Goal: Information Seeking & Learning: Find specific fact

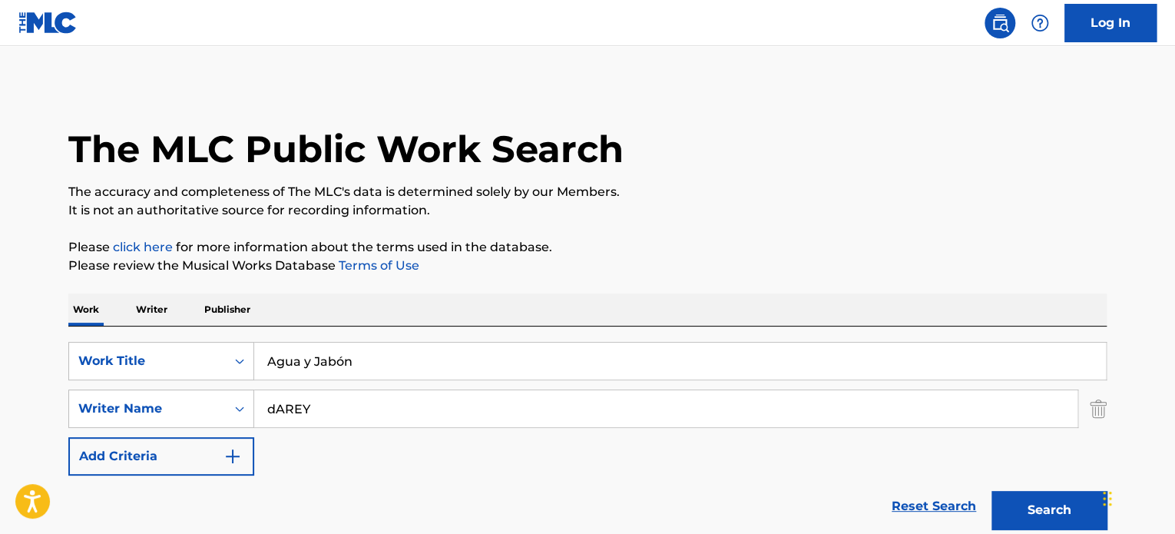
drag, startPoint x: 381, startPoint y: 375, endPoint x: 369, endPoint y: 359, distance: 19.2
click at [381, 374] on input "Agua y Jabón" at bounding box center [680, 360] width 852 height 37
click at [369, 359] on input "Agua y Jabón" at bounding box center [680, 360] width 852 height 37
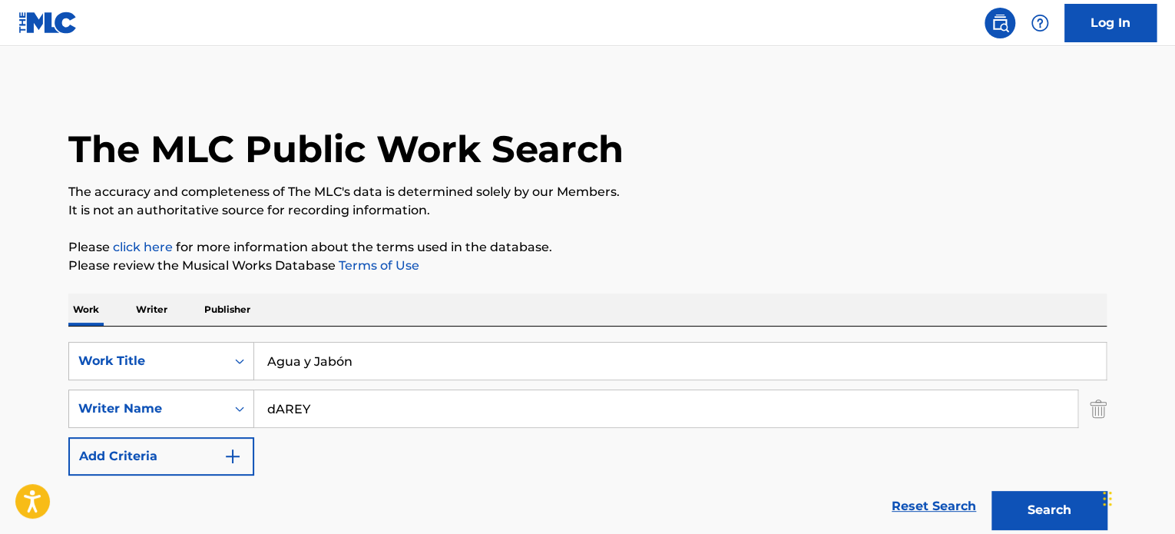
paste input "Como Se Olvida"
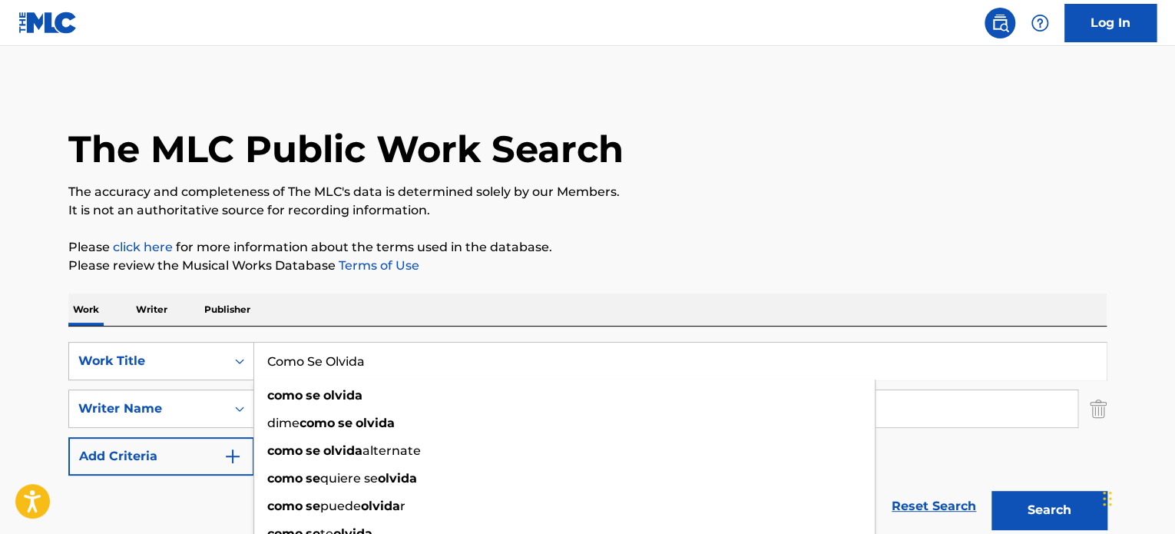
type input "Como Se Olvida"
click at [789, 229] on div "The MLC Public Work Search The accuracy and completeness of The MLC's data is d…" at bounding box center [587, 539] width 1075 height 911
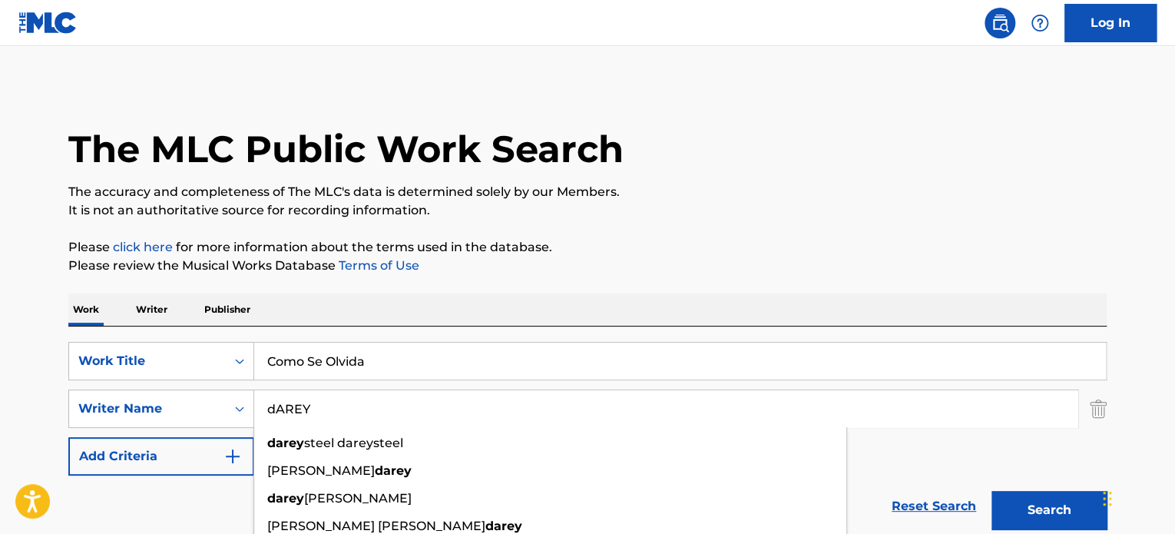
drag, startPoint x: 461, startPoint y: 406, endPoint x: -142, endPoint y: 405, distance: 602.8
click at [0, 405] on html "Accessibility Screen-Reader Guide, Feedback, and Issue Reporting | New window L…" at bounding box center [587, 267] width 1175 height 534
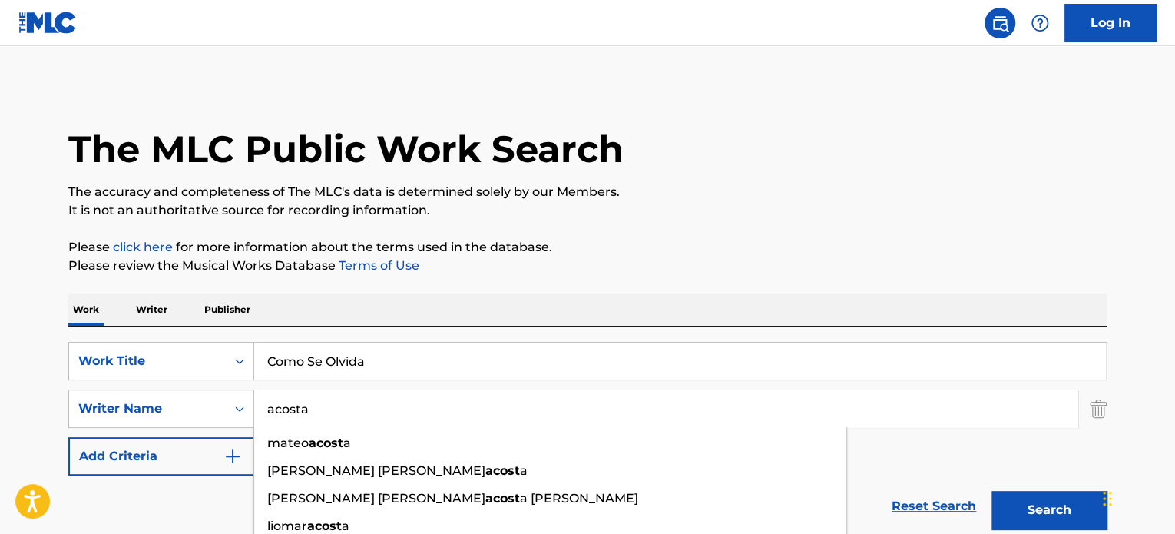
type input "acosta"
click at [991, 491] on button "Search" at bounding box center [1048, 510] width 115 height 38
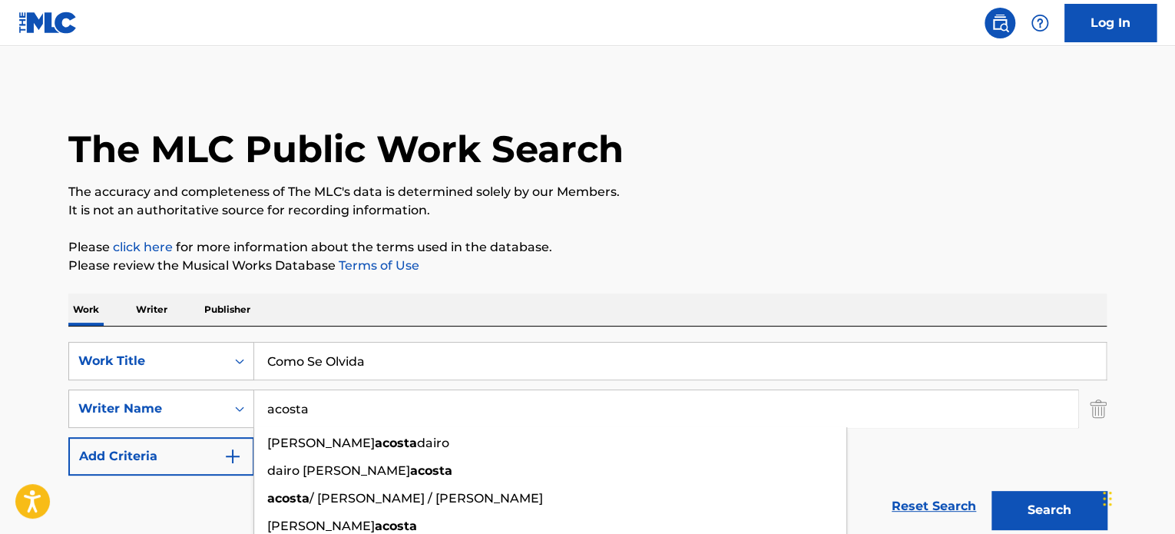
click at [517, 197] on p "The accuracy and completeness of The MLC's data is determined solely by our Mem…" at bounding box center [587, 192] width 1038 height 18
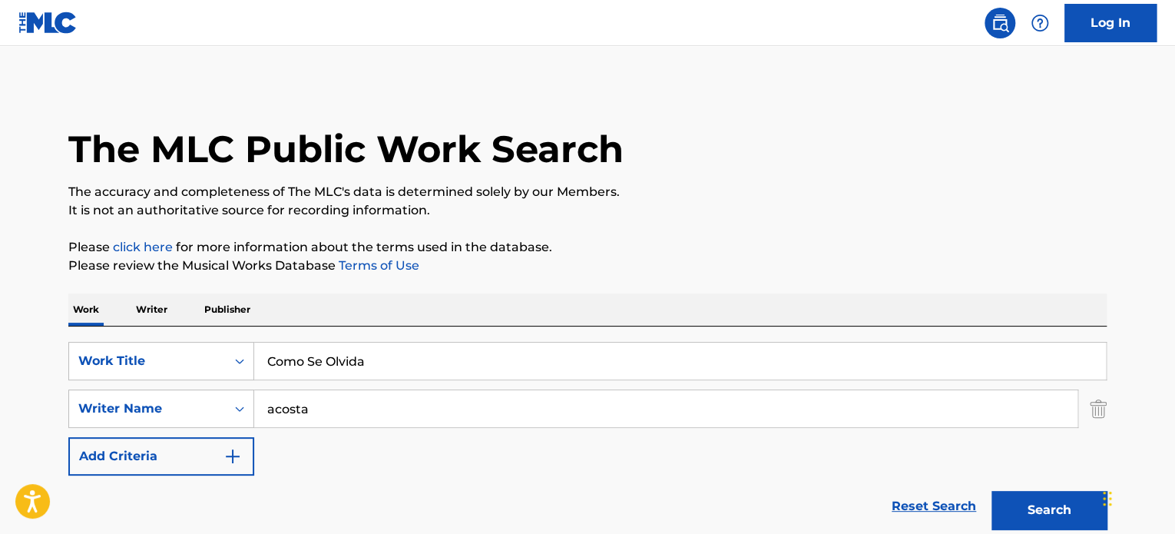
click at [312, 365] on input "Como Se Olvida" at bounding box center [680, 360] width 852 height 37
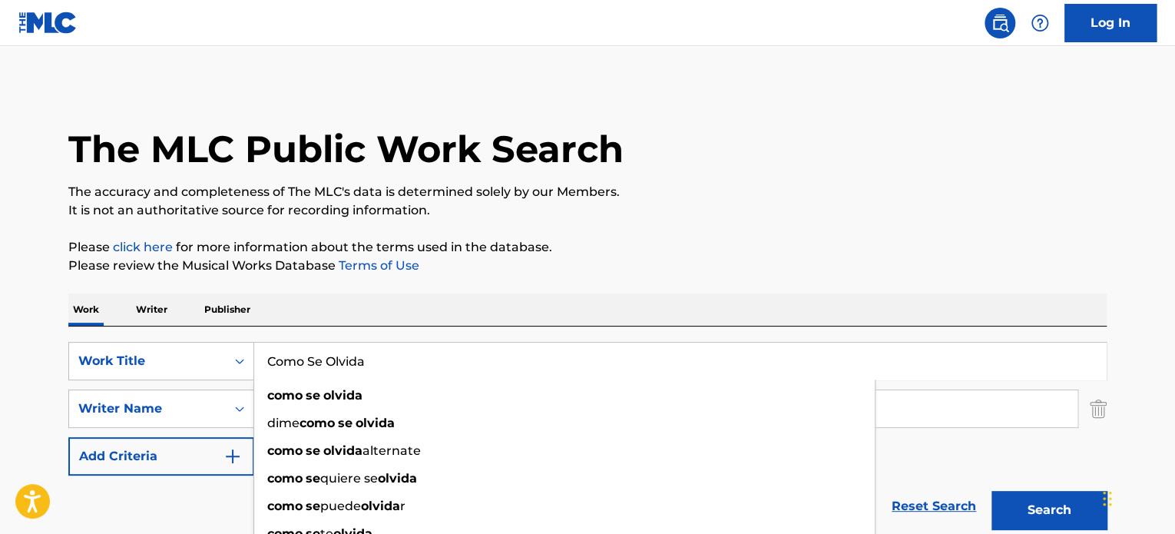
click at [312, 365] on input "Como Se Olvida" at bounding box center [680, 360] width 852 height 37
paste input "¿QUÉ TIENE QUE VER?"
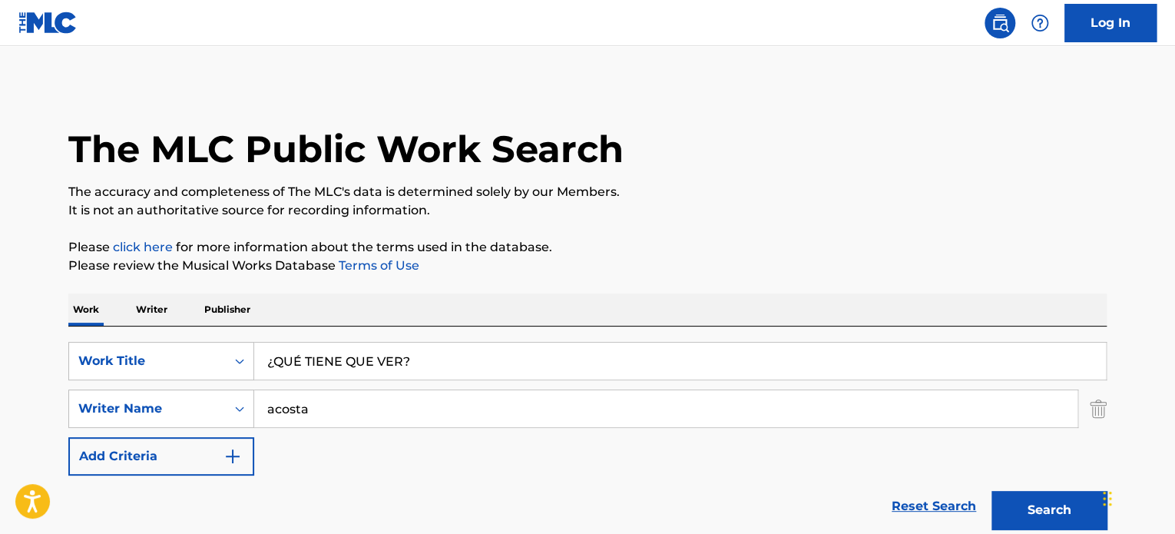
type input "¿QUÉ TIENE QUE VER?"
click at [520, 251] on p "Please click here for more information about the terms used in the database." at bounding box center [587, 247] width 1038 height 18
drag, startPoint x: 414, startPoint y: 399, endPoint x: 365, endPoint y: 417, distance: 51.8
click at [399, 405] on input "acosta" at bounding box center [665, 408] width 823 height 37
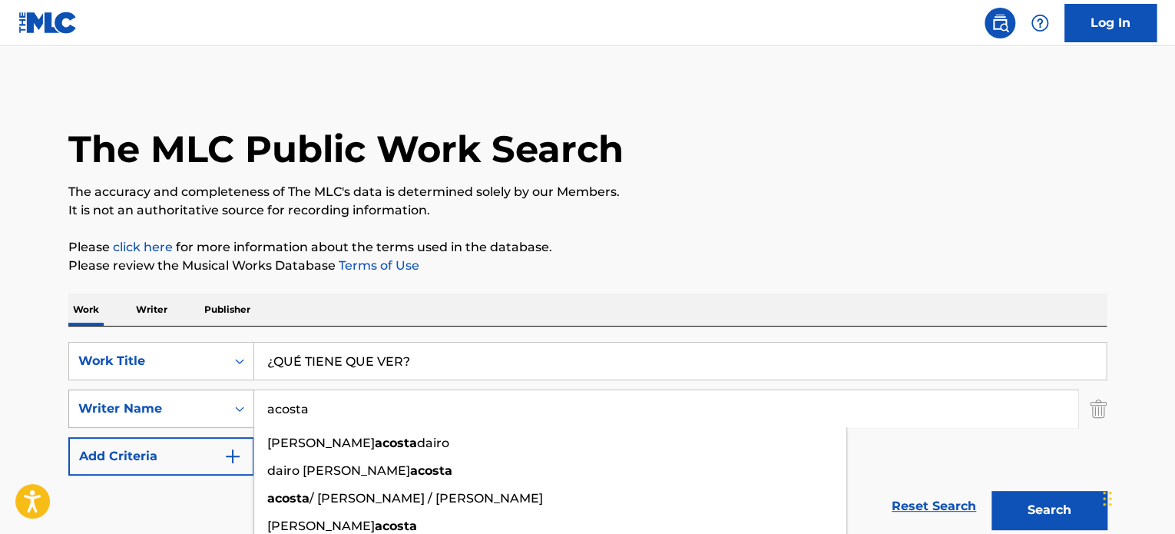
drag, startPoint x: 406, startPoint y: 408, endPoint x: 134, endPoint y: 401, distance: 271.9
click at [114, 409] on div "SearchWithCriteria40487d24-6dd9-4e50-bdcc-2025fddf4e23 Writer Name [PERSON_NAME…" at bounding box center [587, 408] width 1038 height 38
type input "k"
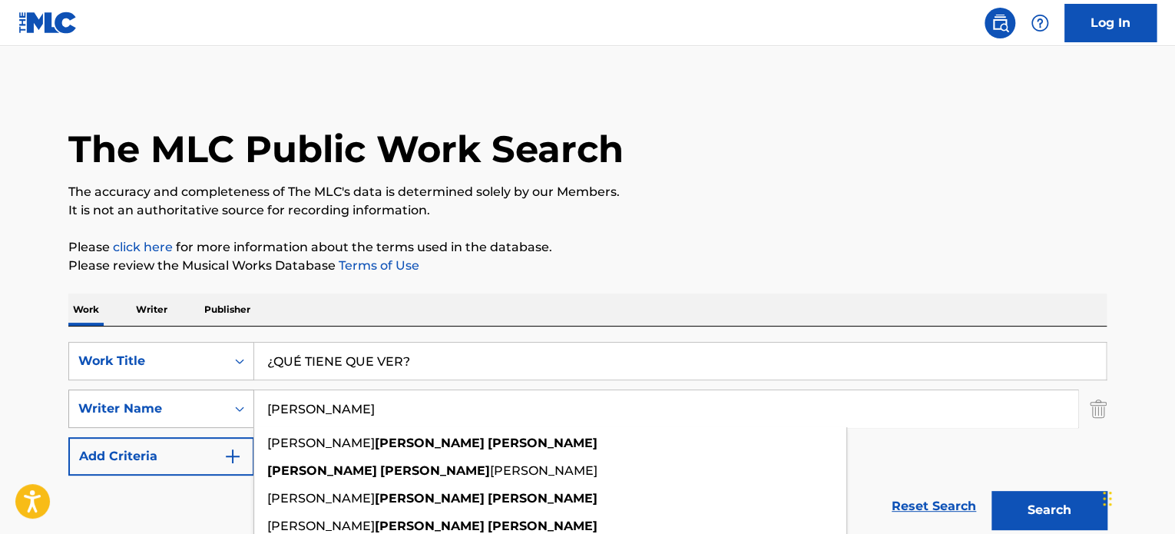
type input "[PERSON_NAME]"
click at [991, 491] on button "Search" at bounding box center [1048, 510] width 115 height 38
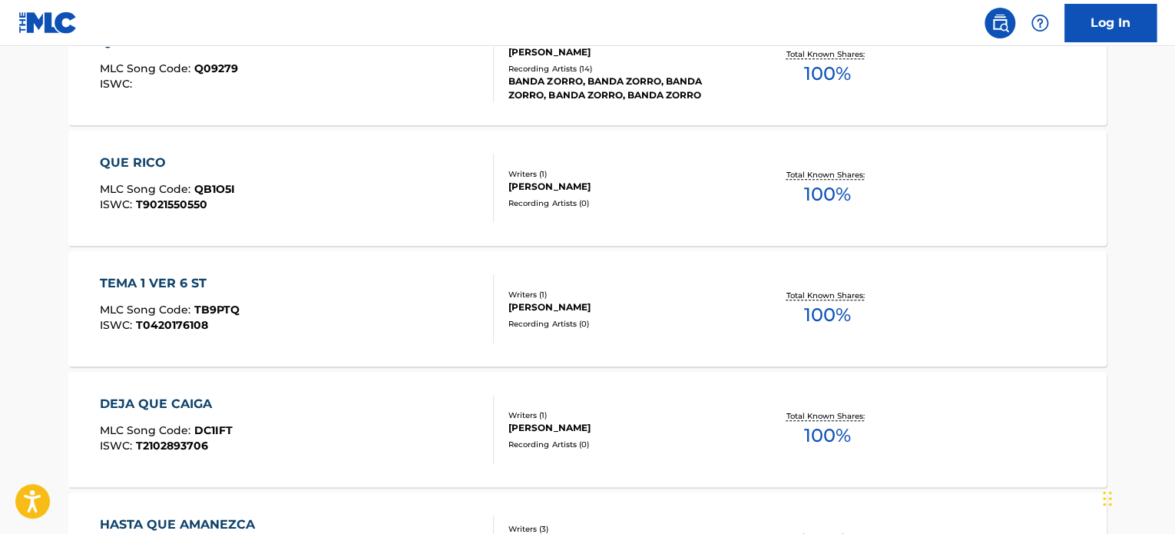
scroll to position [461, 0]
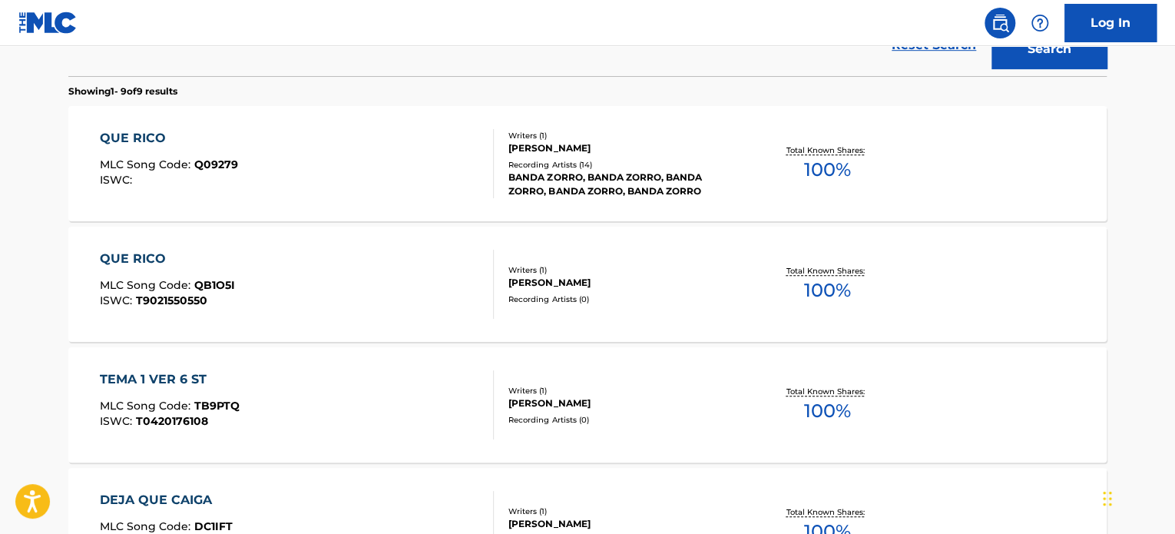
click at [383, 150] on div "QUE RICO MLC Song Code : Q09279 ISWC :" at bounding box center [297, 163] width 395 height 69
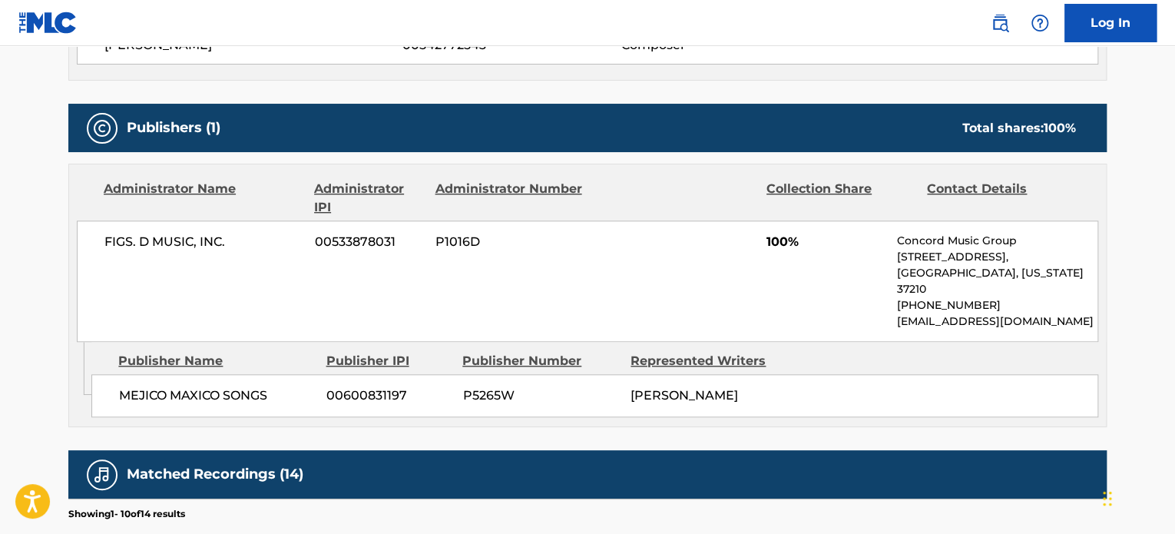
scroll to position [691, 0]
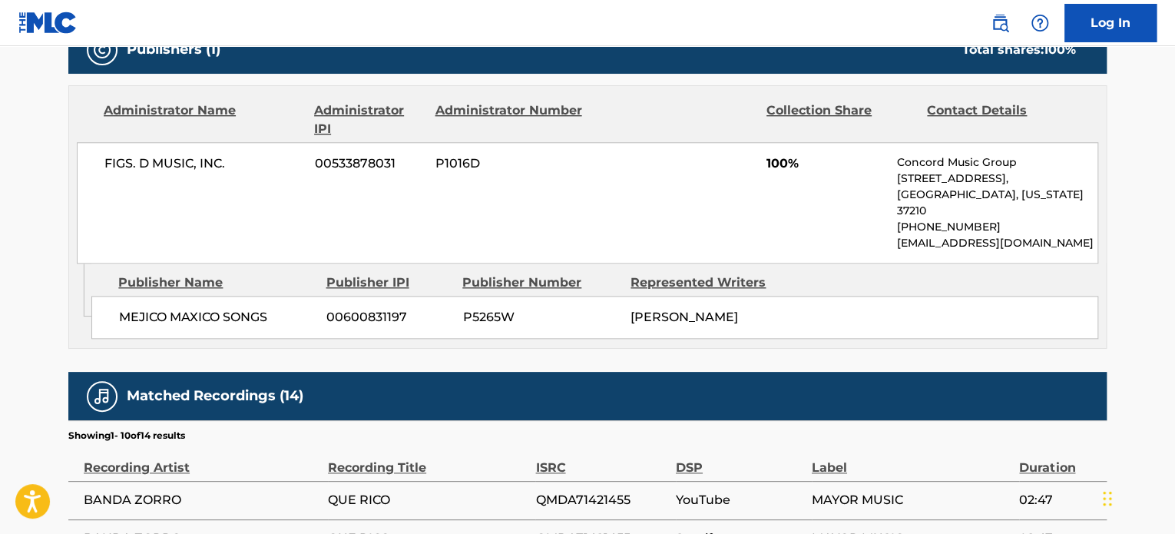
scroll to position [547, 0]
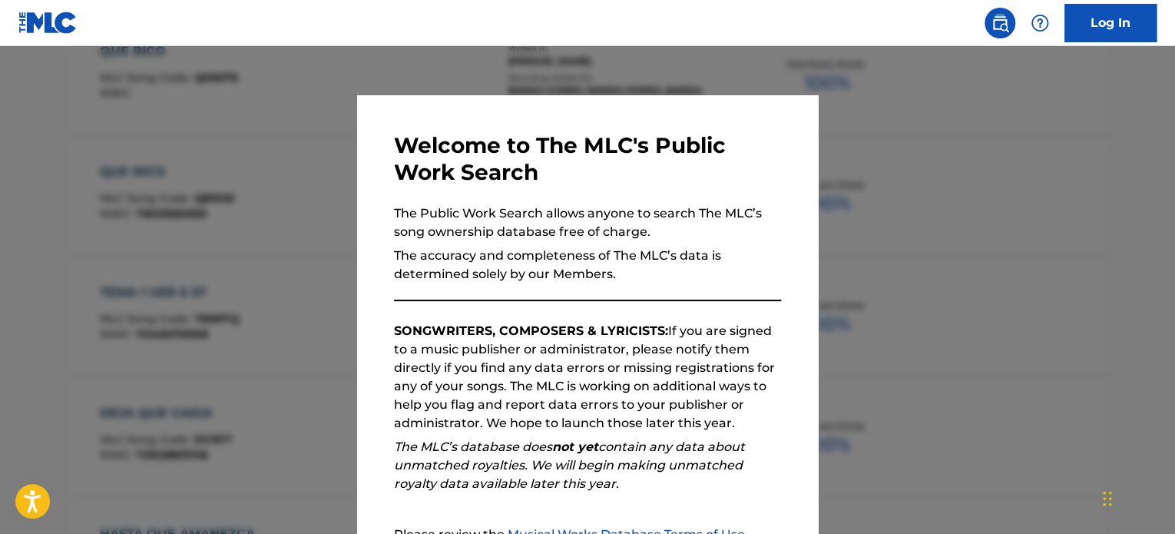
click at [974, 395] on div at bounding box center [587, 313] width 1175 height 534
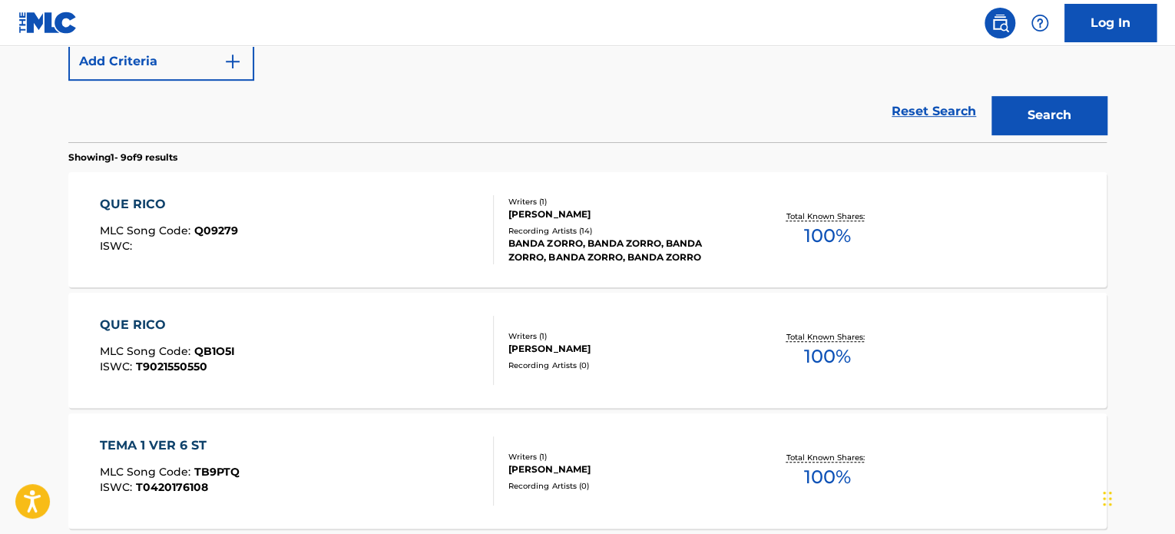
scroll to position [394, 0]
click at [339, 346] on div "QUE RICO MLC Song Code : QB1O5I ISWC : T9021550550" at bounding box center [297, 350] width 395 height 69
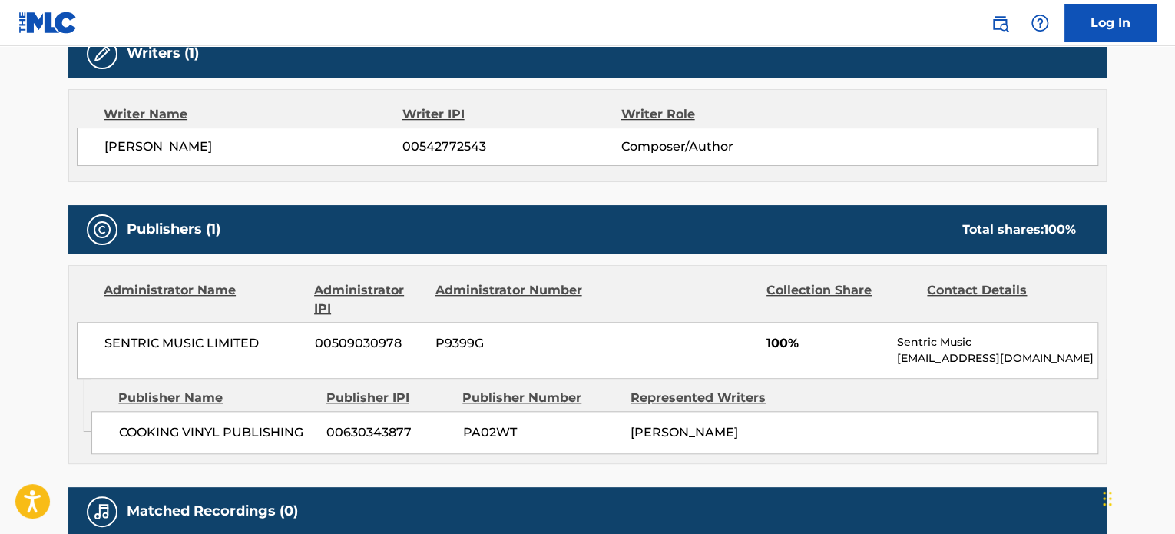
scroll to position [537, 0]
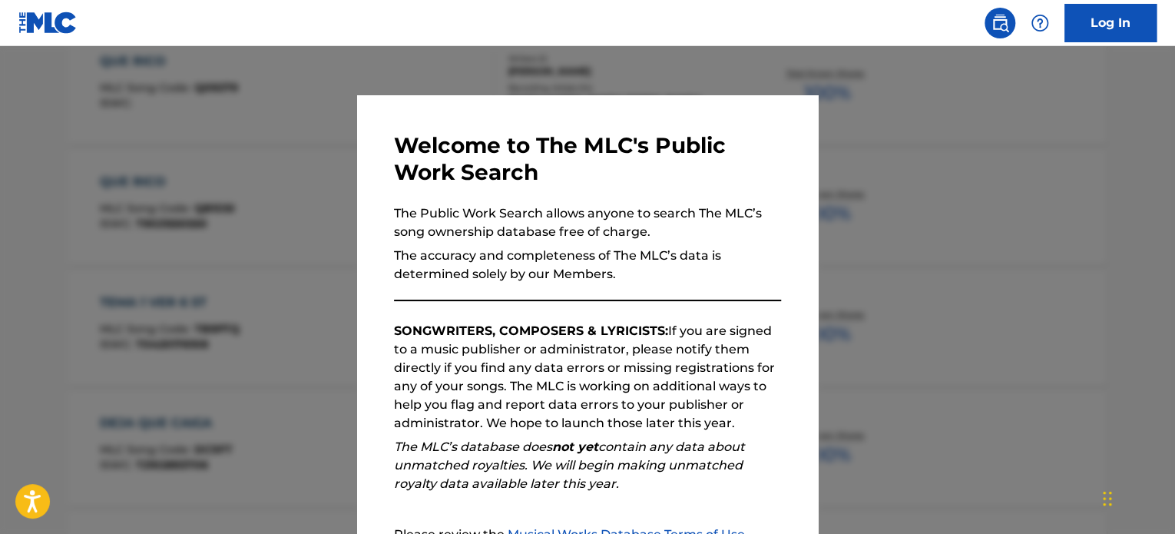
scroll to position [481, 0]
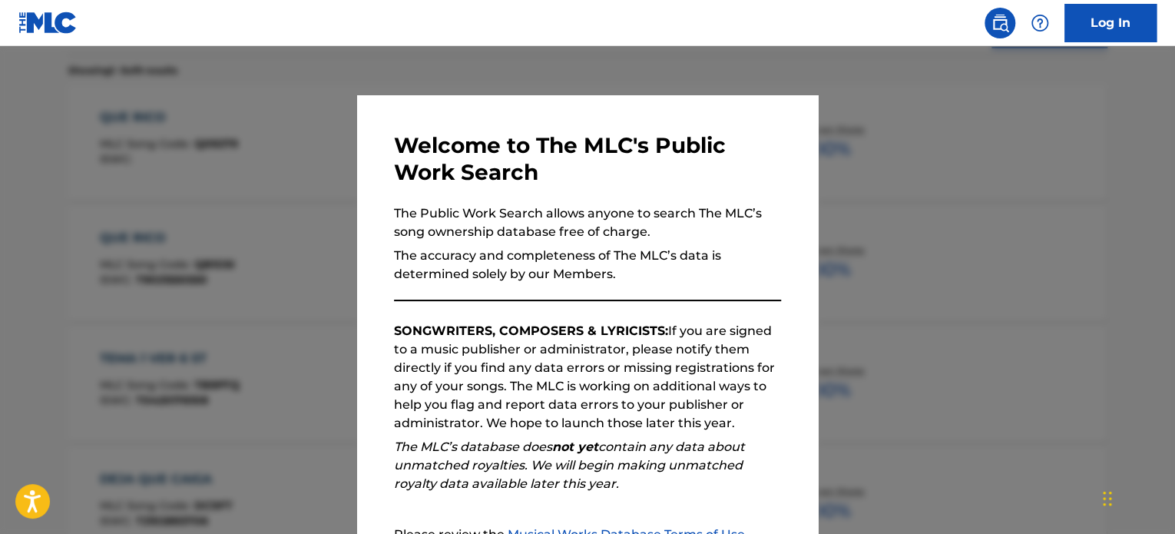
drag, startPoint x: 837, startPoint y: 273, endPoint x: 1106, endPoint y: 307, distance: 271.0
click at [845, 278] on div at bounding box center [587, 313] width 1175 height 534
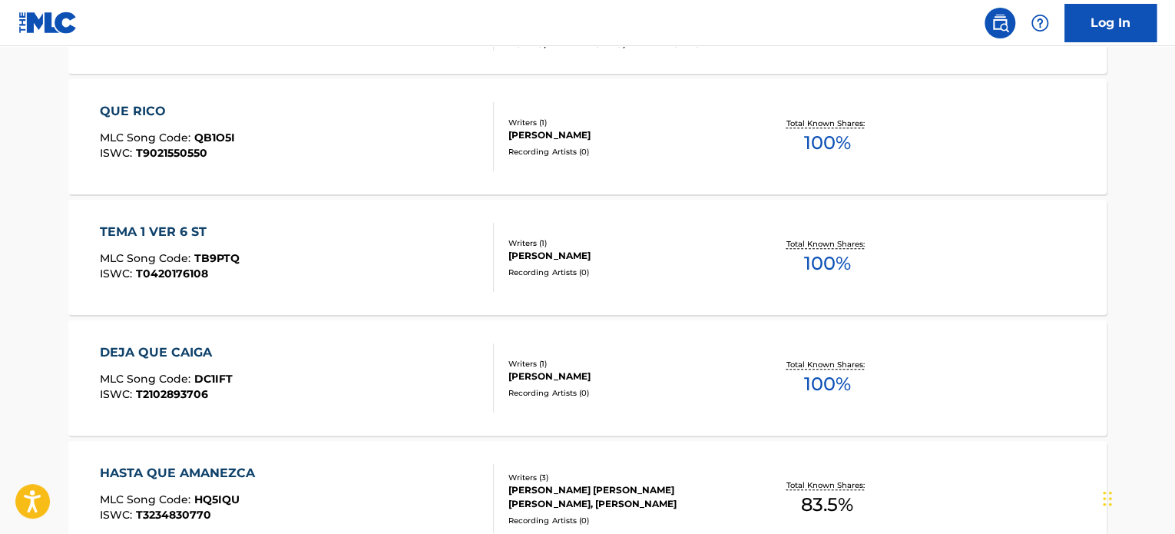
scroll to position [635, 0]
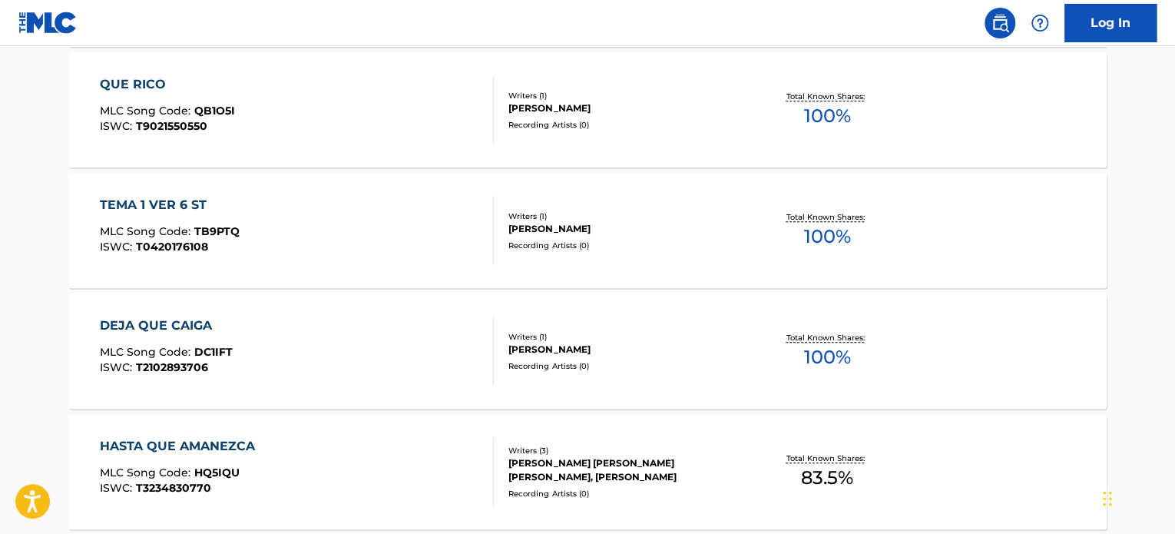
click at [359, 235] on div "TEMA 1 VER 6 ST MLC Song Code : TB9PTQ ISWC : T0420176108" at bounding box center [297, 230] width 395 height 69
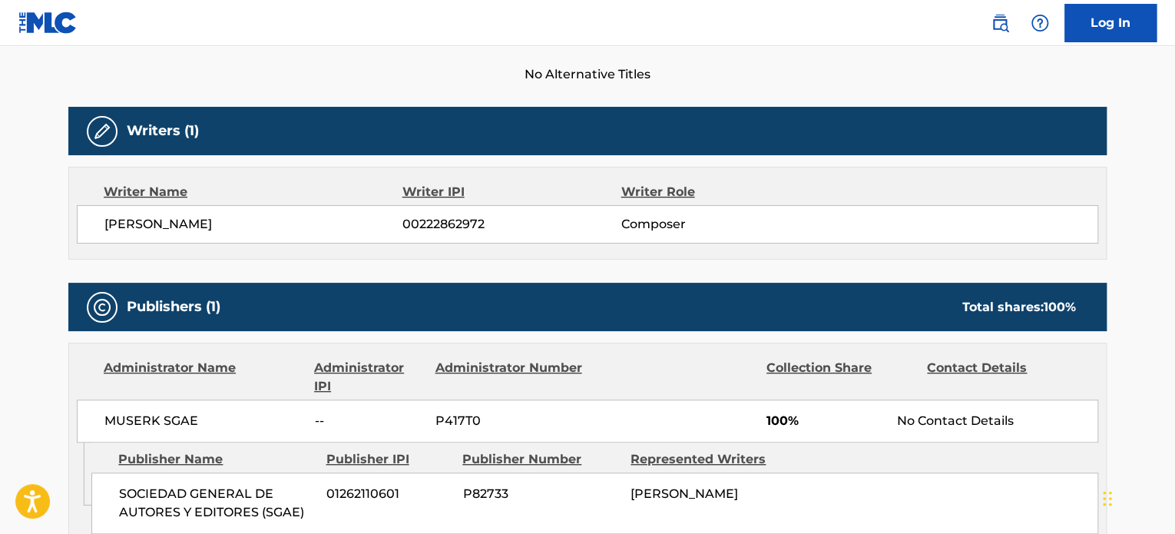
scroll to position [461, 0]
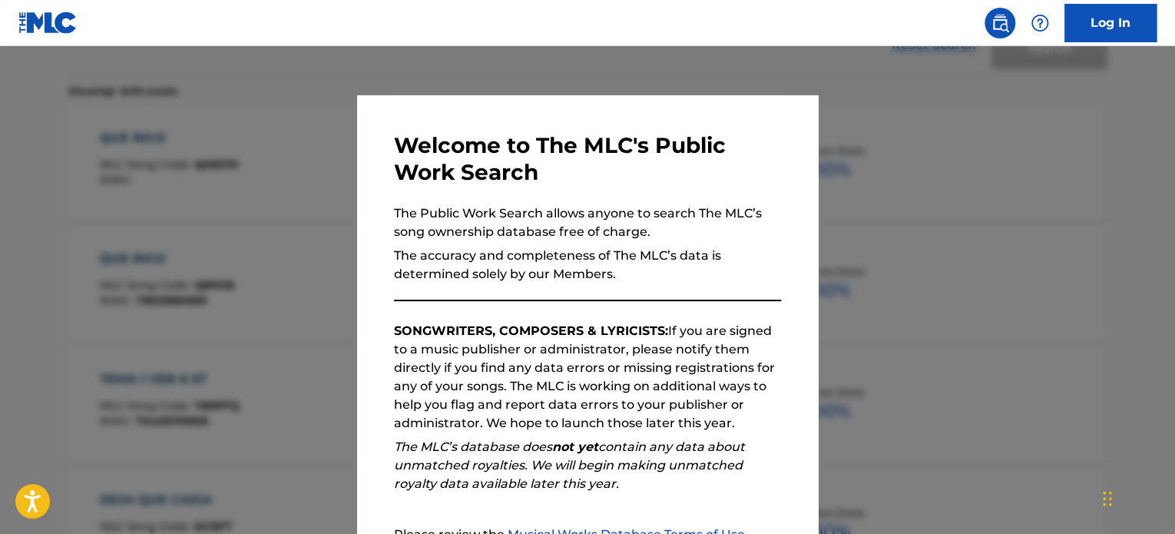
scroll to position [723, 0]
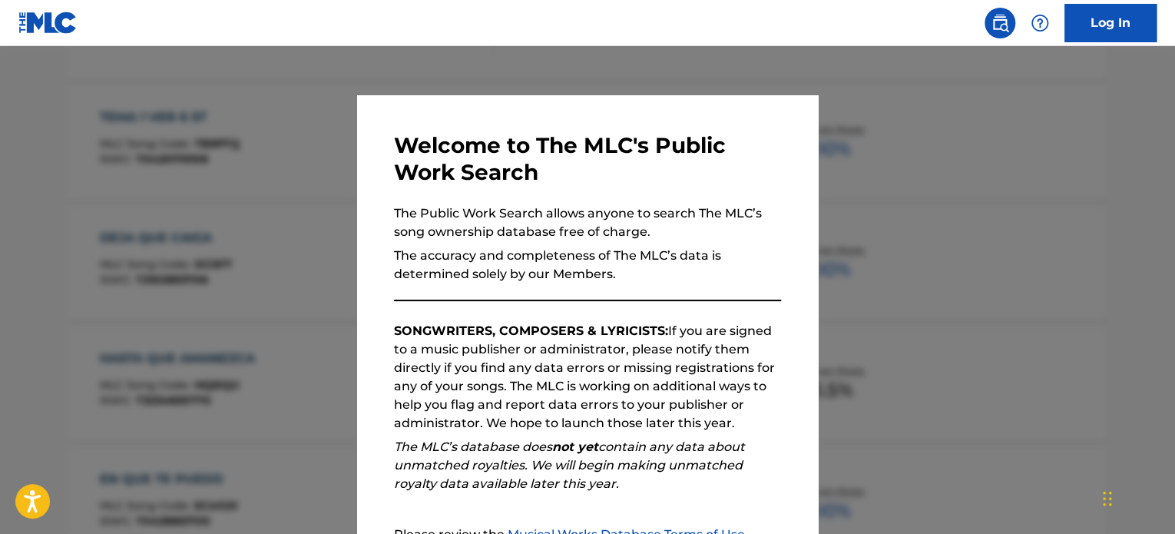
click at [1089, 456] on div at bounding box center [587, 313] width 1175 height 534
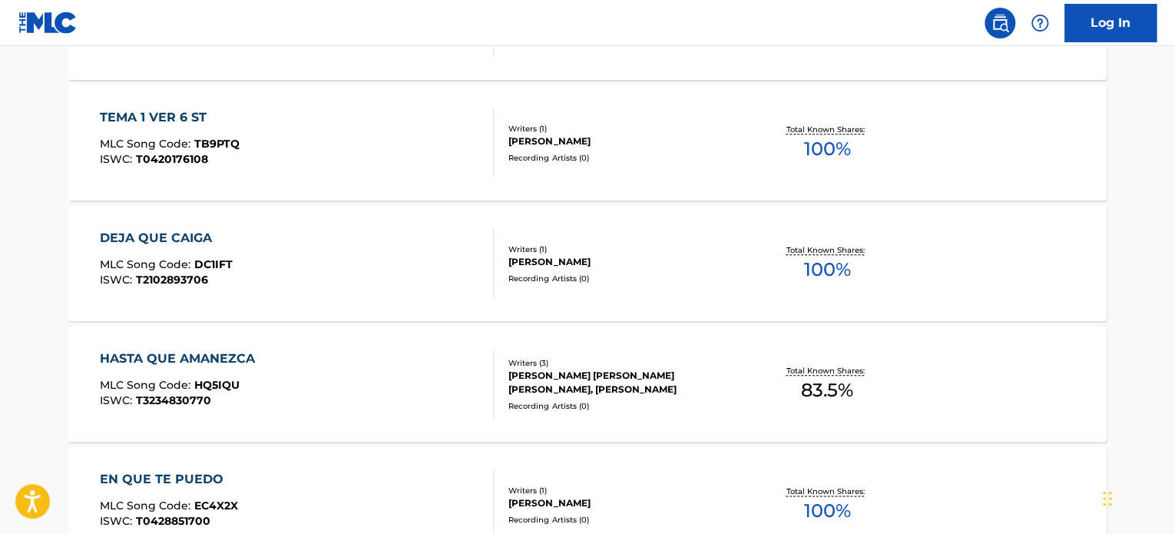
click at [438, 388] on div "HASTA QUE AMANEZCA MLC Song Code : HQ5IQU ISWC : T3234830770" at bounding box center [297, 383] width 395 height 69
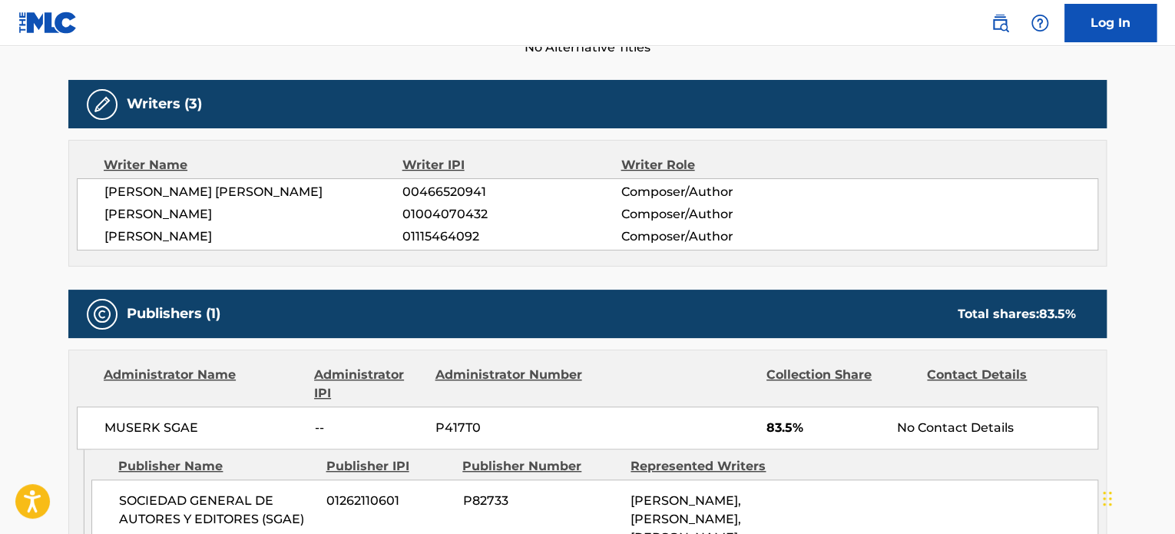
scroll to position [614, 0]
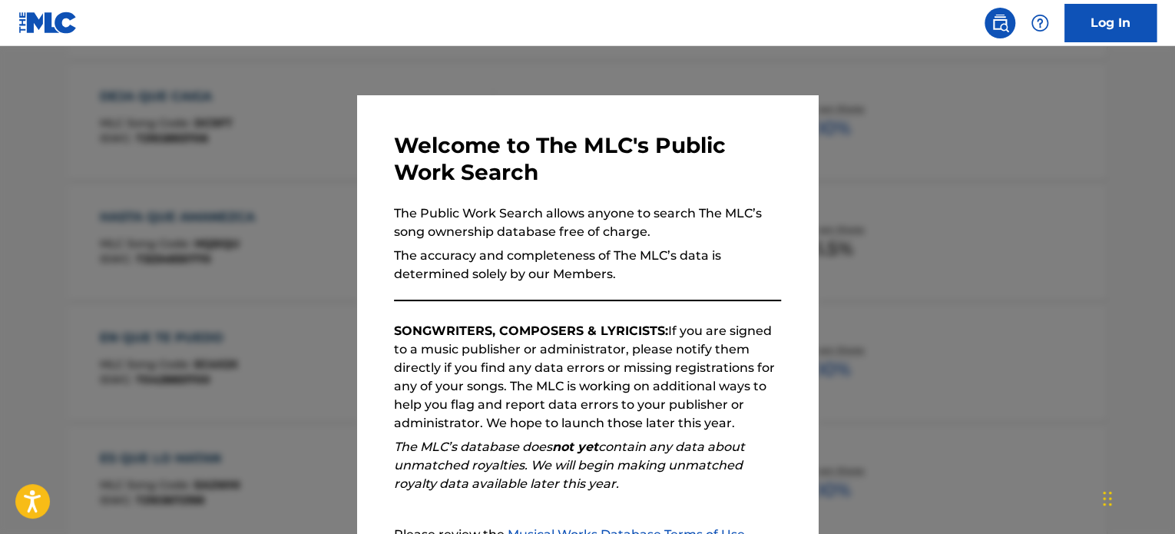
scroll to position [887, 0]
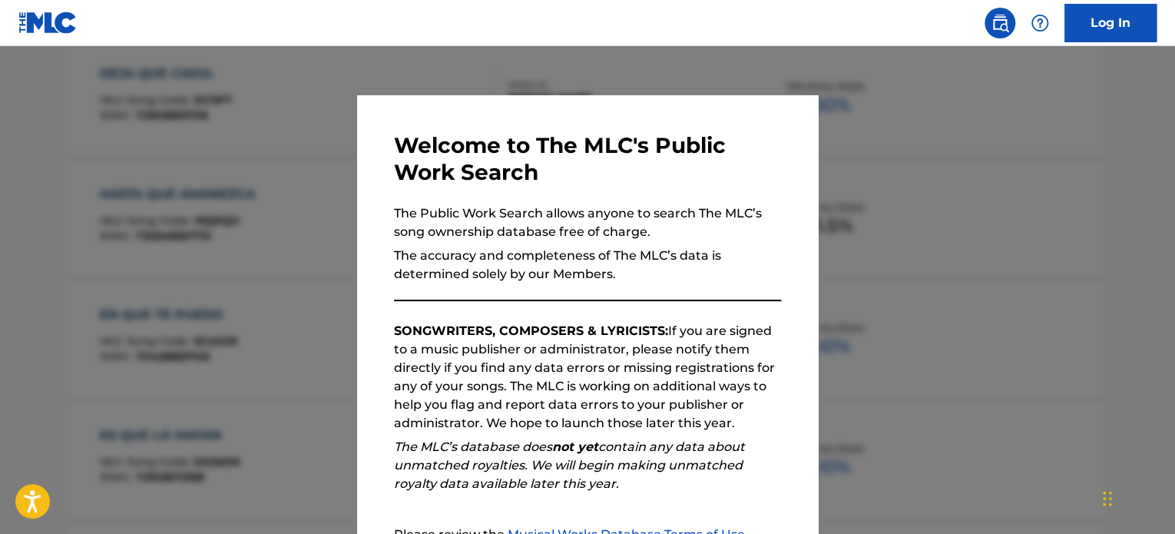
click at [212, 303] on div at bounding box center [587, 313] width 1175 height 534
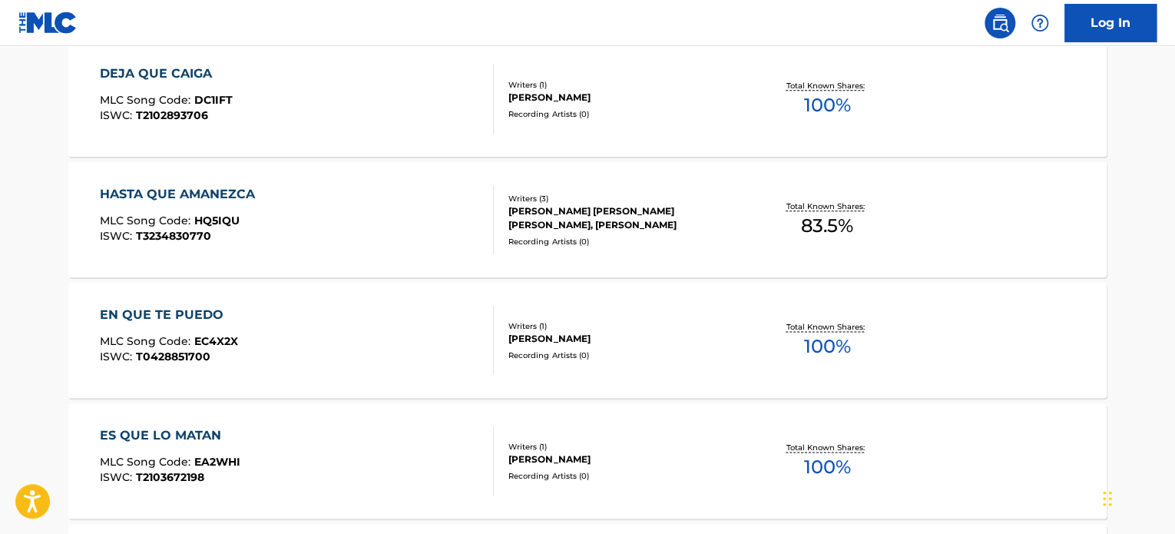
scroll to position [964, 0]
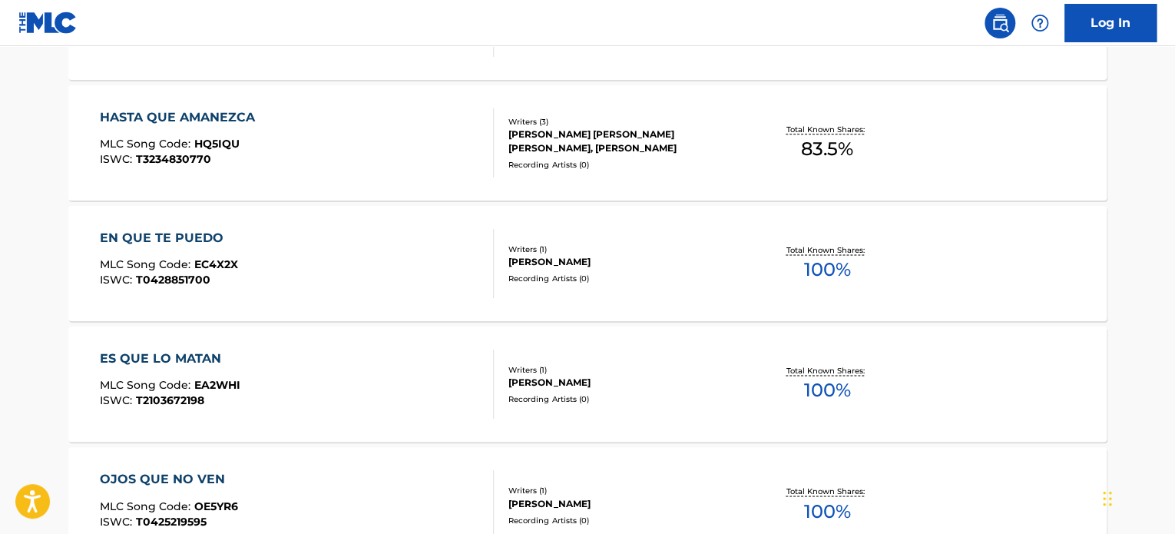
click at [322, 395] on div "ES QUE LO MATAN MLC Song Code : EA2WHI ISWC : T2103672198" at bounding box center [297, 383] width 395 height 69
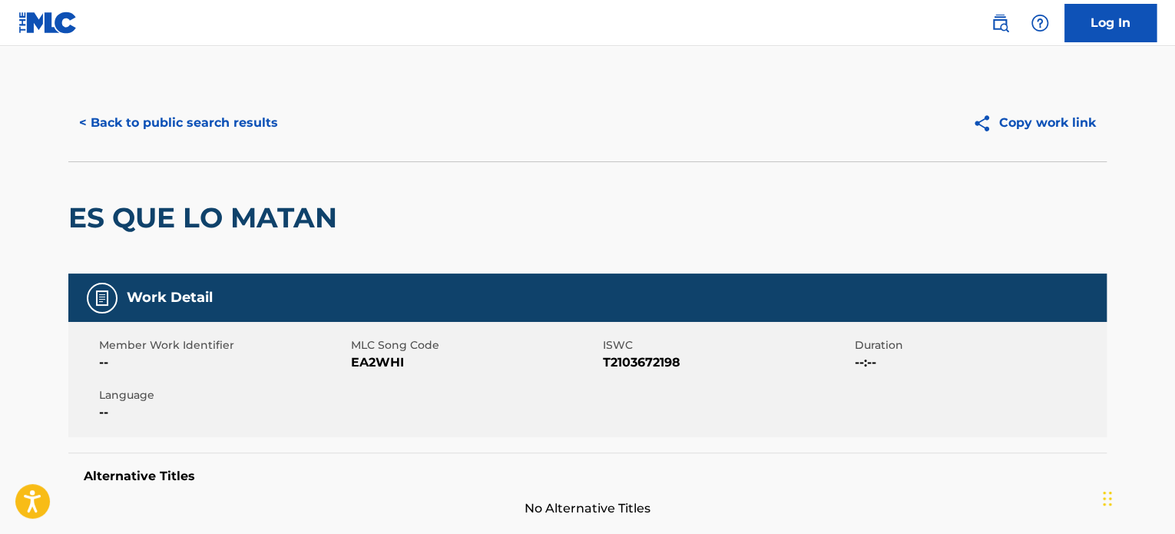
scroll to position [1051, 0]
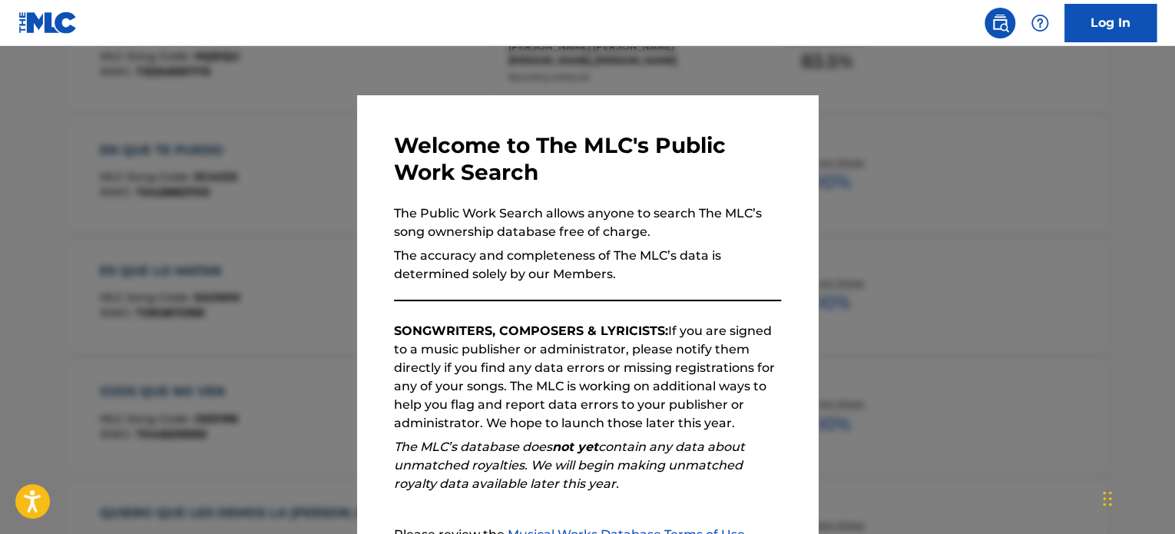
click at [207, 139] on div at bounding box center [587, 313] width 1175 height 534
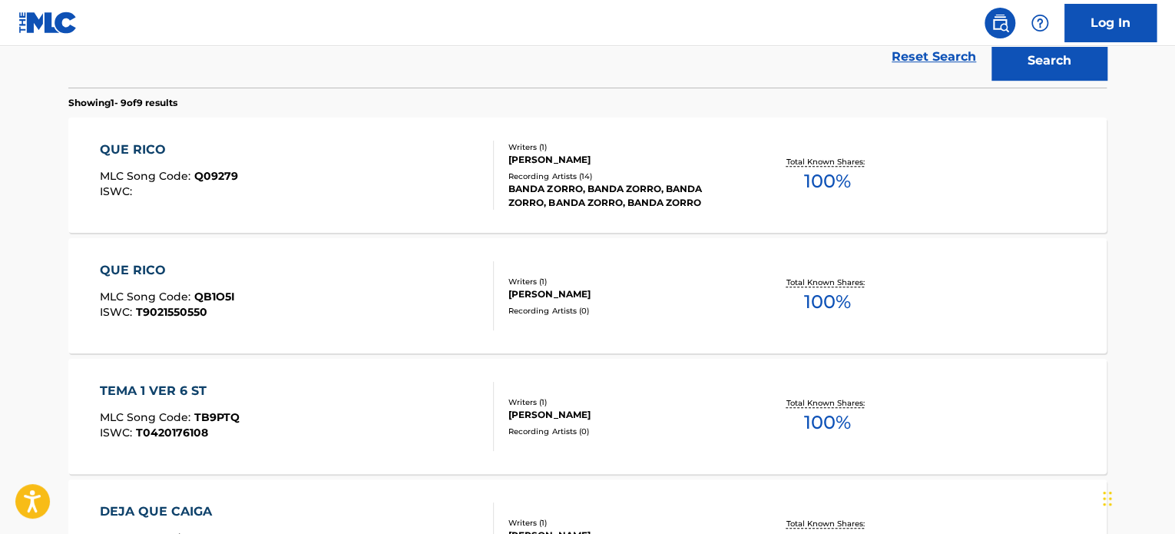
scroll to position [360, 0]
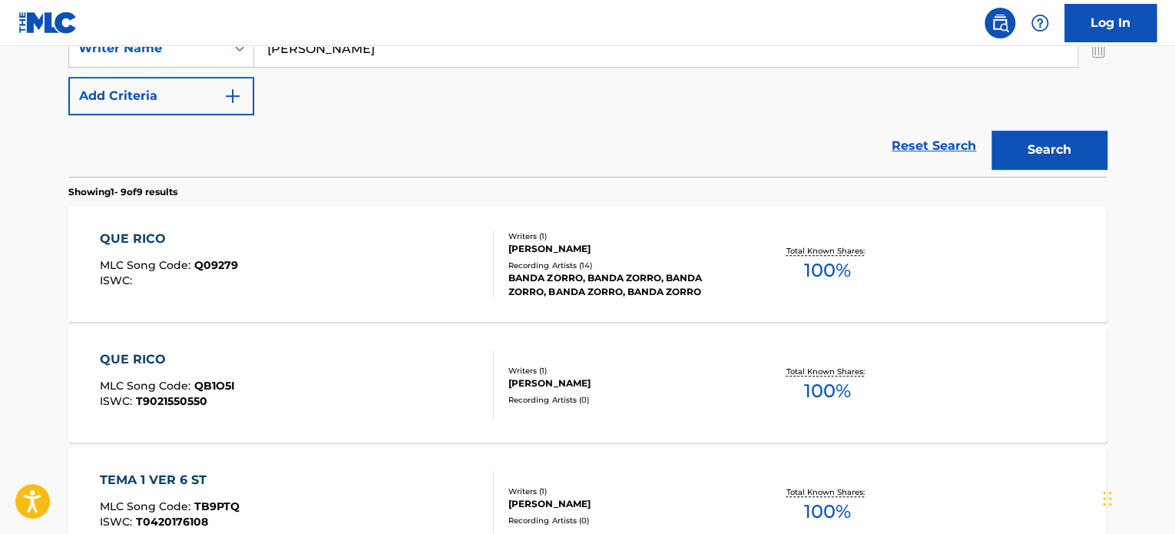
click at [706, 267] on div "Recording Artists ( 14 )" at bounding box center [624, 266] width 232 height 12
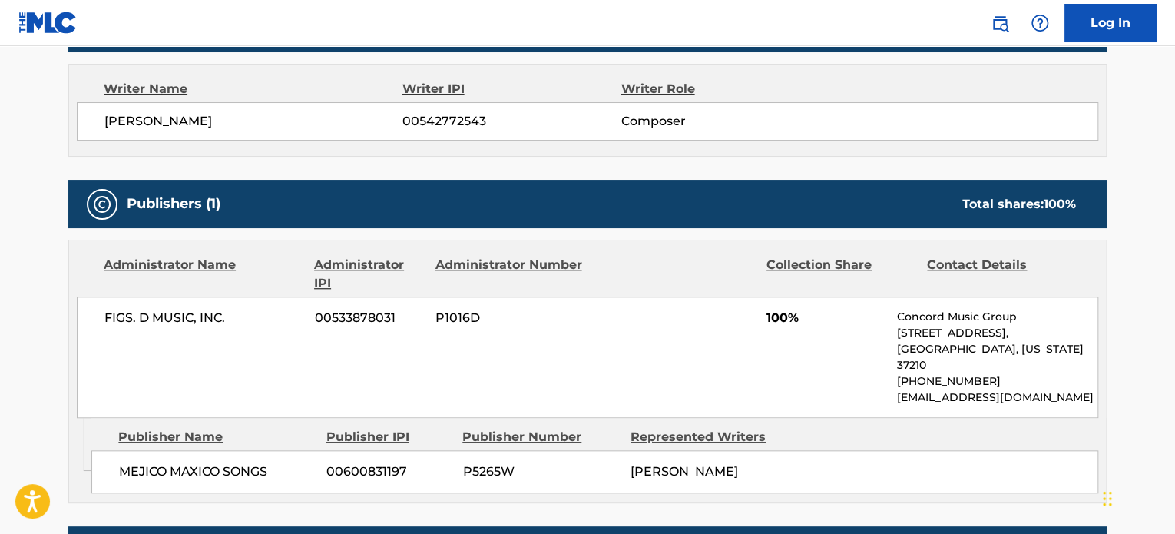
scroll to position [537, 0]
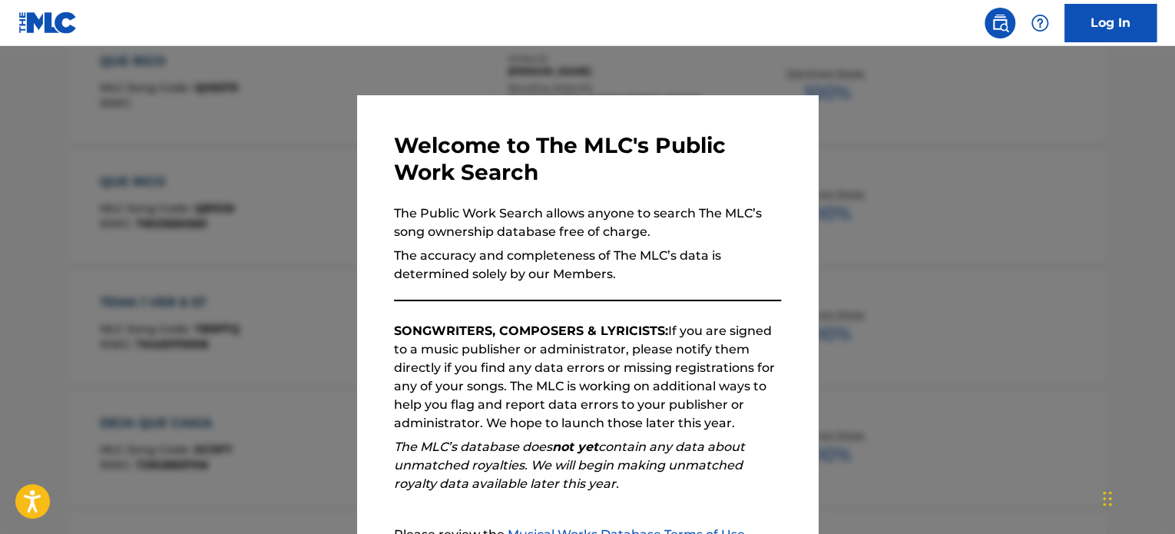
scroll to position [448, 0]
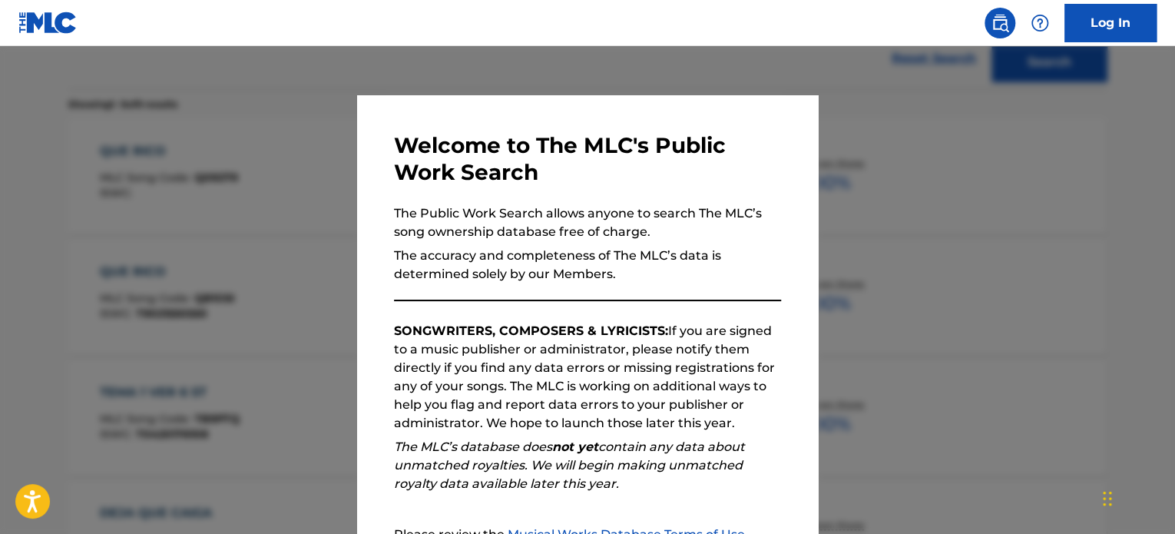
click at [841, 374] on div at bounding box center [587, 313] width 1175 height 534
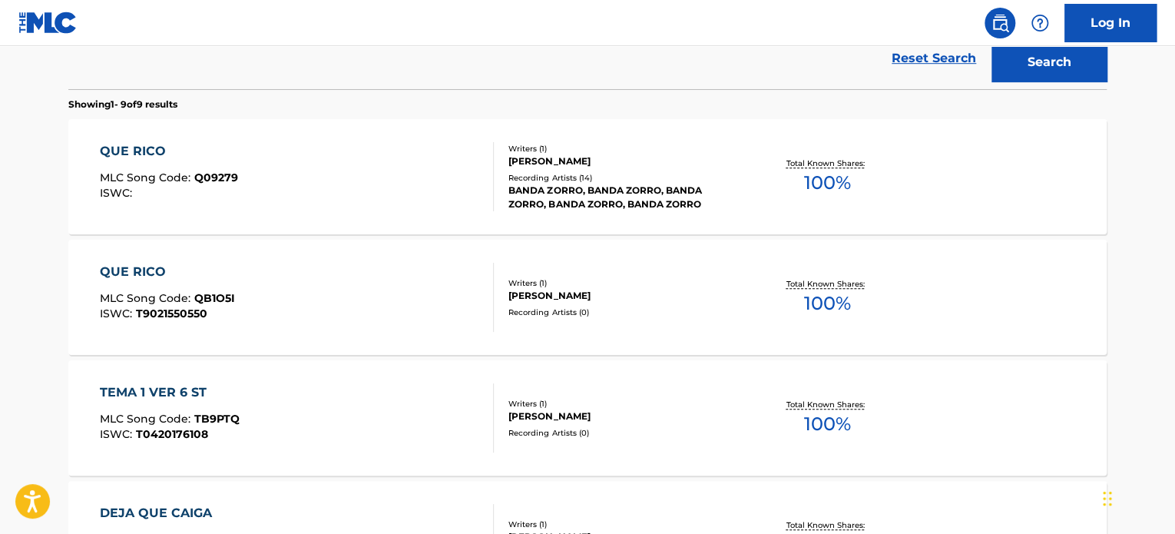
click at [615, 294] on div "[PERSON_NAME]" at bounding box center [624, 296] width 232 height 14
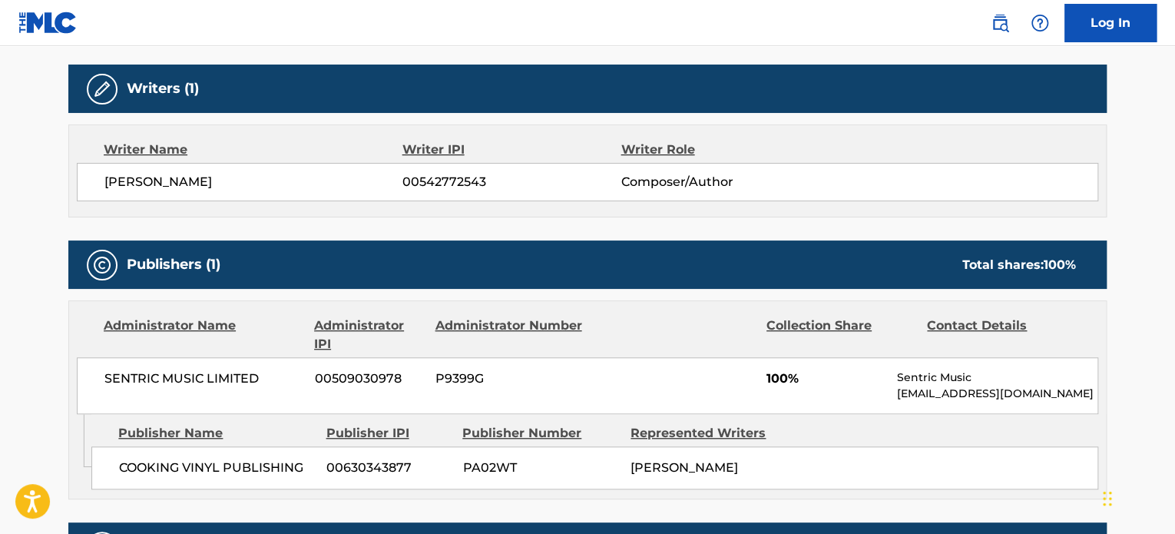
scroll to position [384, 0]
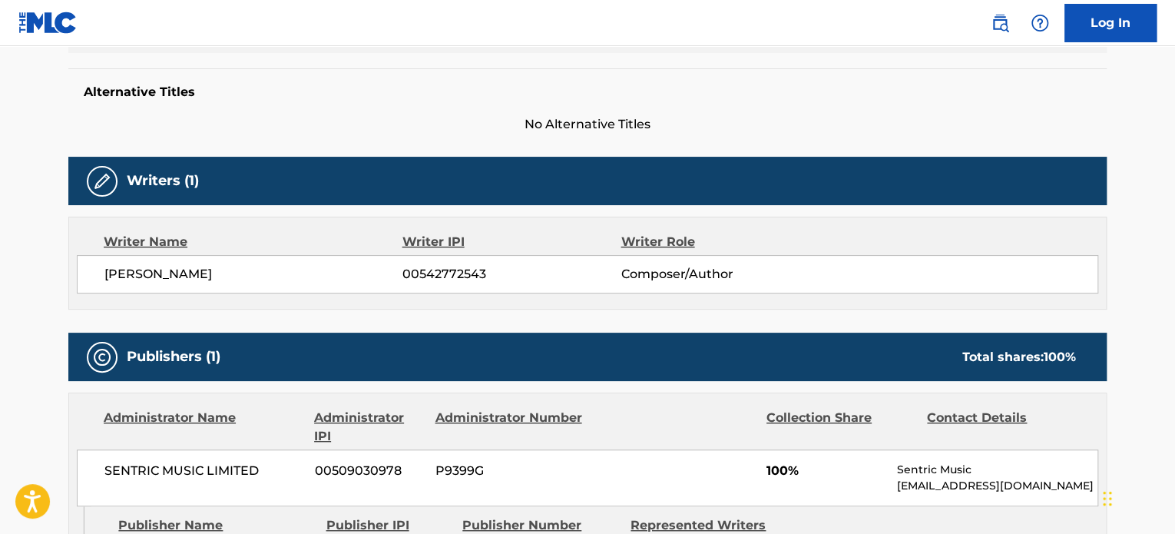
scroll to position [535, 0]
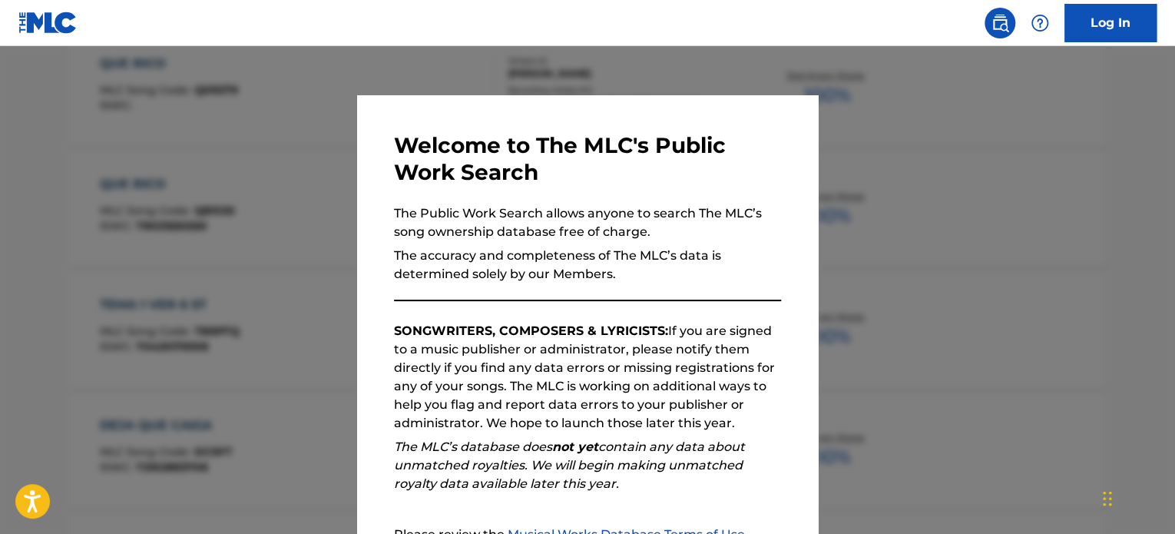
click at [845, 257] on div at bounding box center [587, 313] width 1175 height 534
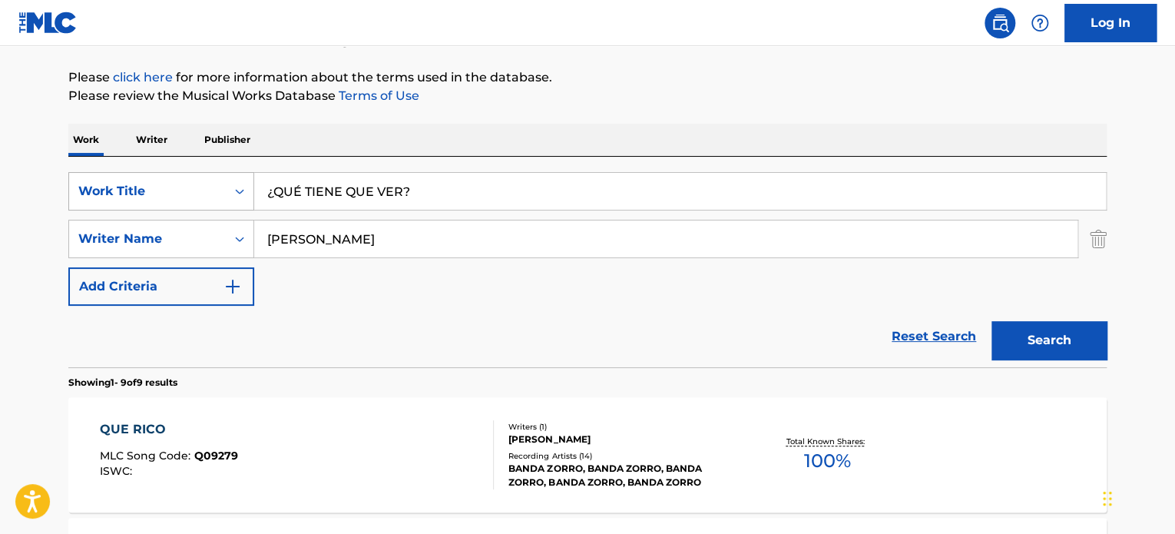
scroll to position [0, 0]
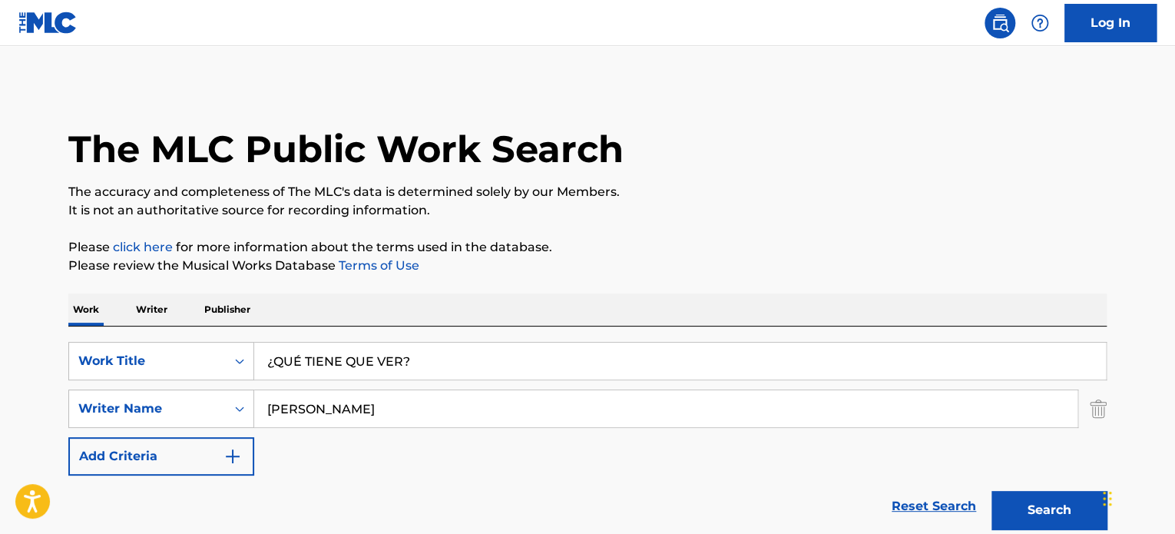
click at [359, 358] on input "¿QUÉ TIENE QUE VER?" at bounding box center [680, 360] width 852 height 37
paste input "Fekas"
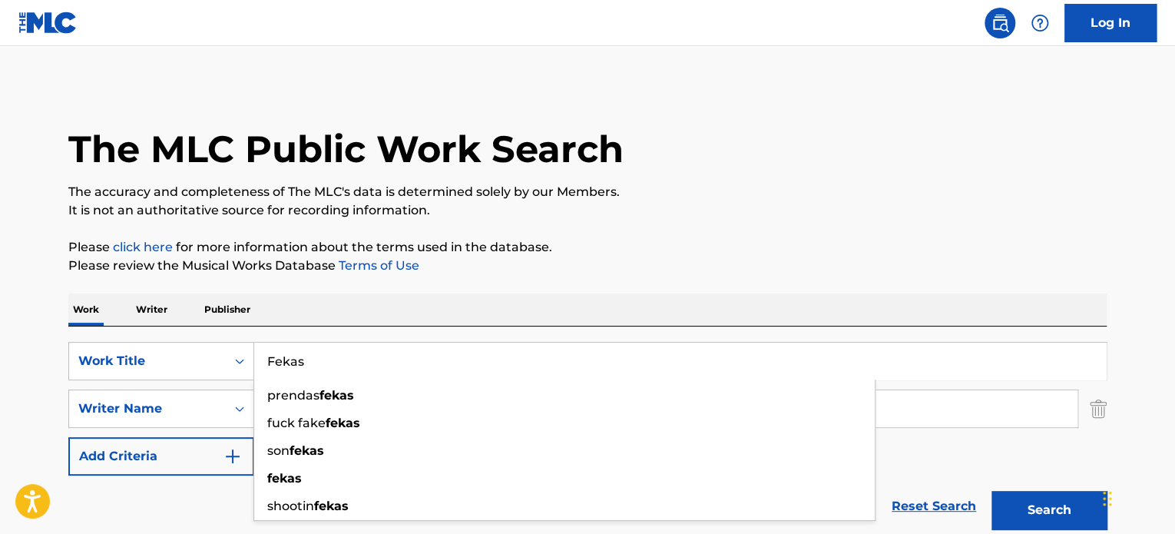
type input "Fekas"
drag, startPoint x: 357, startPoint y: 417, endPoint x: -379, endPoint y: 422, distance: 736.4
click at [0, 422] on html "Accessibility Screen-Reader Guide, Feedback, and Issue Reporting | New window L…" at bounding box center [587, 267] width 1175 height 534
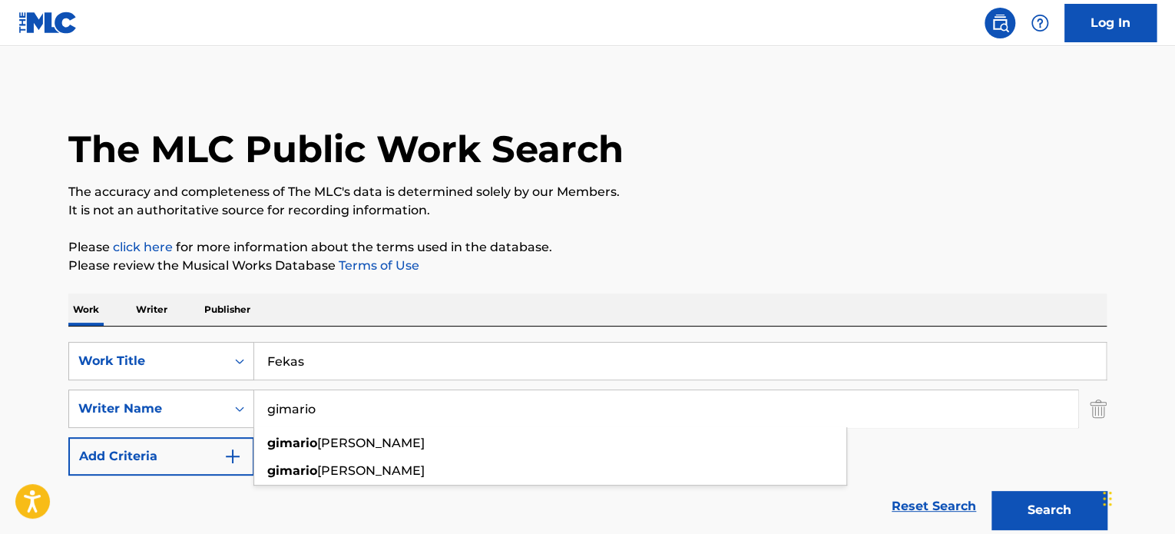
type input "gimario"
click at [991, 491] on button "Search" at bounding box center [1048, 510] width 115 height 38
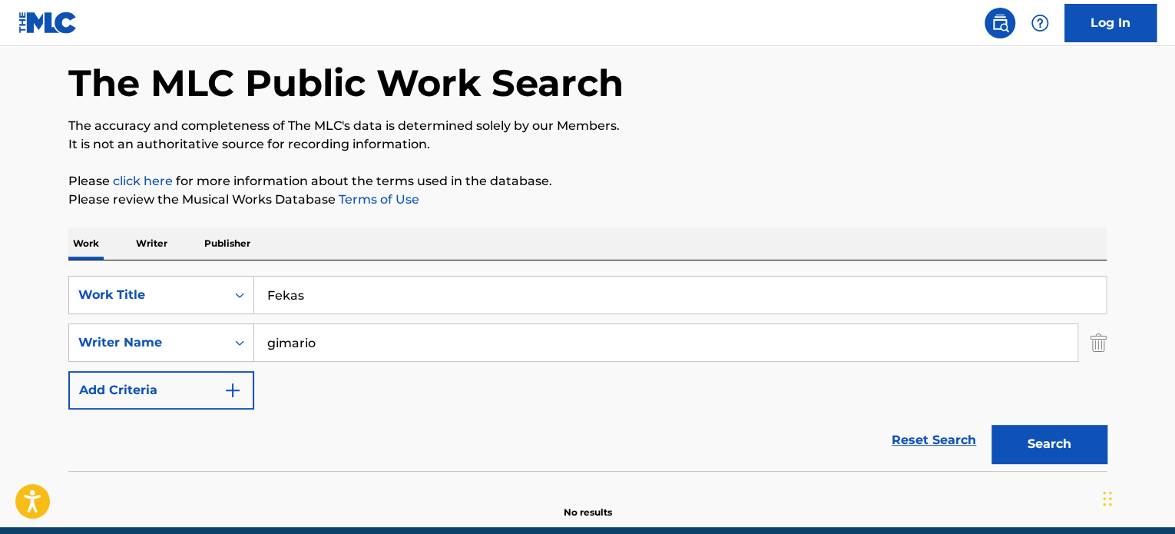
scroll to position [132, 0]
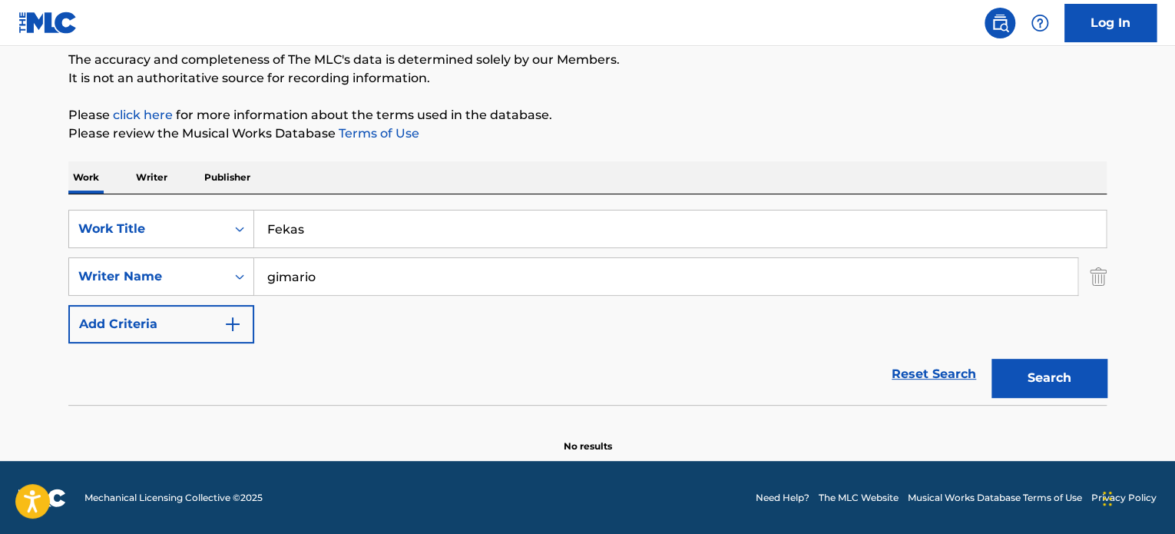
click at [401, 213] on input "Fekas" at bounding box center [680, 228] width 852 height 37
paste input "De [PERSON_NAME] En [PERSON_NAME]"
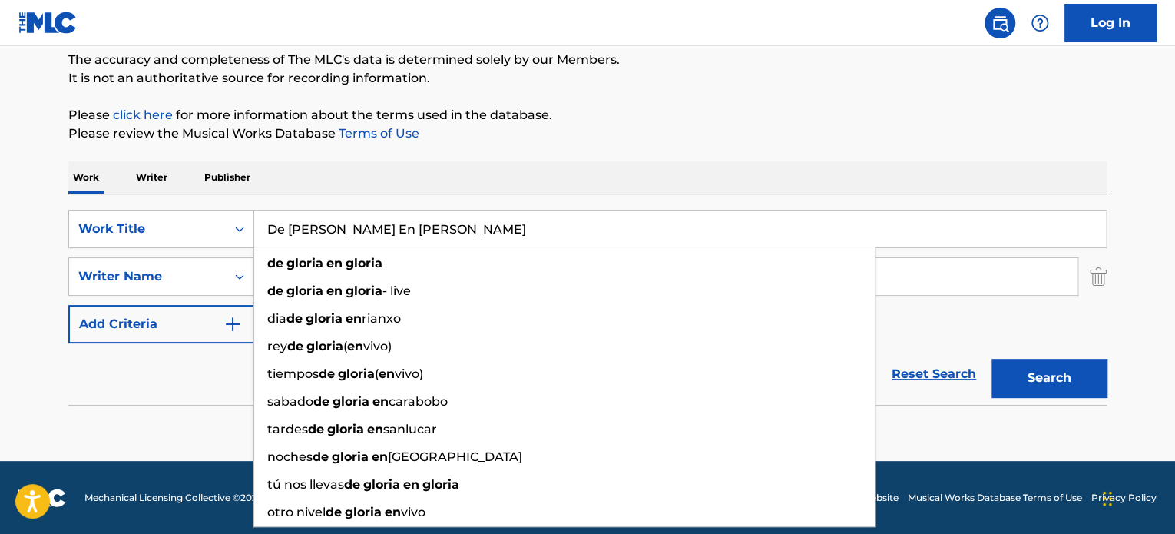
type input "De [PERSON_NAME] En [PERSON_NAME]"
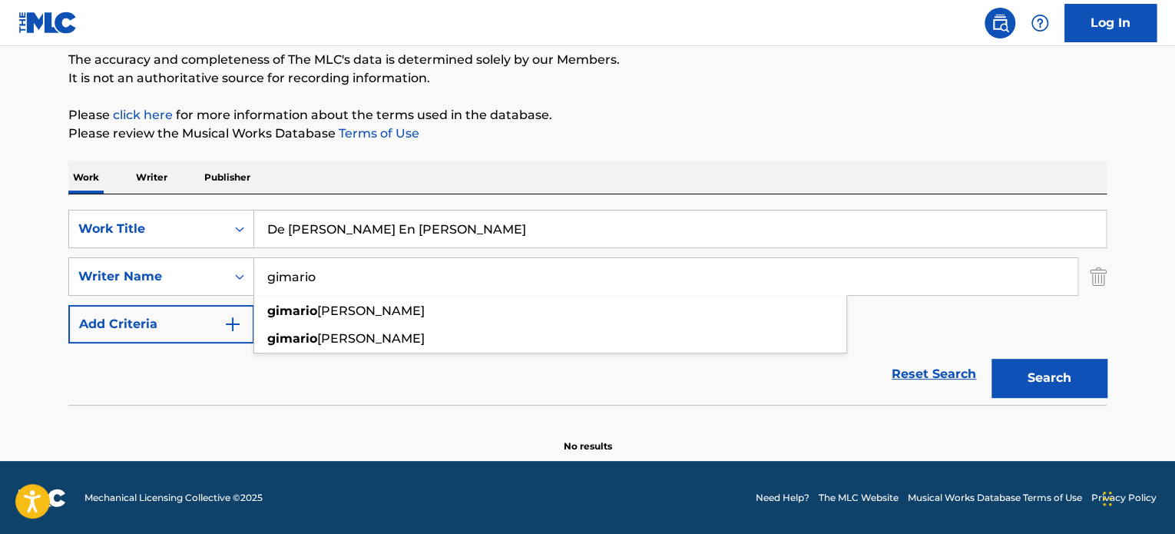
drag, startPoint x: 305, startPoint y: 270, endPoint x: 211, endPoint y: 254, distance: 94.9
click at [229, 254] on div "SearchWithCriteria629a6752-7e7a-4f87-8f3d-b44a8cf4d6de Work Title De [PERSON_NA…" at bounding box center [587, 277] width 1038 height 134
paste input "D'Cl"
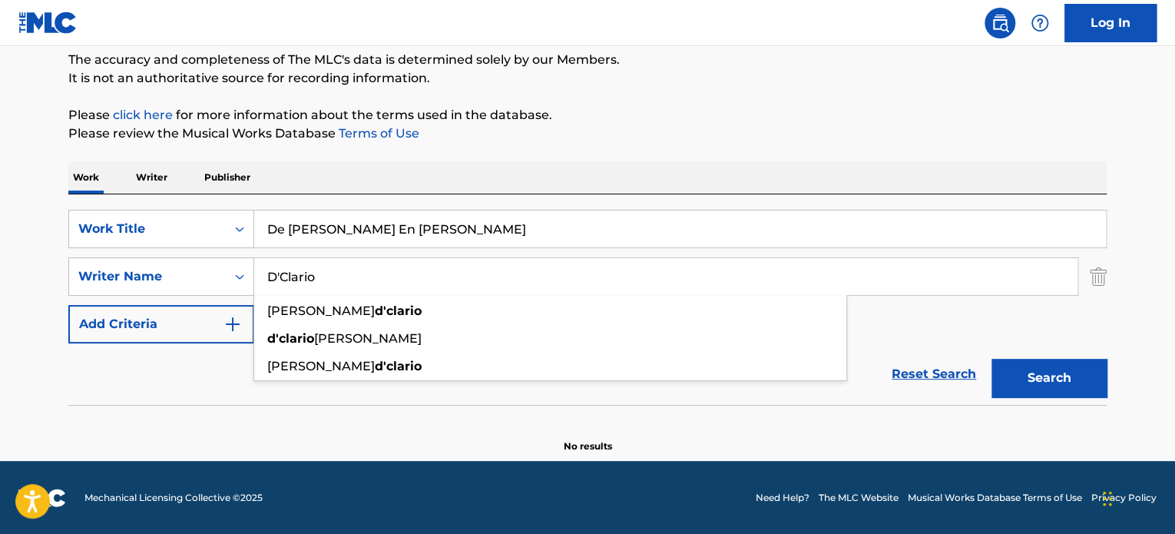
type input "D'Clario"
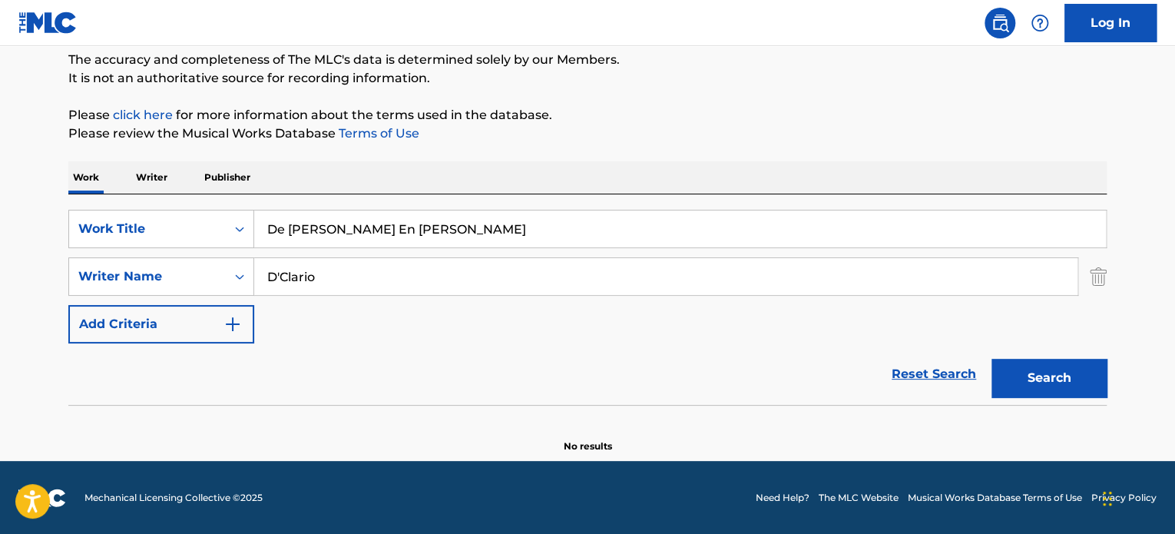
click at [1074, 356] on div "Search" at bounding box center [1045, 373] width 123 height 61
drag, startPoint x: 1063, startPoint y: 368, endPoint x: 1050, endPoint y: 367, distance: 13.1
click at [1065, 369] on button "Search" at bounding box center [1048, 378] width 115 height 38
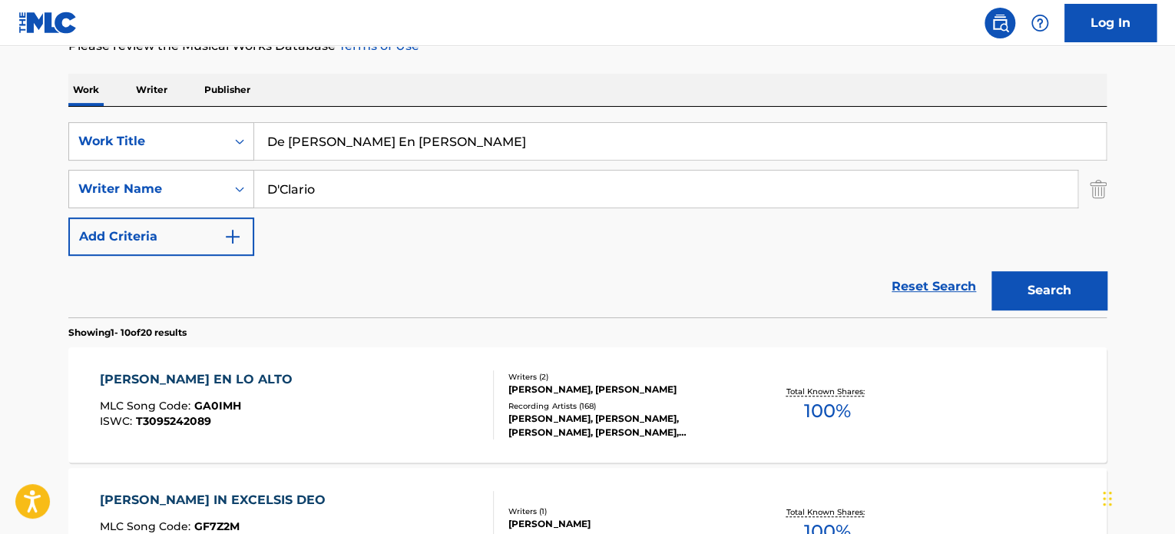
scroll to position [286, 0]
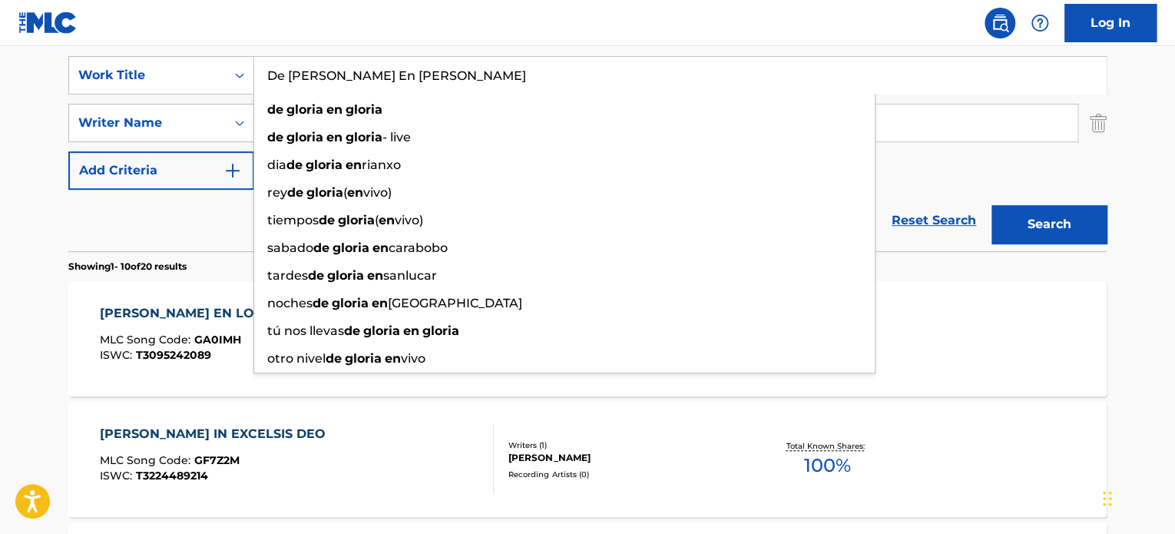
click at [339, 85] on input "De [PERSON_NAME] En [PERSON_NAME]" at bounding box center [680, 75] width 852 height 37
click at [339, 84] on input "De [PERSON_NAME] En [PERSON_NAME]" at bounding box center [680, 75] width 852 height 37
paste input "FROM GLORY TO GLORY"
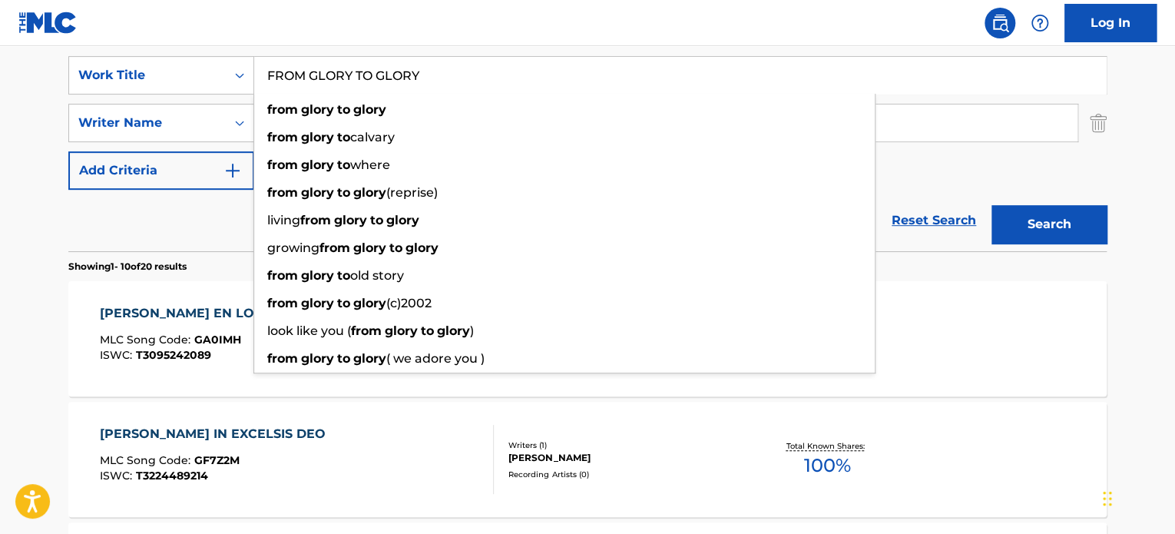
type input "FROM GLORY TO GLORY"
click at [1052, 234] on button "Search" at bounding box center [1048, 224] width 115 height 38
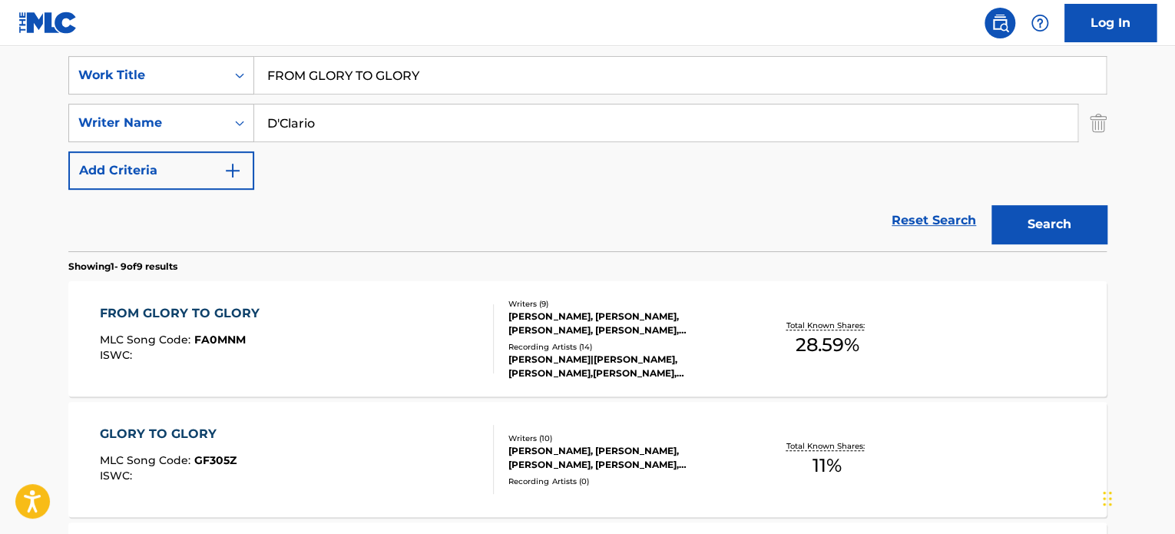
click at [350, 362] on div "FROM GLORY TO GLORY MLC Song Code : FA0MNM ISWC :" at bounding box center [297, 338] width 395 height 69
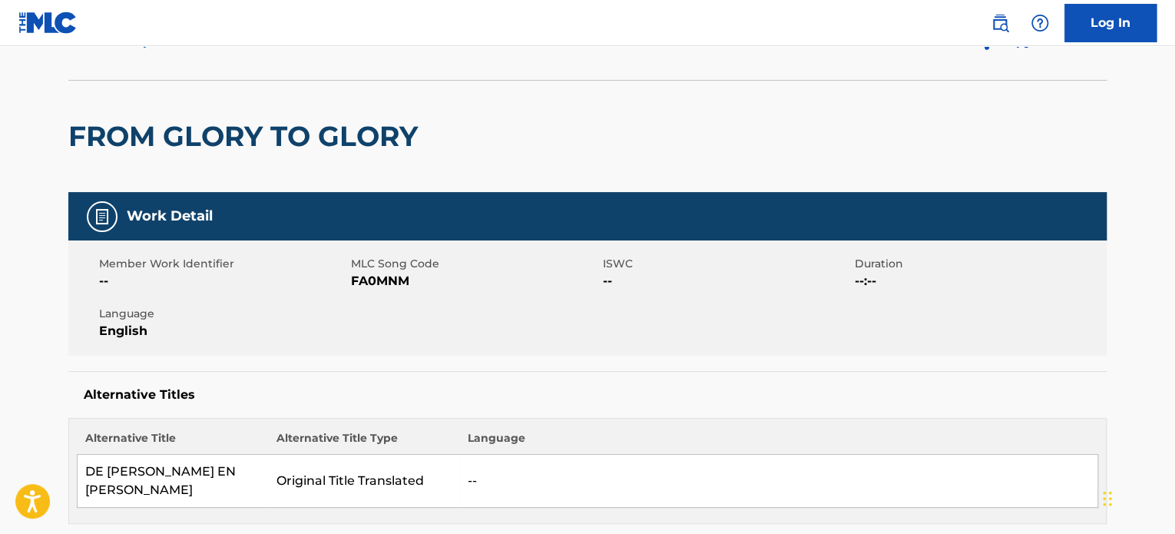
scroll to position [77, 0]
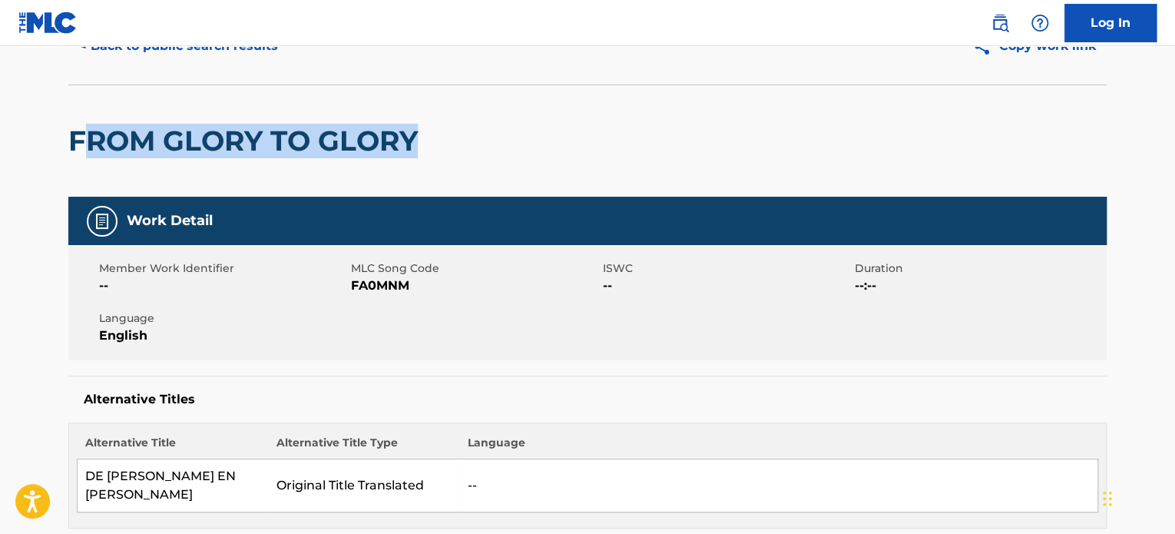
drag, startPoint x: 443, startPoint y: 132, endPoint x: 79, endPoint y: 150, distance: 364.4
click at [79, 150] on div "FROM GLORY TO GLORY" at bounding box center [587, 140] width 1038 height 112
copy h2 "ROM GLORY TO GLORY"
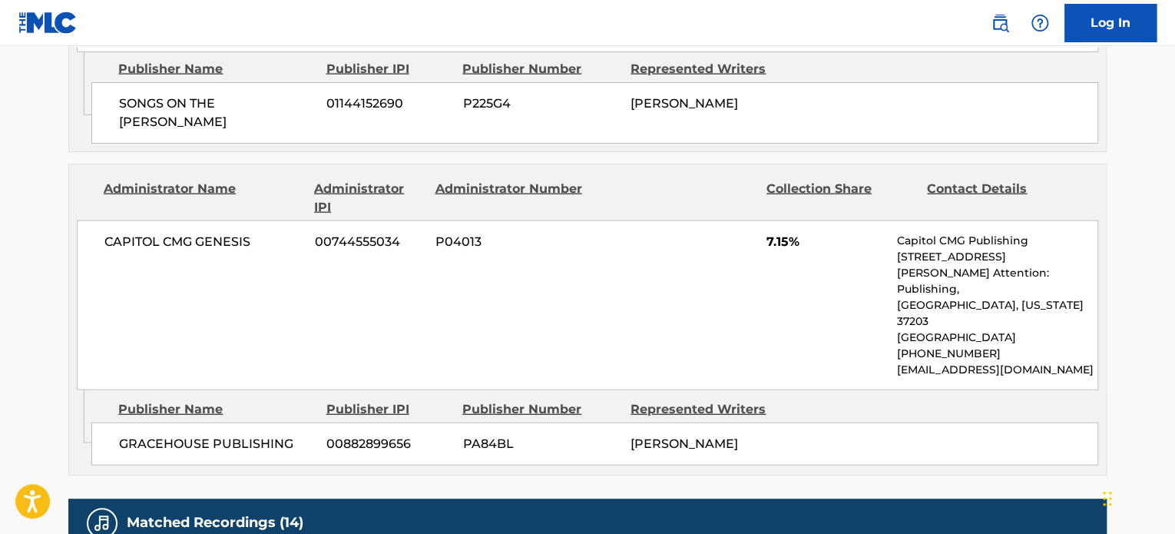
scroll to position [286, 0]
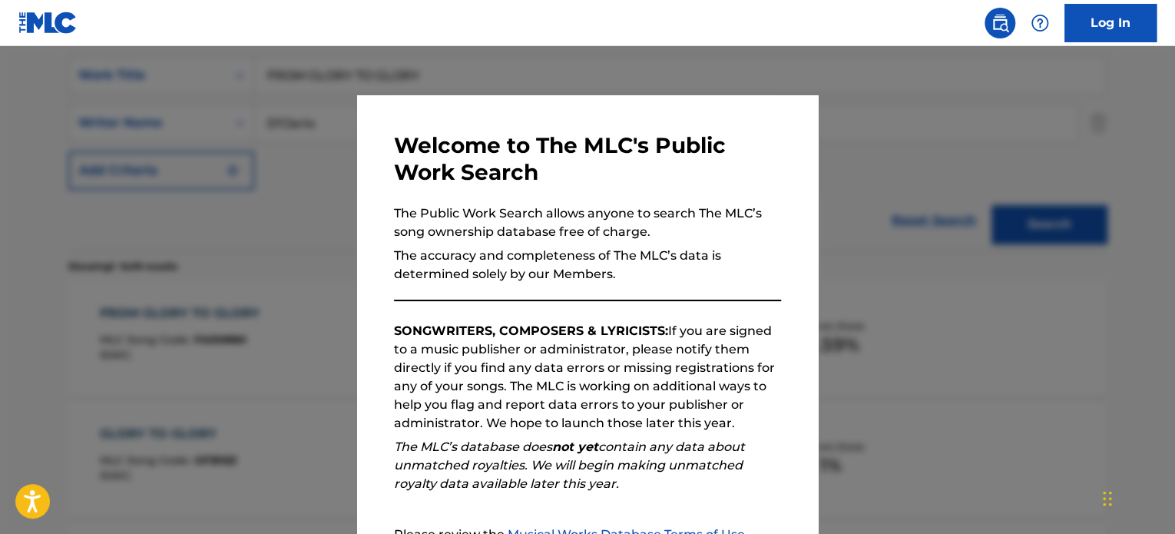
click at [854, 292] on div at bounding box center [587, 313] width 1175 height 534
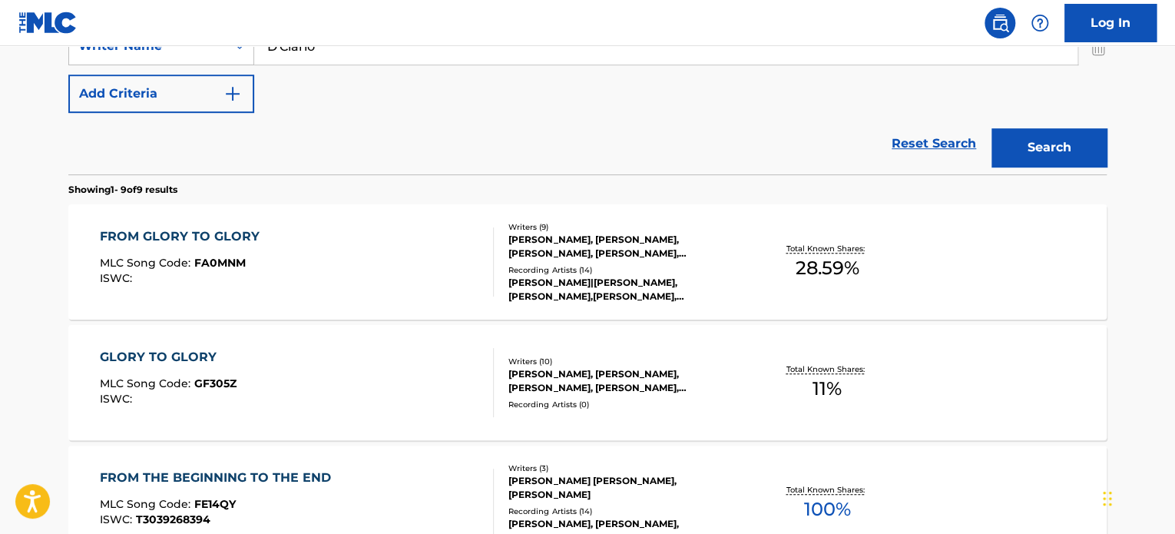
scroll to position [439, 0]
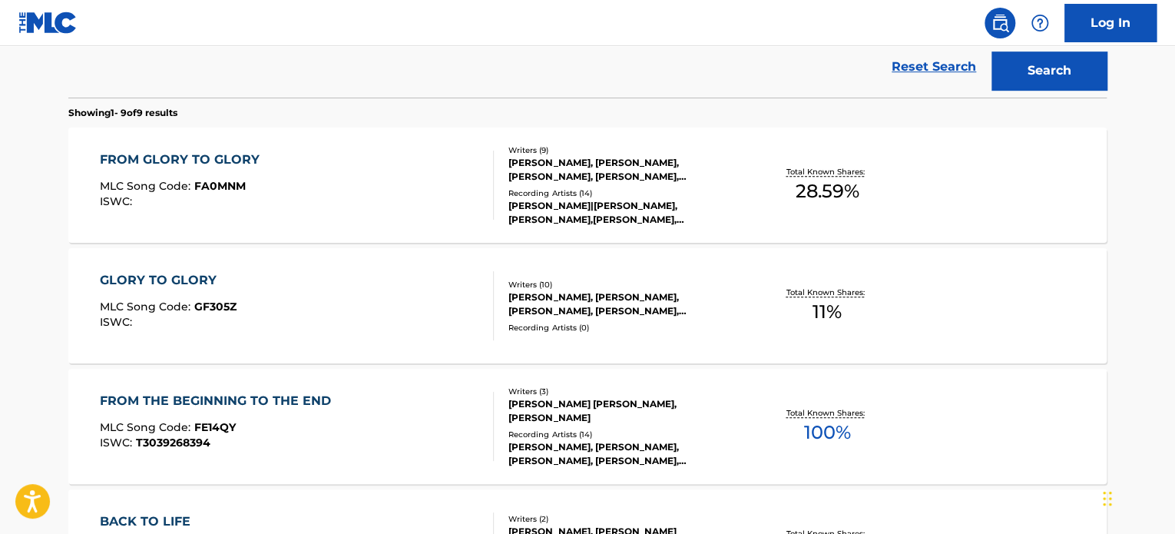
click at [433, 294] on div "GLORY TO GLORY MLC Song Code : GF305Z ISWC :" at bounding box center [297, 305] width 395 height 69
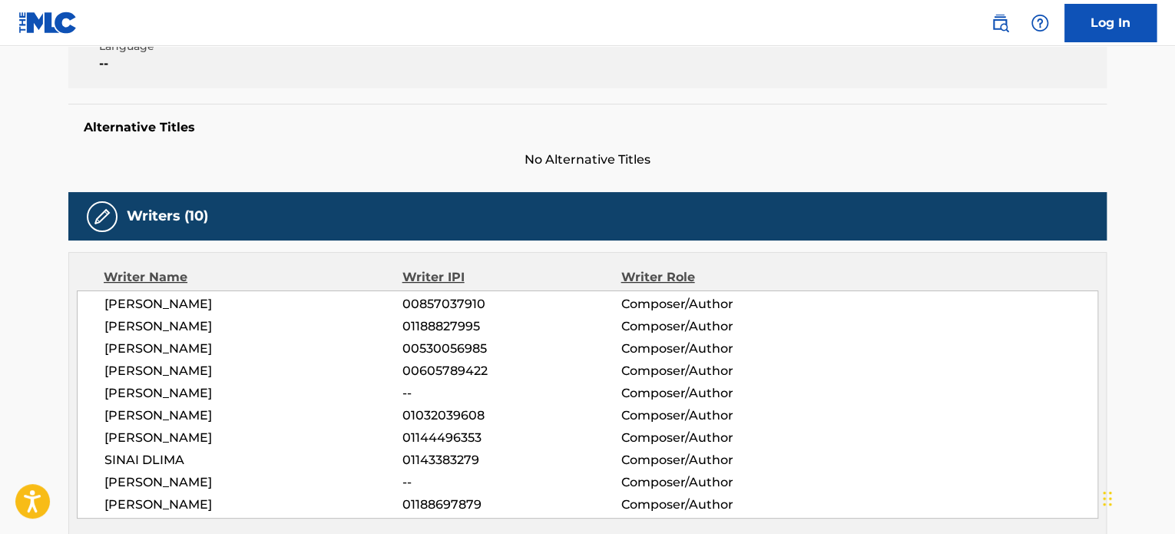
scroll to position [461, 0]
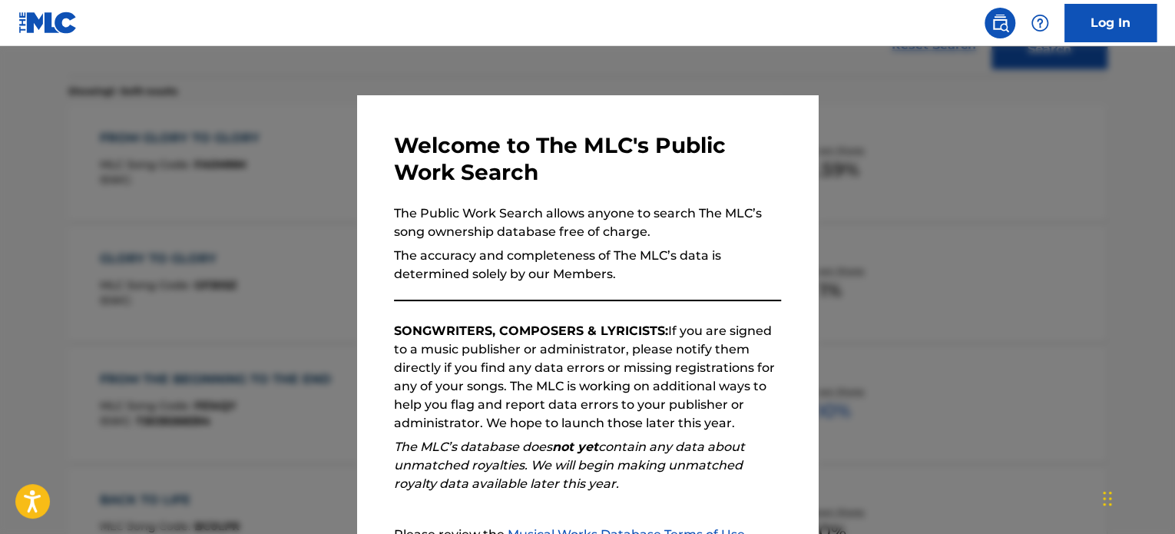
scroll to position [528, 0]
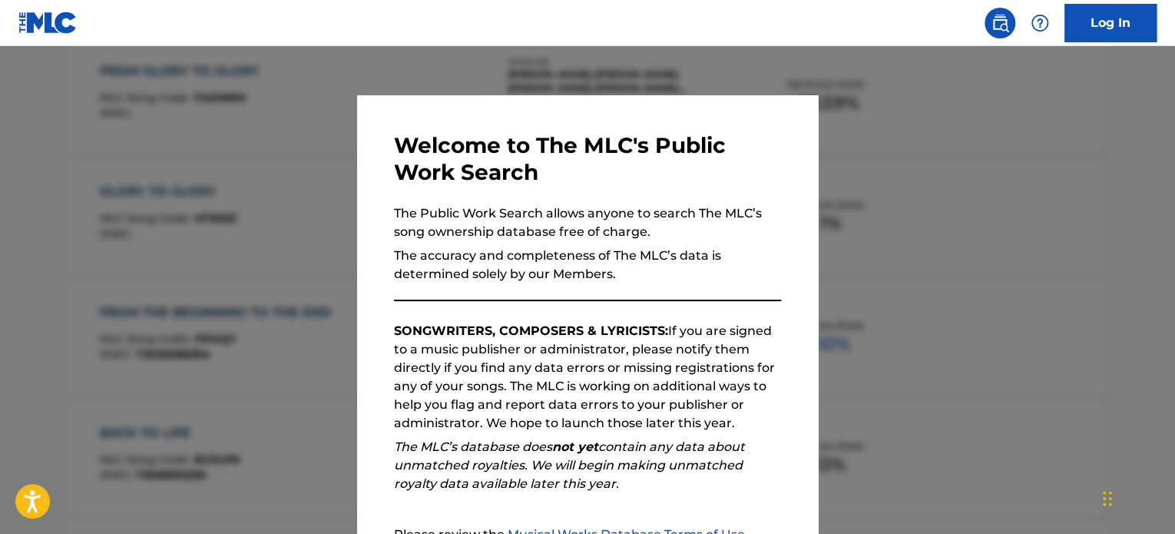
click at [774, 322] on p "SONGWRITERS, COMPOSERS & LYRICISTS: If you are signed to a music publisher or a…" at bounding box center [587, 377] width 387 height 111
click at [896, 313] on div at bounding box center [587, 313] width 1175 height 534
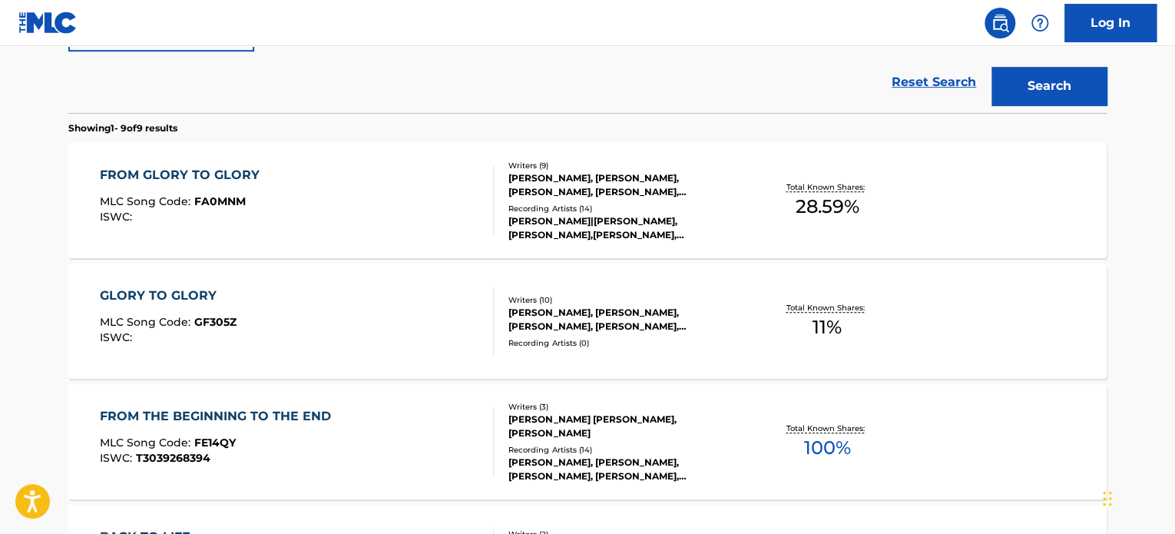
scroll to position [297, 0]
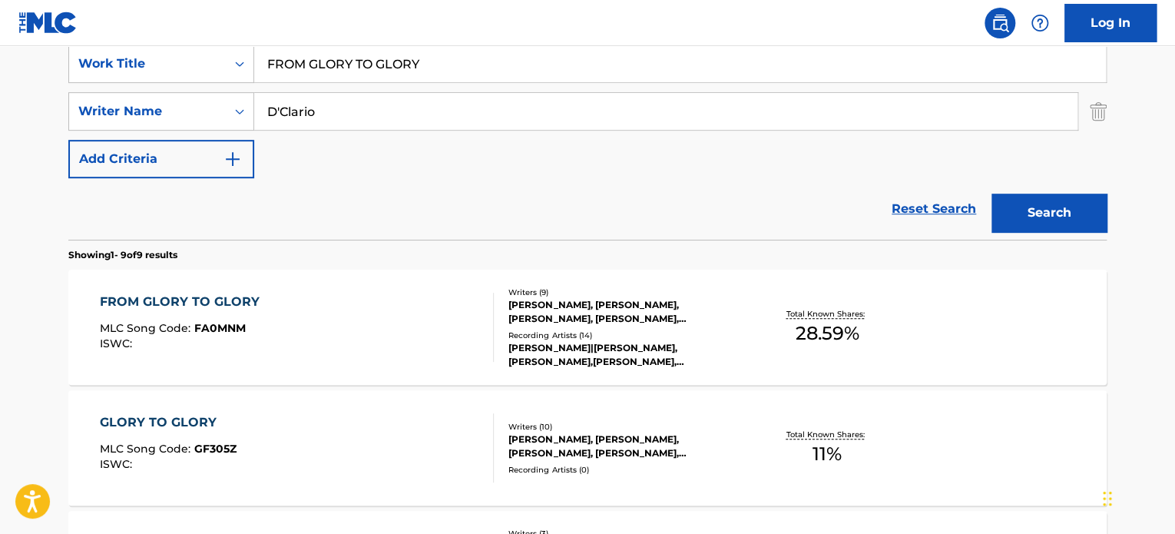
click at [481, 333] on div at bounding box center [487, 327] width 12 height 69
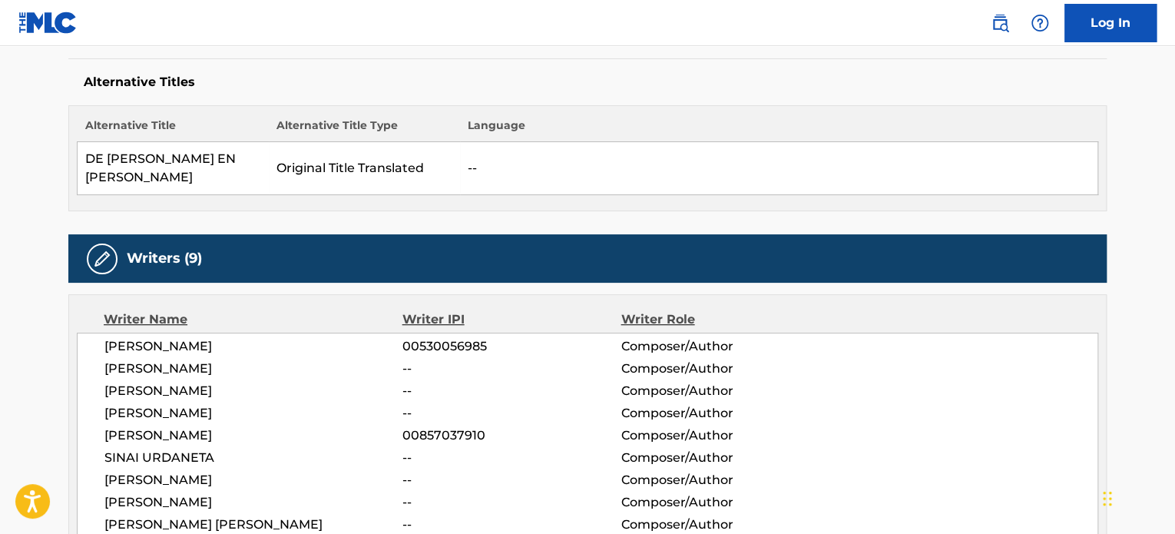
scroll to position [461, 0]
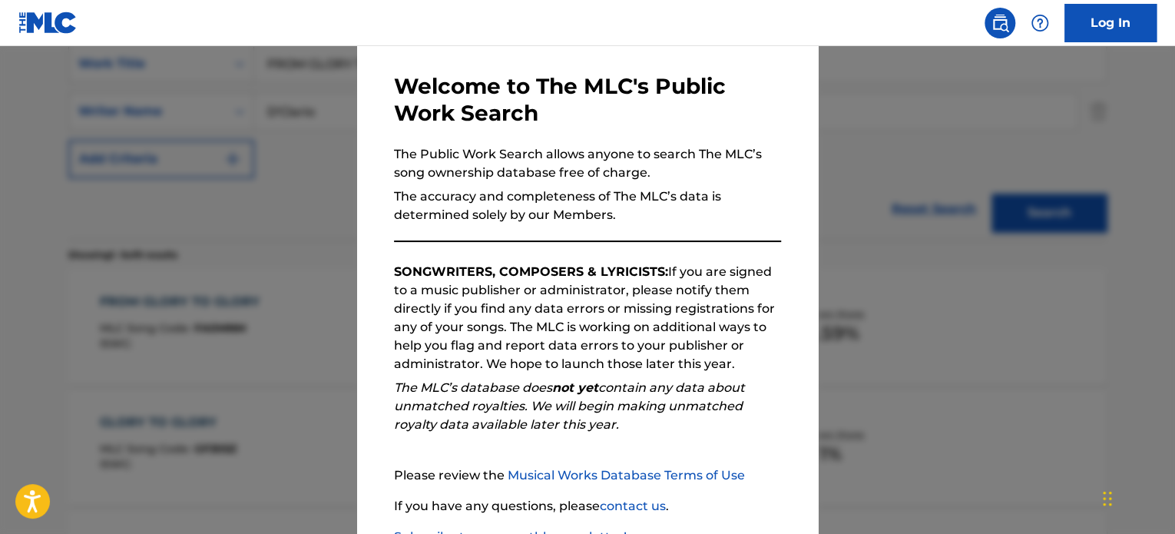
scroll to position [154, 0]
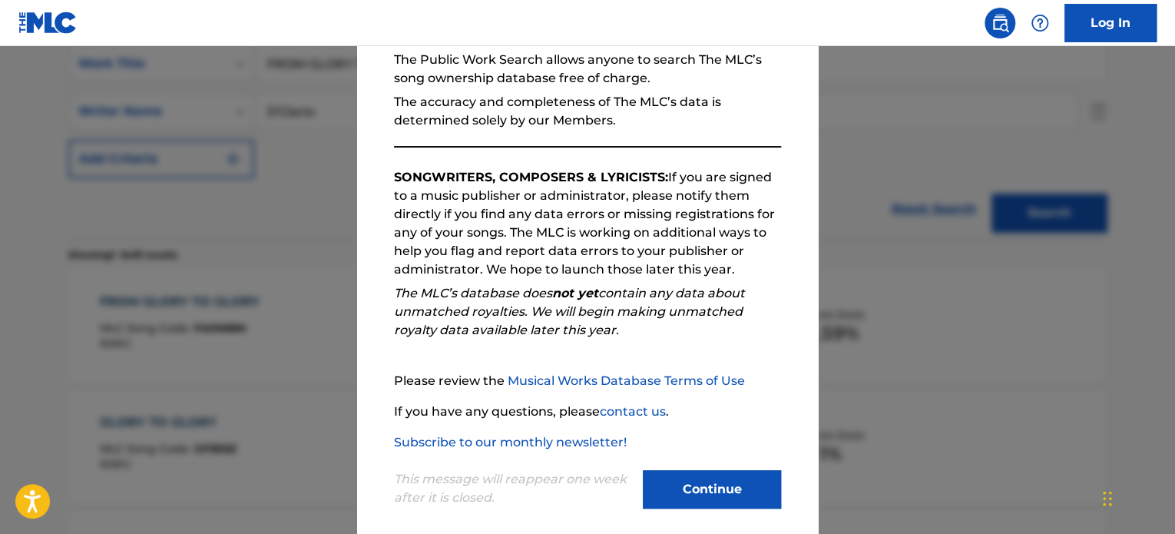
click at [246, 369] on div at bounding box center [587, 313] width 1175 height 534
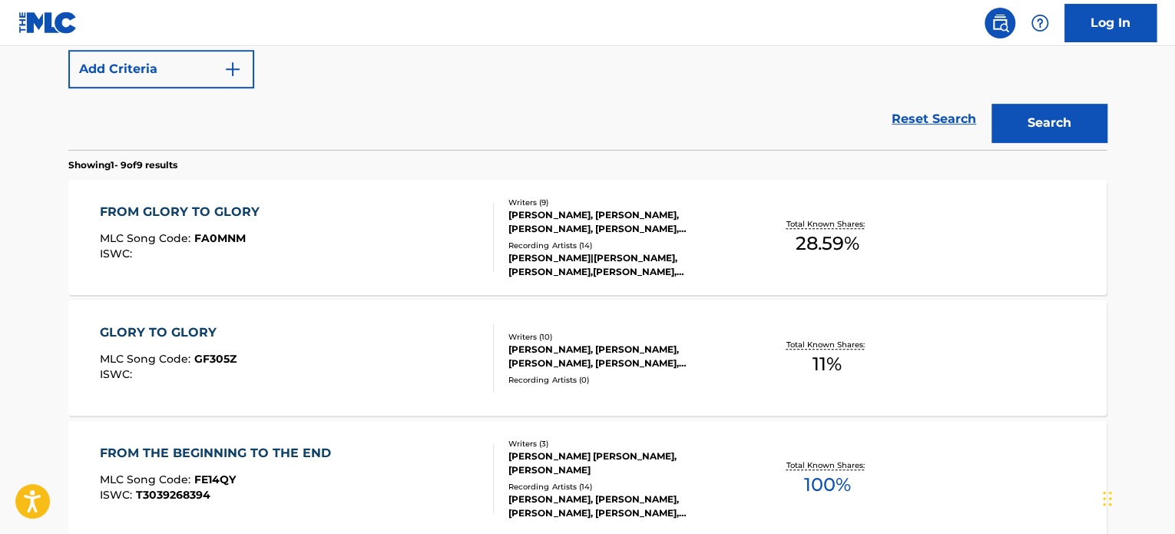
scroll to position [374, 0]
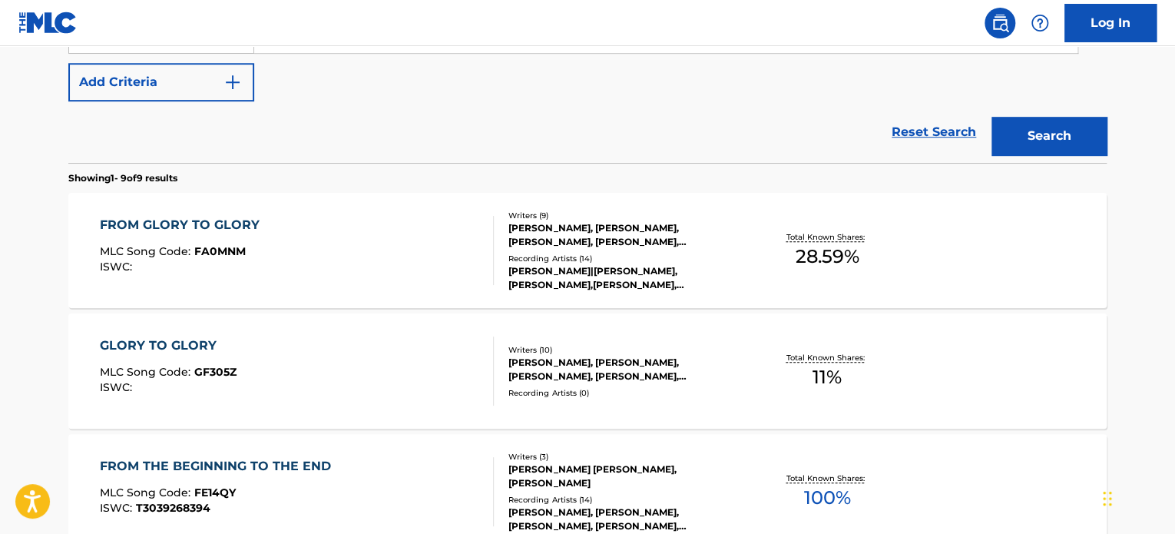
click at [540, 367] on div "[PERSON_NAME], [PERSON_NAME], [PERSON_NAME], [PERSON_NAME], [PERSON_NAME], [PER…" at bounding box center [624, 370] width 232 height 28
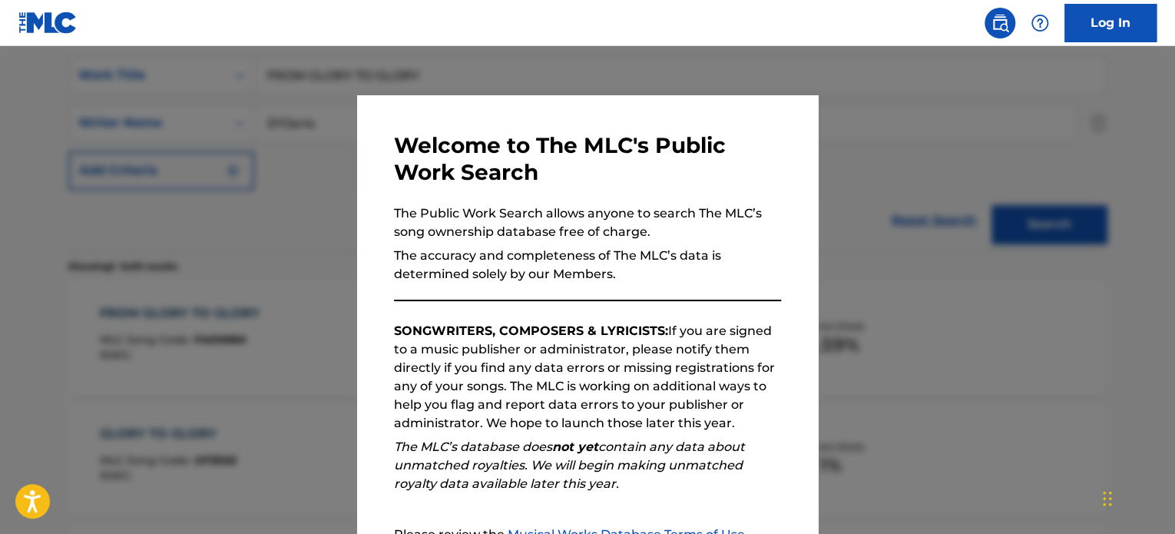
scroll to position [230, 0]
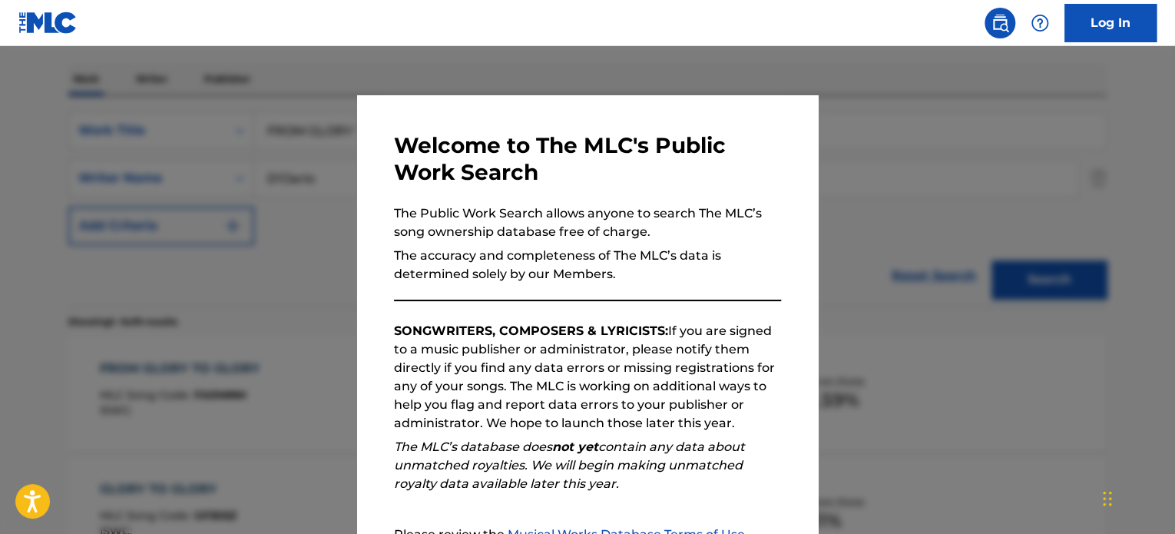
drag, startPoint x: 987, startPoint y: 257, endPoint x: 976, endPoint y: 260, distance: 11.9
click at [987, 256] on div at bounding box center [587, 313] width 1175 height 534
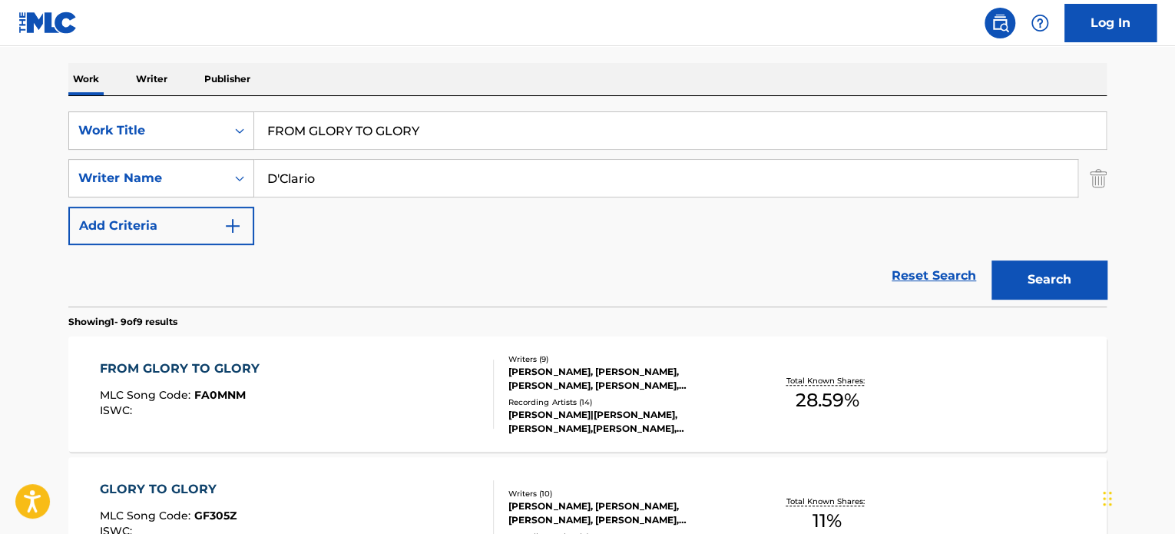
click at [415, 362] on div "FROM GLORY TO GLORY MLC Song Code : FA0MNM ISWC :" at bounding box center [297, 393] width 395 height 69
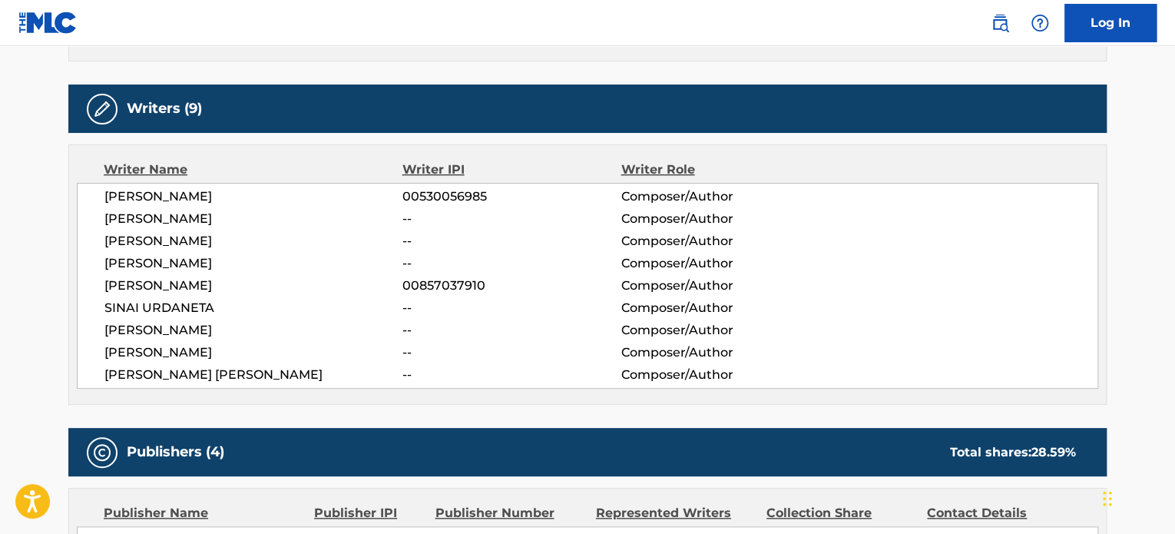
scroll to position [461, 0]
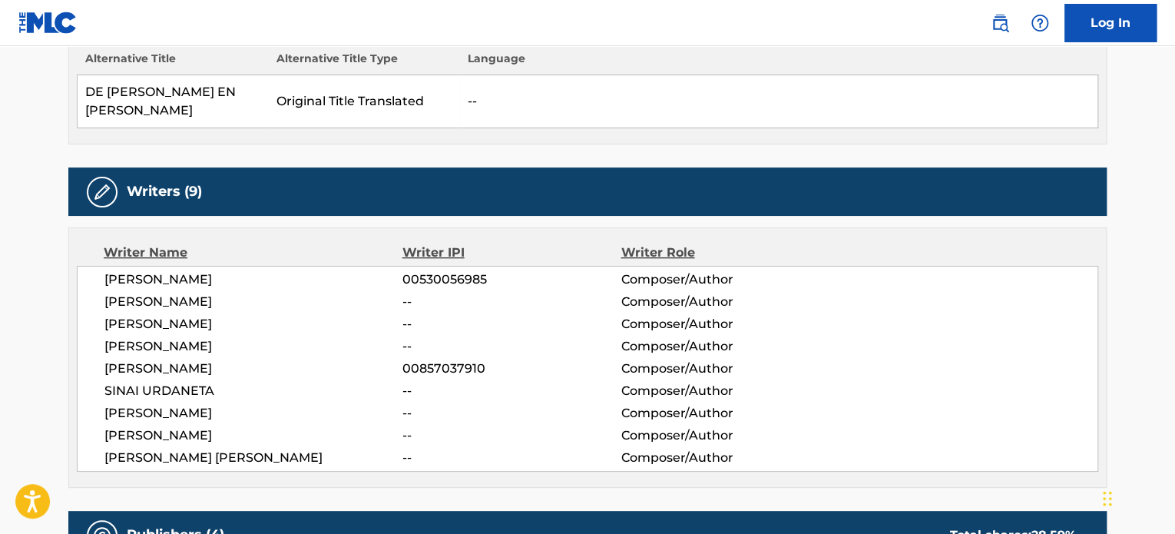
drag, startPoint x: 173, startPoint y: 276, endPoint x: 160, endPoint y: 280, distance: 13.8
click at [171, 293] on span "[PERSON_NAME]" at bounding box center [253, 302] width 298 height 18
click at [157, 293] on span "[PERSON_NAME]" at bounding box center [253, 302] width 298 height 18
click at [157, 315] on span "[PERSON_NAME]" at bounding box center [253, 324] width 298 height 18
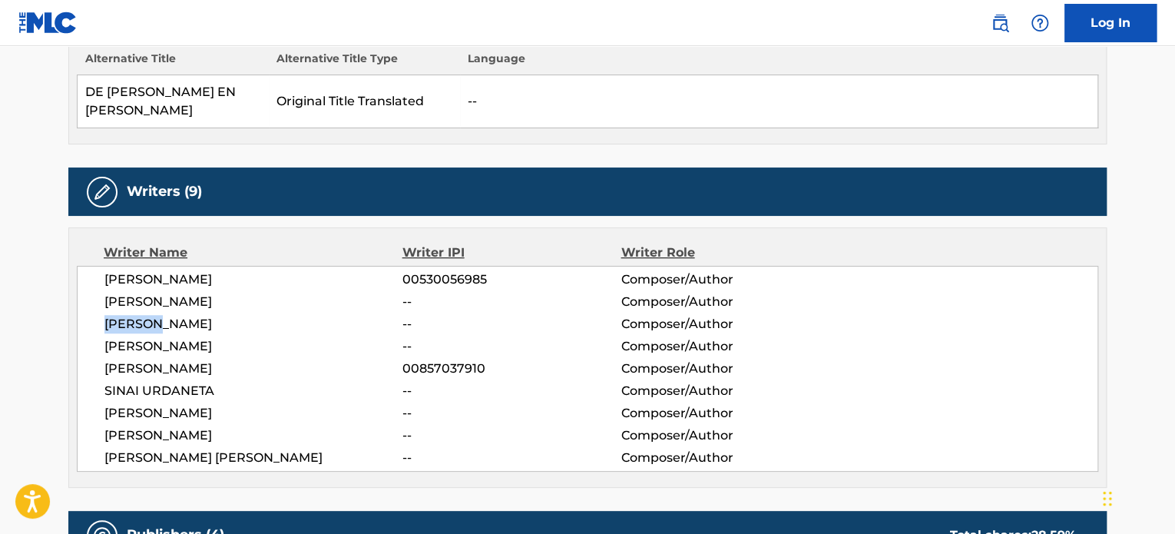
click at [157, 315] on span "[PERSON_NAME]" at bounding box center [253, 324] width 298 height 18
click at [163, 337] on span "[PERSON_NAME]" at bounding box center [253, 346] width 298 height 18
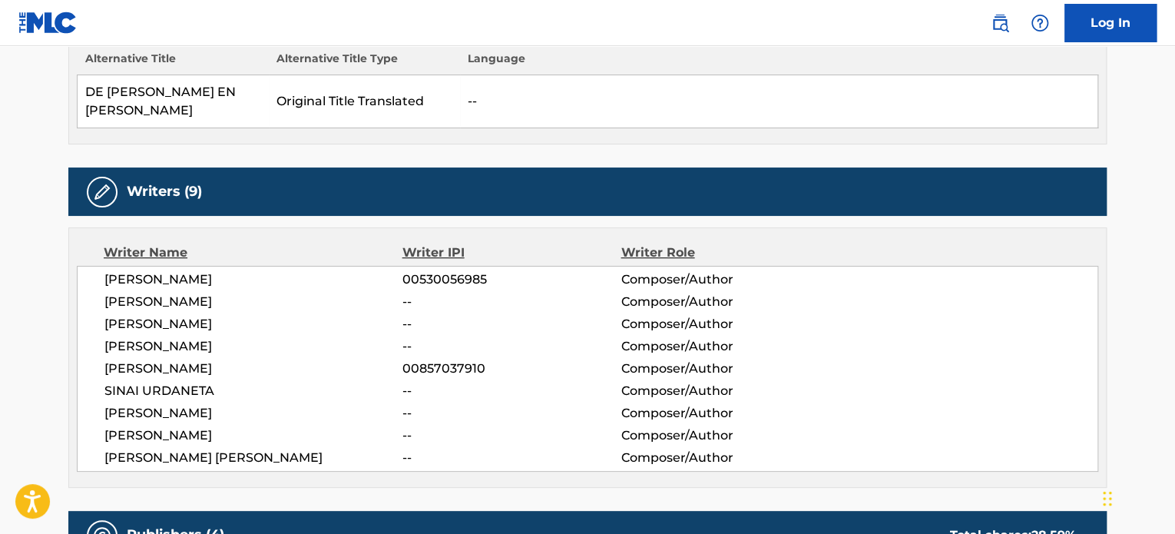
click at [164, 359] on span "[PERSON_NAME]" at bounding box center [253, 368] width 298 height 18
click at [160, 382] on span "SINAI URDANETA" at bounding box center [253, 391] width 298 height 18
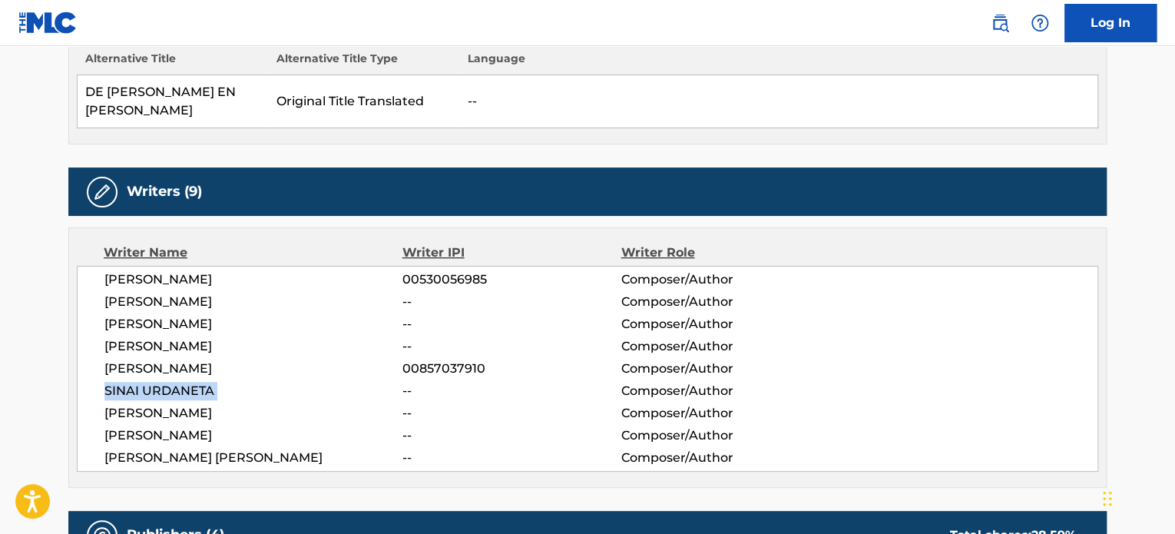
click at [160, 382] on span "SINAI URDANETA" at bounding box center [253, 391] width 298 height 18
click at [180, 404] on span "[PERSON_NAME]" at bounding box center [253, 413] width 298 height 18
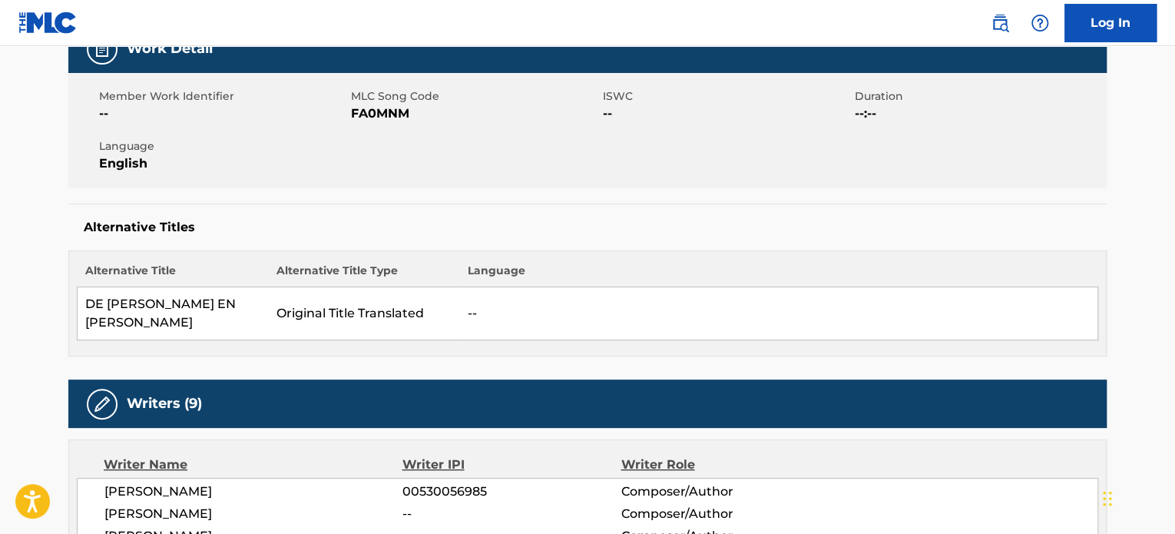
scroll to position [230, 0]
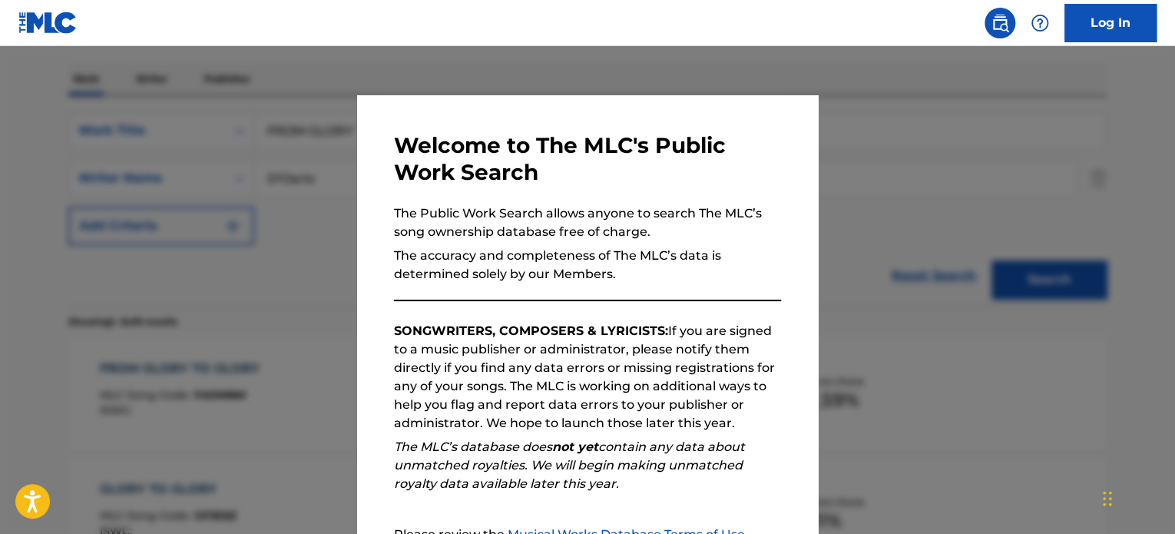
scroll to position [230, 0]
click at [721, 288] on div "Welcome to The MLC's Public Work Search The Public Work Search allows anyone to…" at bounding box center [587, 399] width 387 height 534
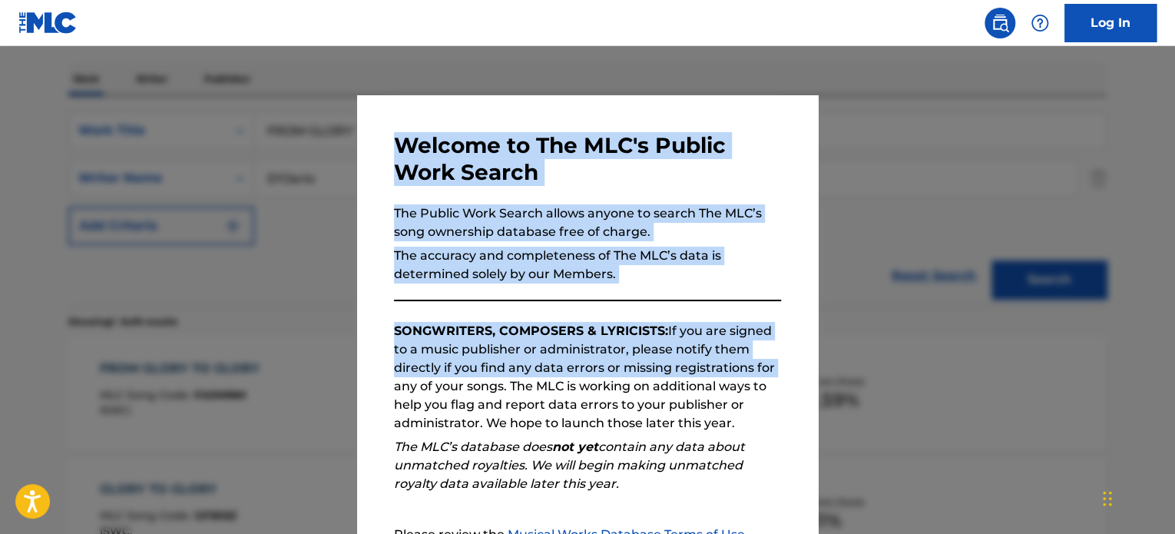
click at [813, 374] on div "Welcome to The MLC's Public Work Search The Public Work Search allows anyone to…" at bounding box center [587, 290] width 1175 height 488
click at [840, 416] on div at bounding box center [587, 313] width 1175 height 534
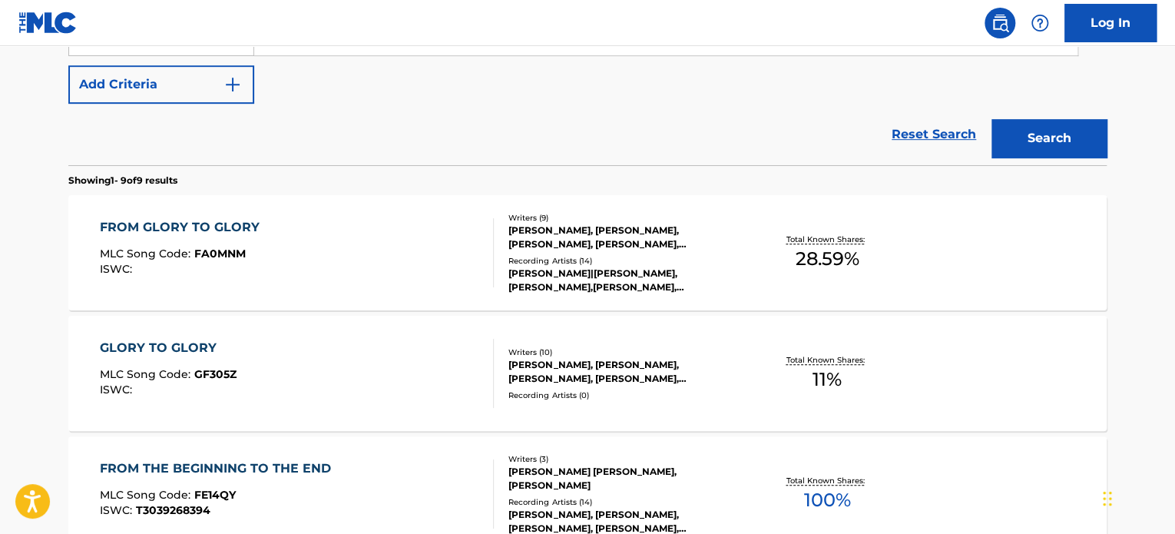
scroll to position [537, 0]
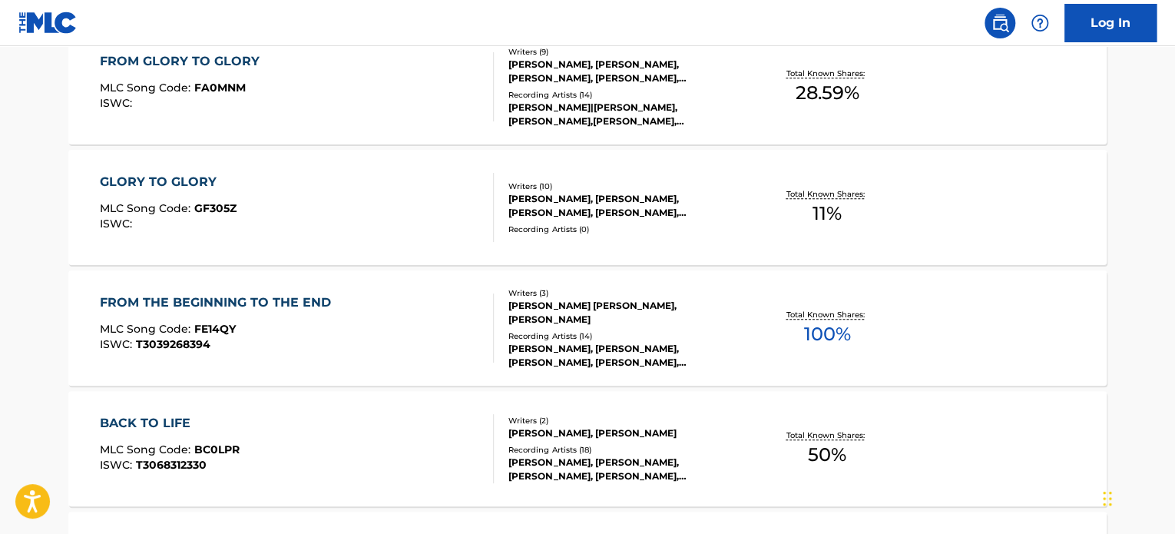
click at [461, 174] on div "GLORY TO GLORY MLC Song Code : GF305Z ISWC :" at bounding box center [297, 207] width 395 height 69
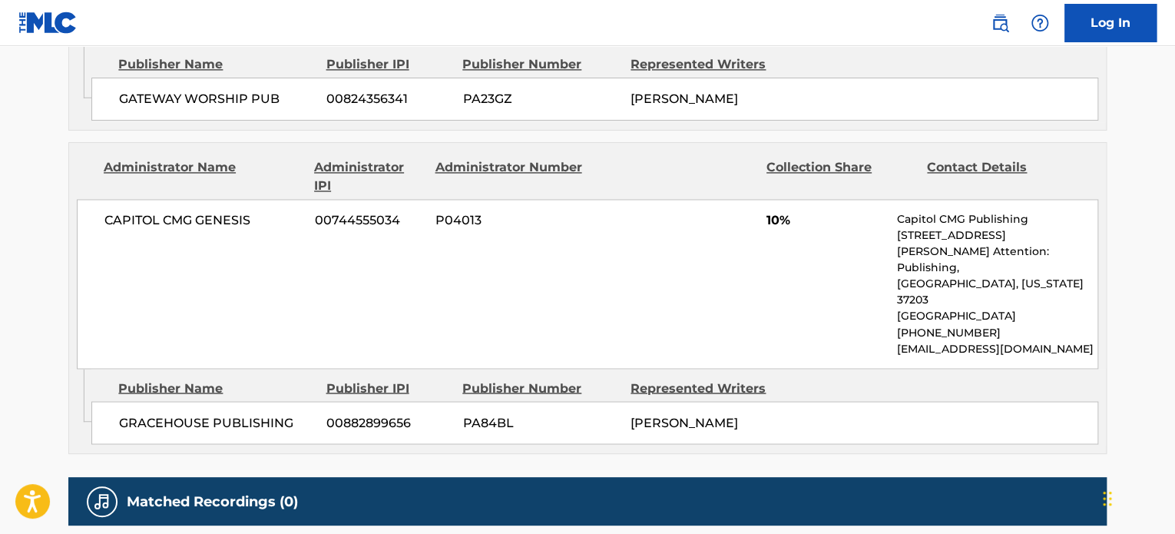
scroll to position [1250, 0]
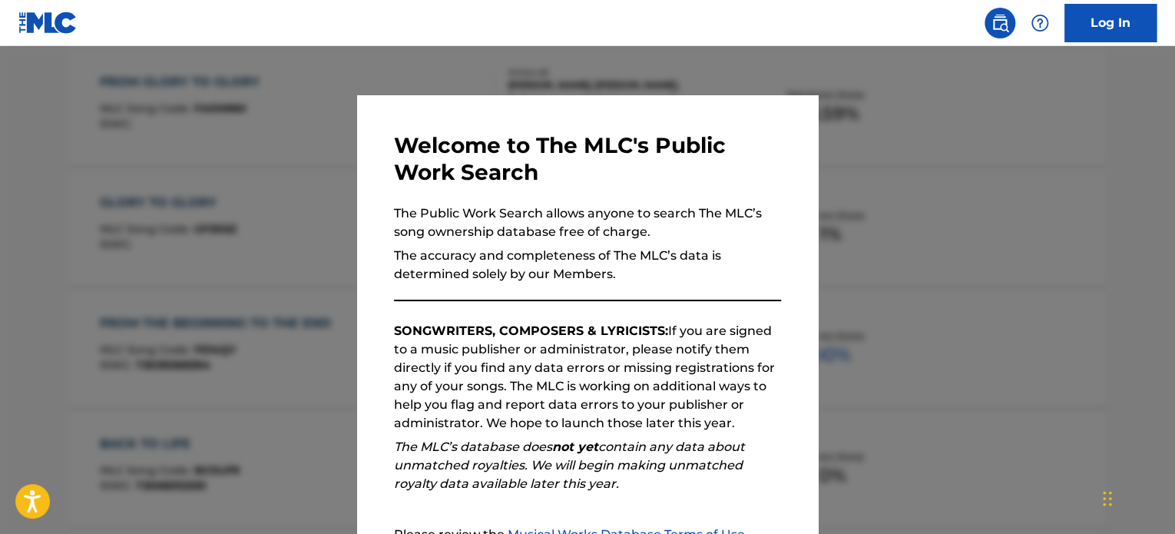
scroll to position [318, 0]
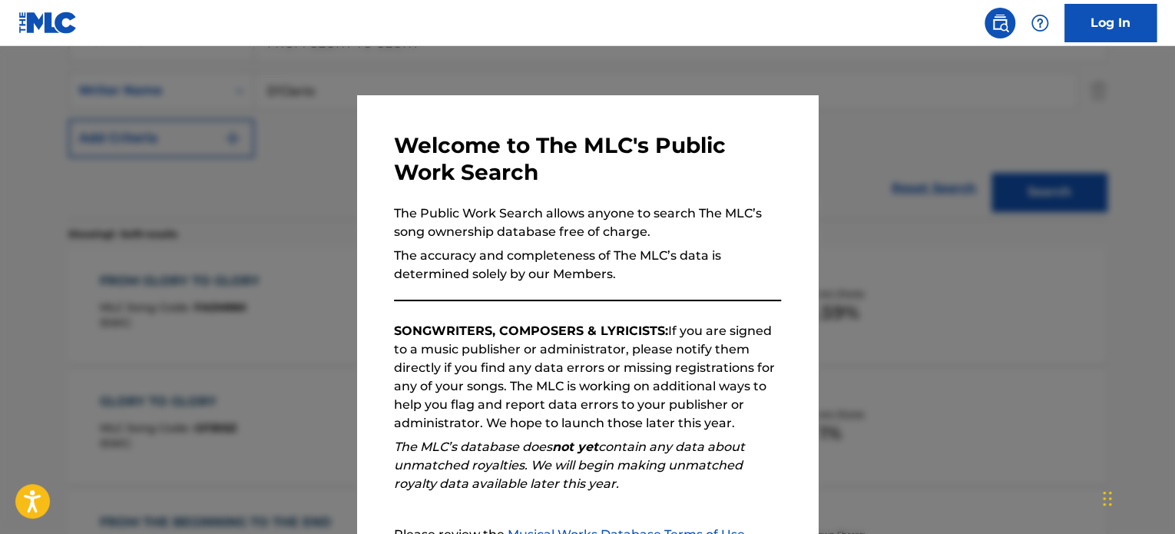
click at [63, 242] on div at bounding box center [587, 313] width 1175 height 534
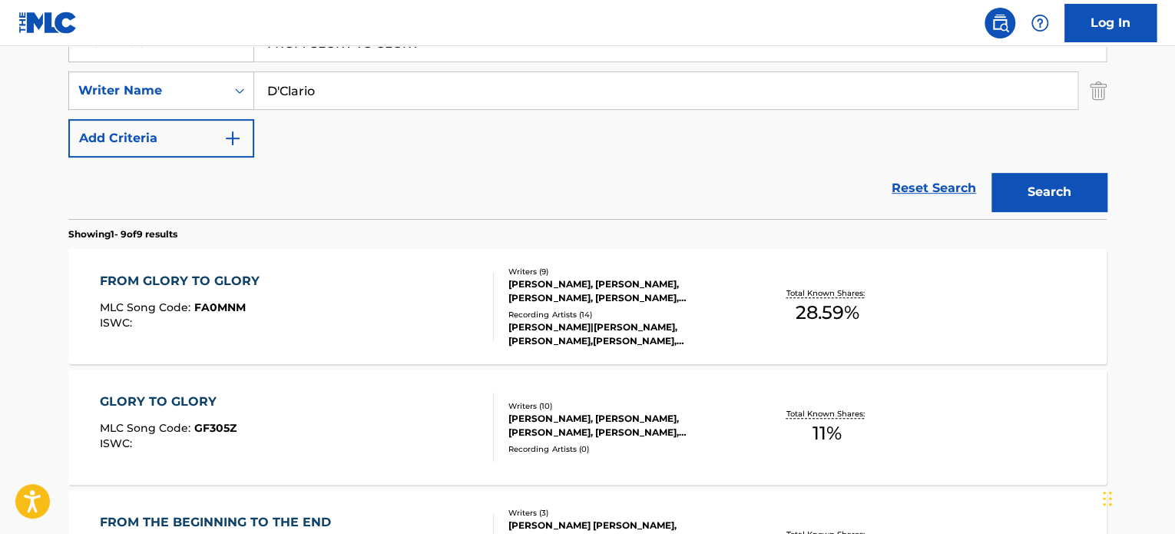
click at [316, 254] on div "FROM GLORY TO GLORY MLC Song Code : FA0MNM ISWC : Writers ( 9 ) [PERSON_NAME], …" at bounding box center [587, 306] width 1038 height 115
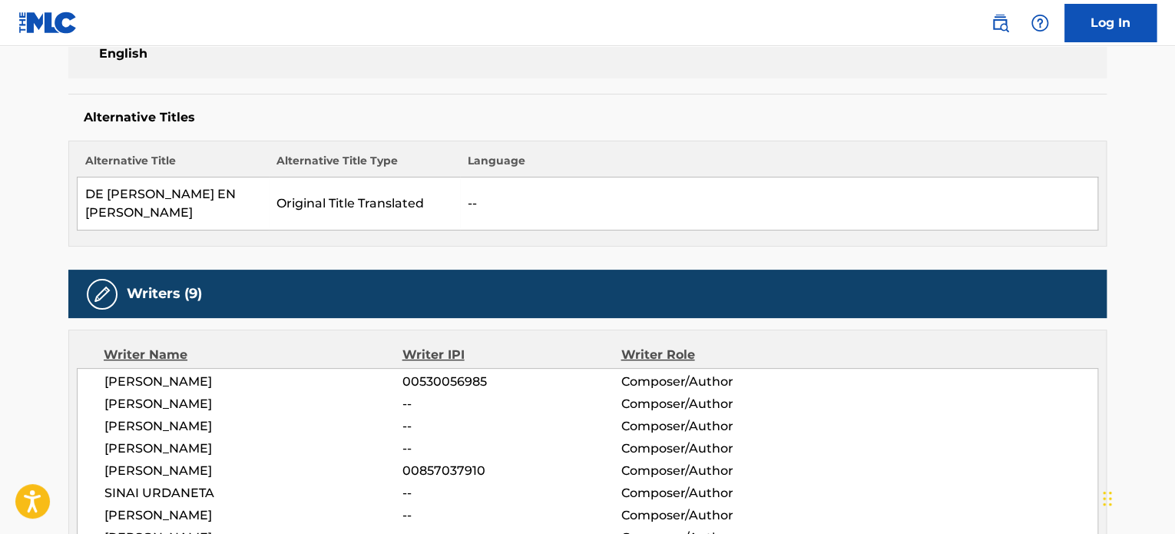
scroll to position [384, 0]
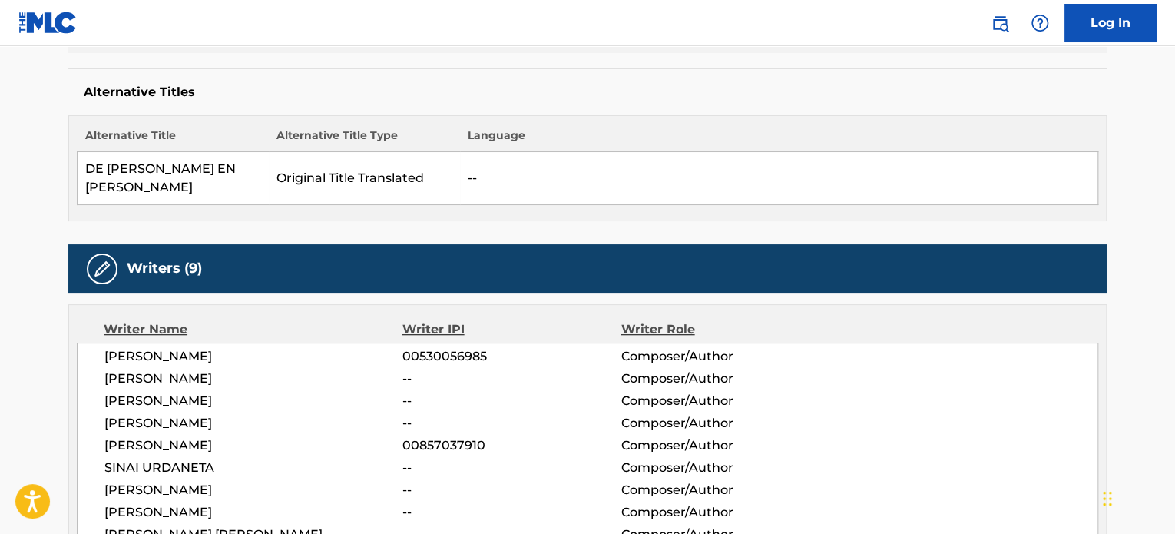
scroll to position [318, 0]
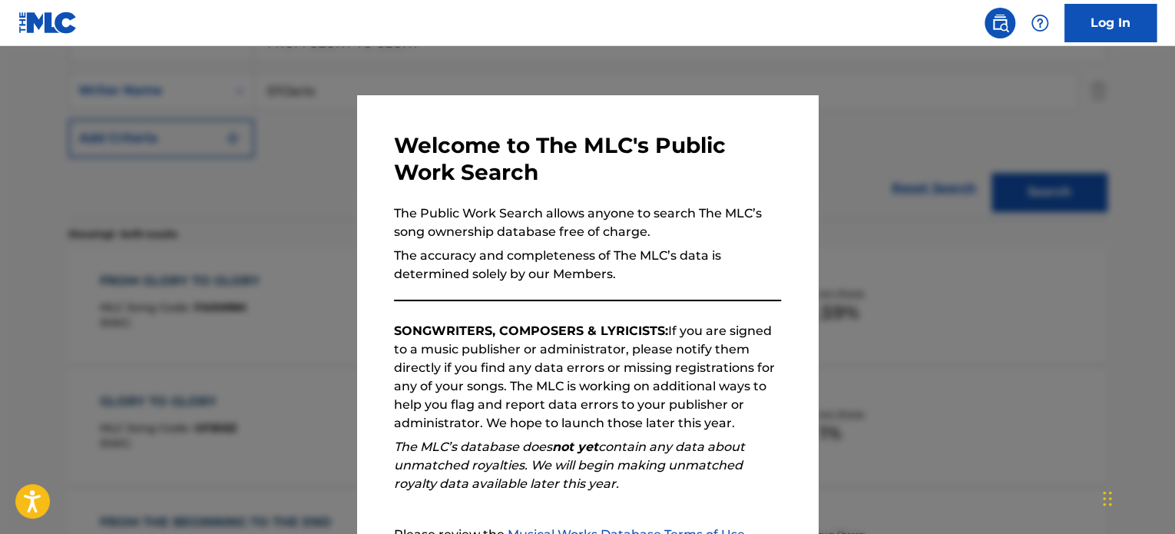
drag, startPoint x: 345, startPoint y: 342, endPoint x: 331, endPoint y: 348, distance: 15.1
click at [339, 342] on div at bounding box center [587, 313] width 1175 height 534
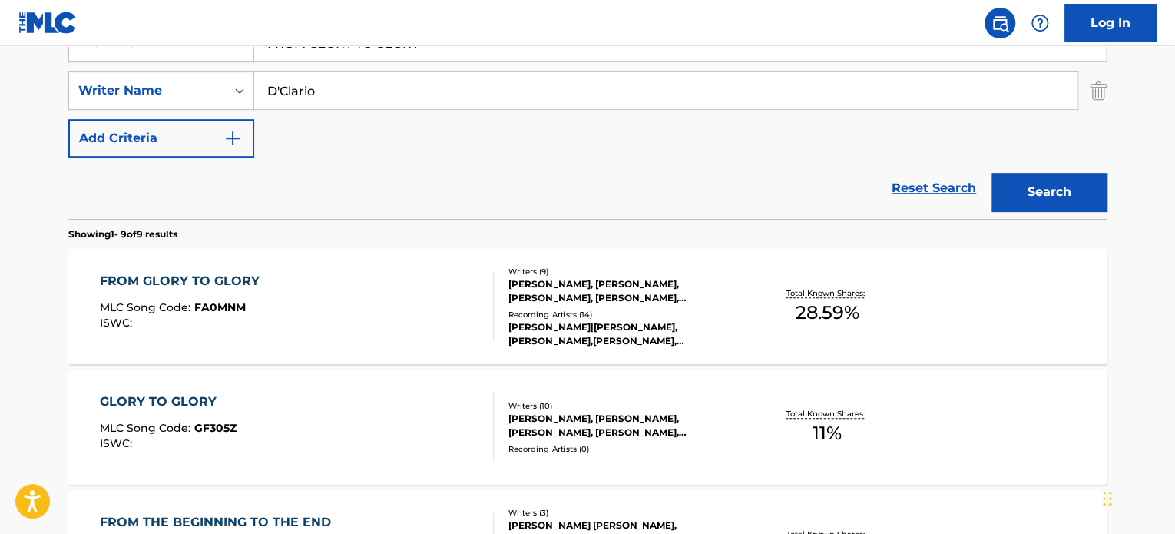
click at [325, 415] on div "GLORY TO GLORY MLC Song Code : GF305Z ISWC :" at bounding box center [297, 426] width 395 height 69
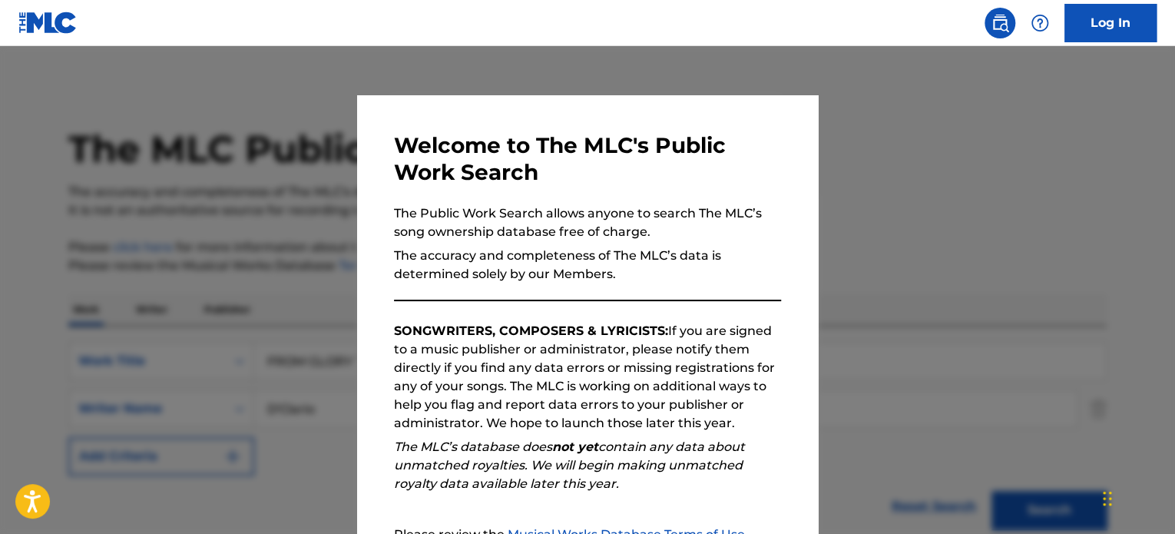
scroll to position [318, 0]
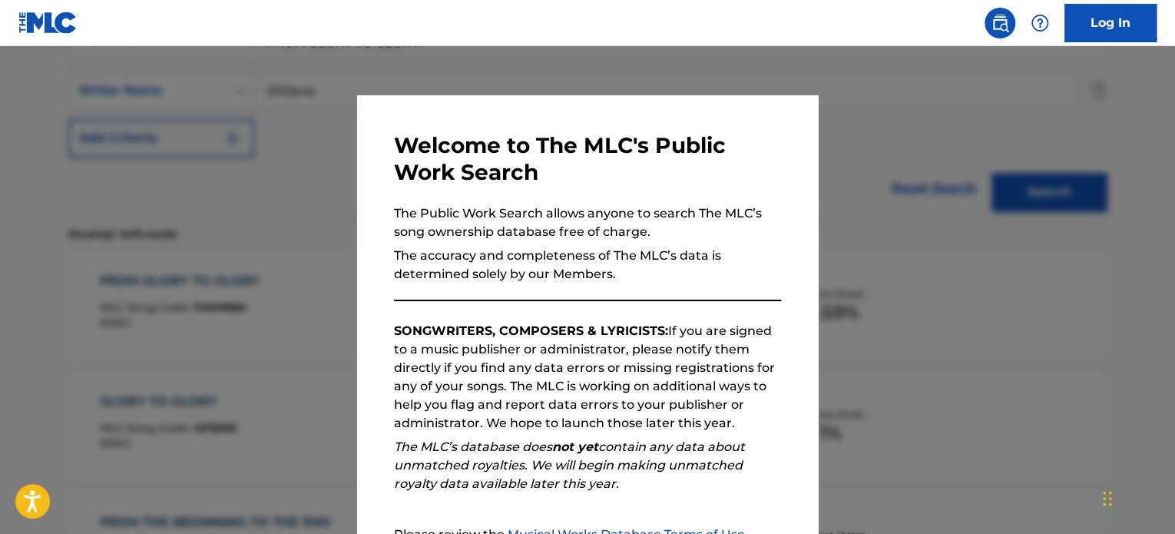
click at [316, 389] on div at bounding box center [587, 313] width 1175 height 534
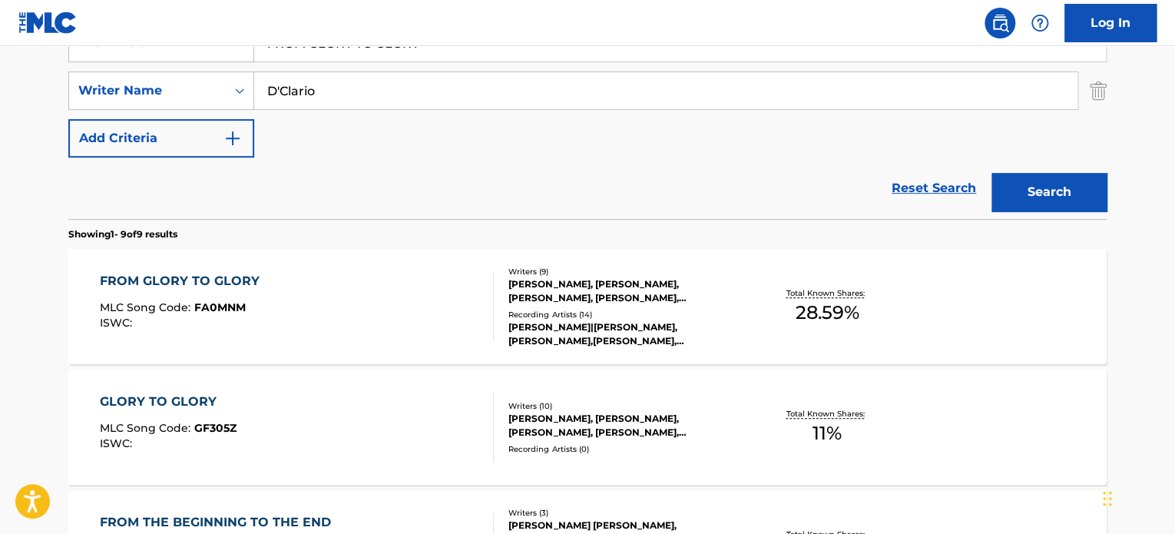
click at [332, 322] on div "FROM GLORY TO GLORY MLC Song Code : FA0MNM ISWC :" at bounding box center [297, 306] width 395 height 69
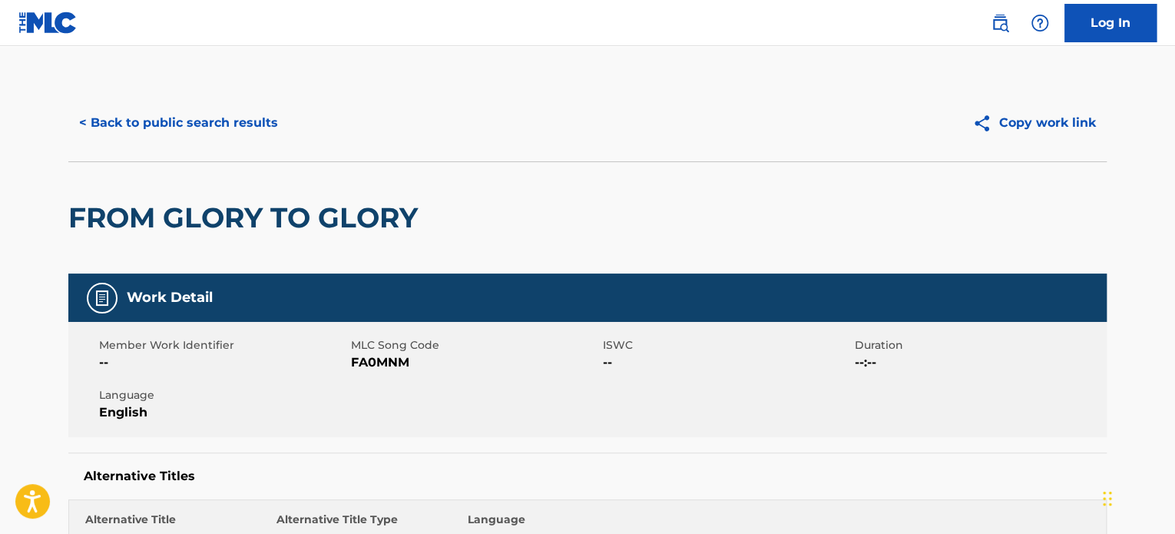
click at [172, 137] on button "< Back to public search results" at bounding box center [178, 123] width 220 height 38
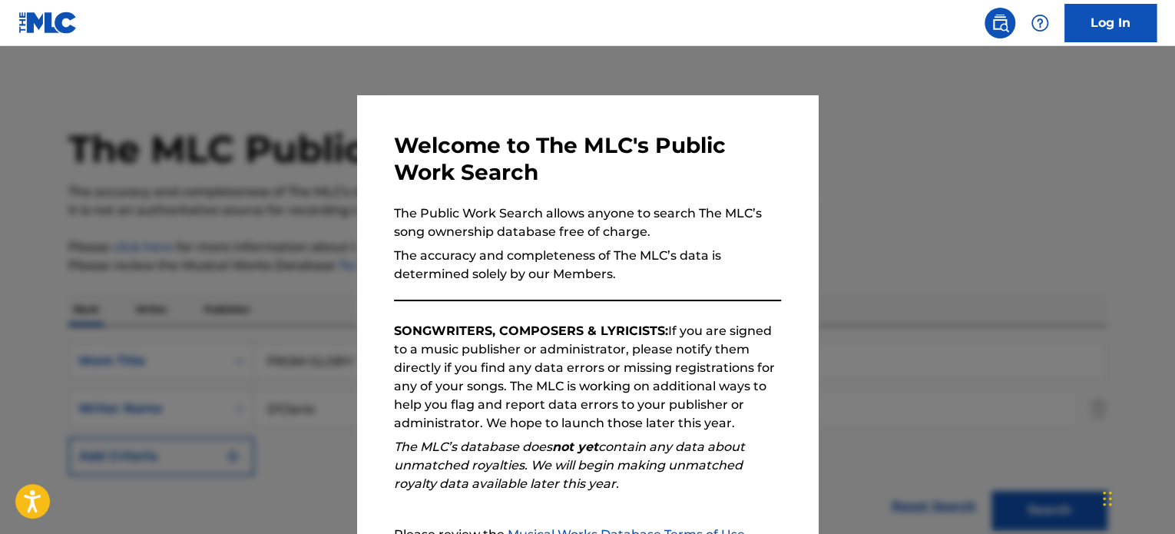
scroll to position [318, 0]
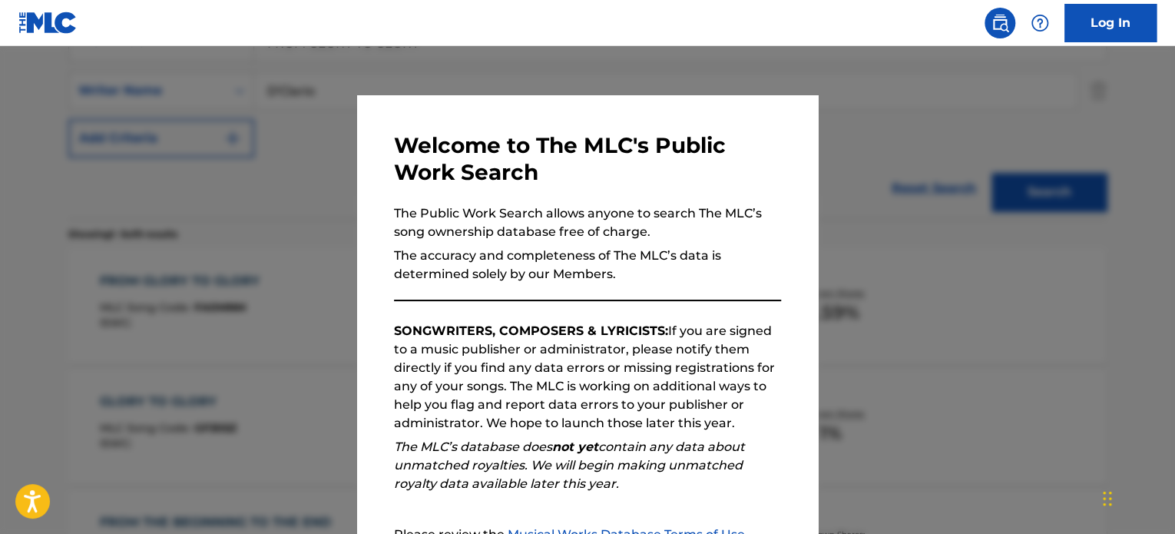
click at [1037, 368] on div at bounding box center [587, 313] width 1175 height 534
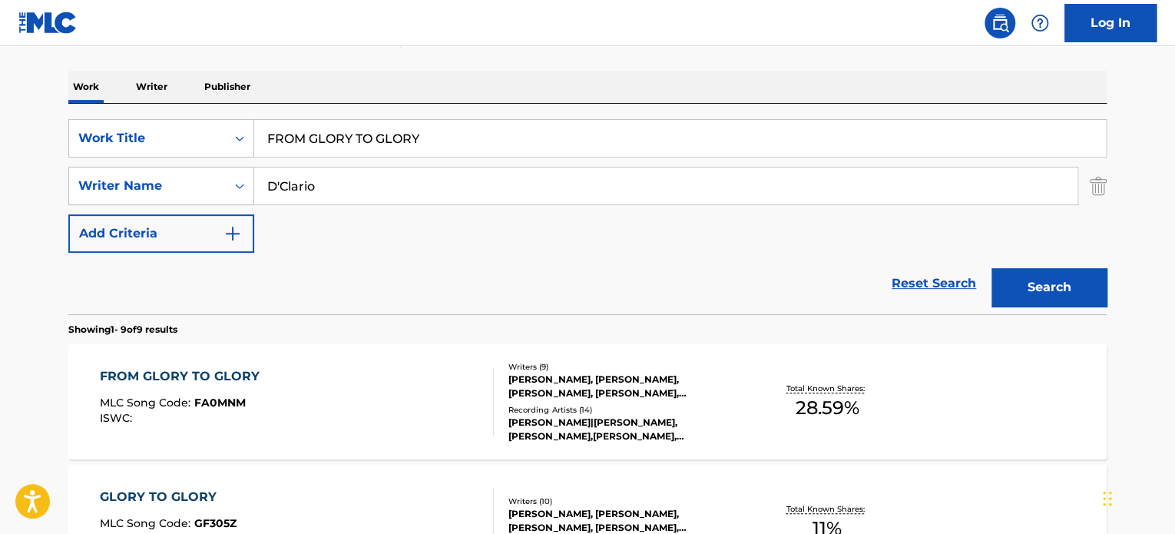
scroll to position [164, 0]
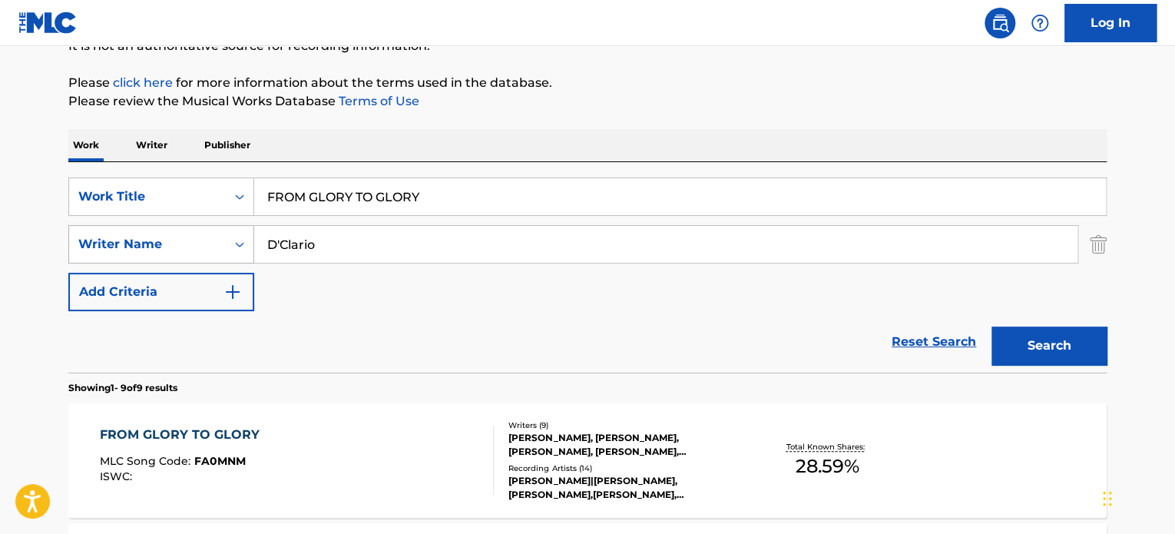
drag, startPoint x: 293, startPoint y: 245, endPoint x: 211, endPoint y: 239, distance: 81.6
click at [178, 245] on div "SearchWithCriteria40487d24-6dd9-4e50-bdcc-2025fddf4e23 Writer Name D'Clario" at bounding box center [587, 244] width 1038 height 38
paste input "MONTESANTO"
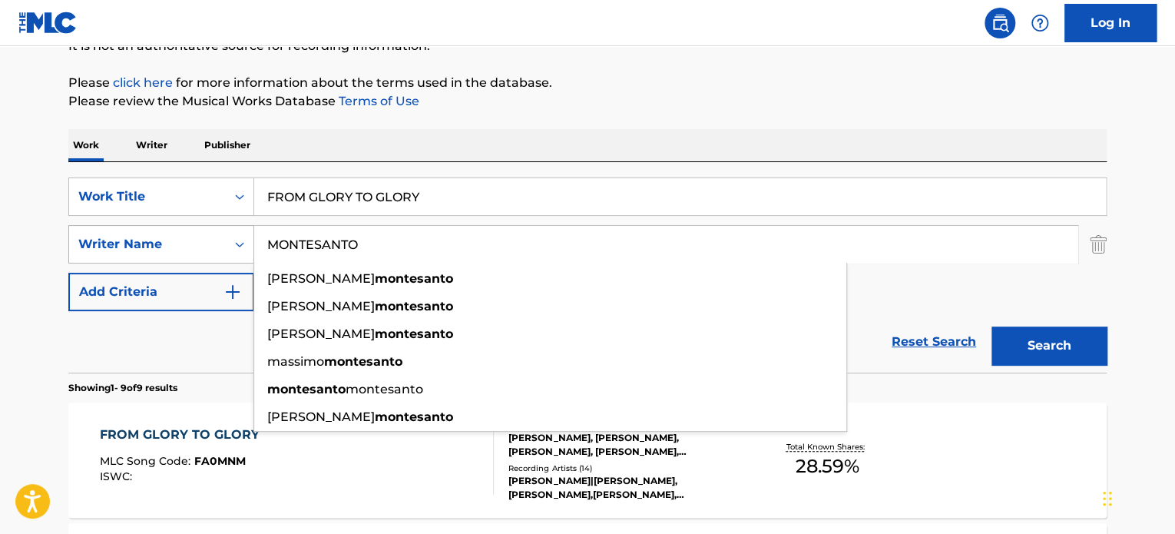
type input "MONTESANTO"
click at [991, 326] on button "Search" at bounding box center [1048, 345] width 115 height 38
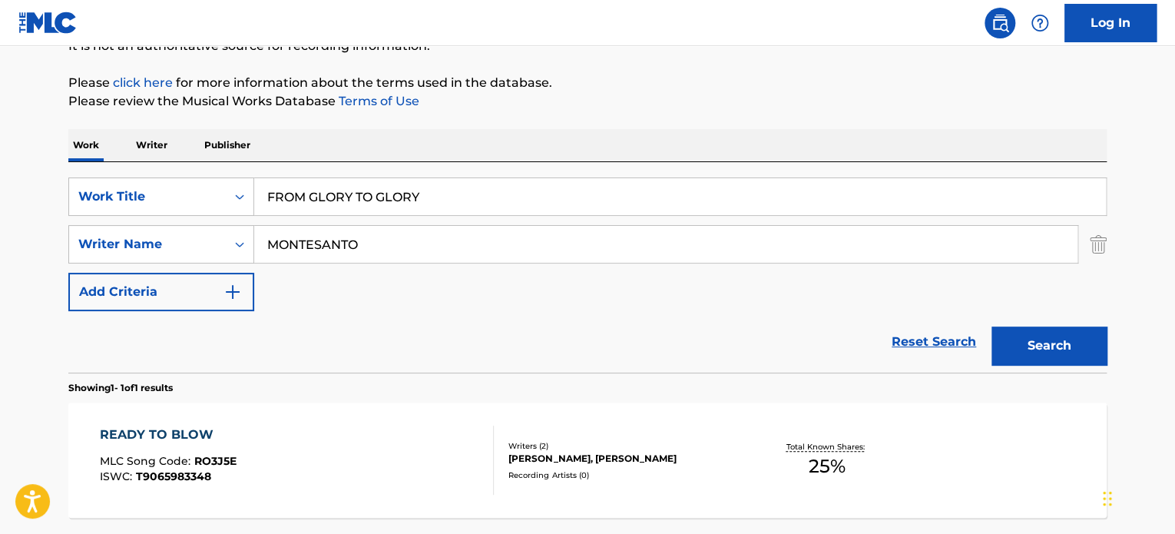
scroll to position [241, 0]
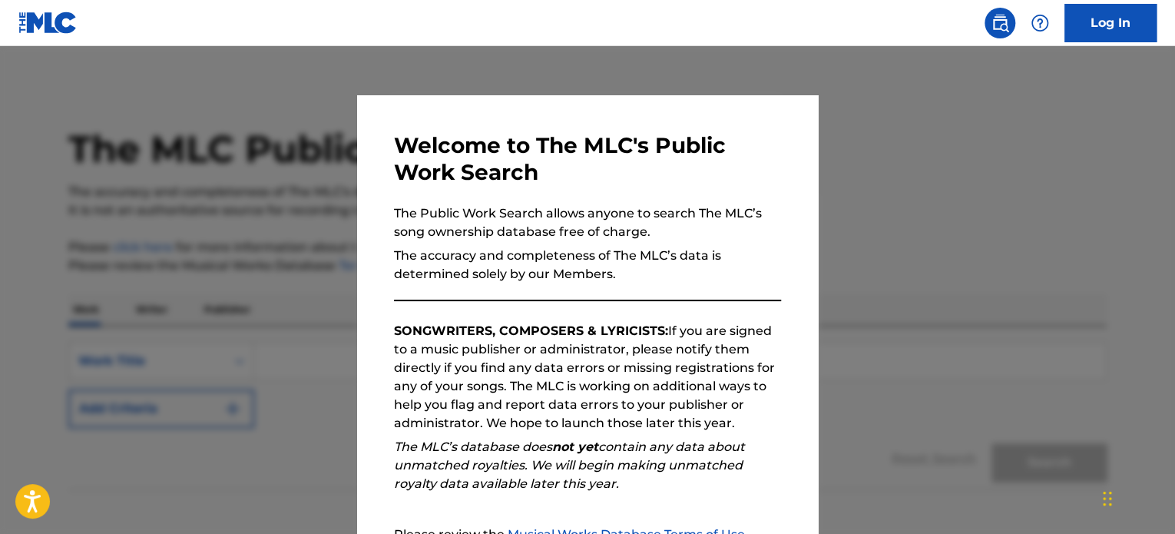
click at [944, 208] on div at bounding box center [587, 313] width 1175 height 534
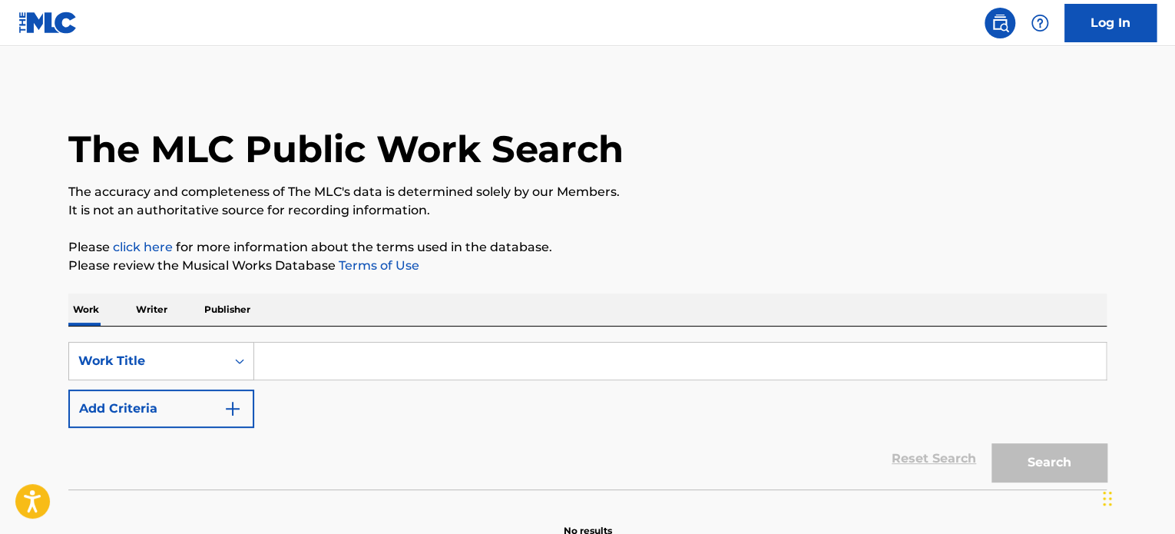
click at [378, 342] on div "Search Form" at bounding box center [680, 361] width 852 height 38
paste input "D'CLARIO"
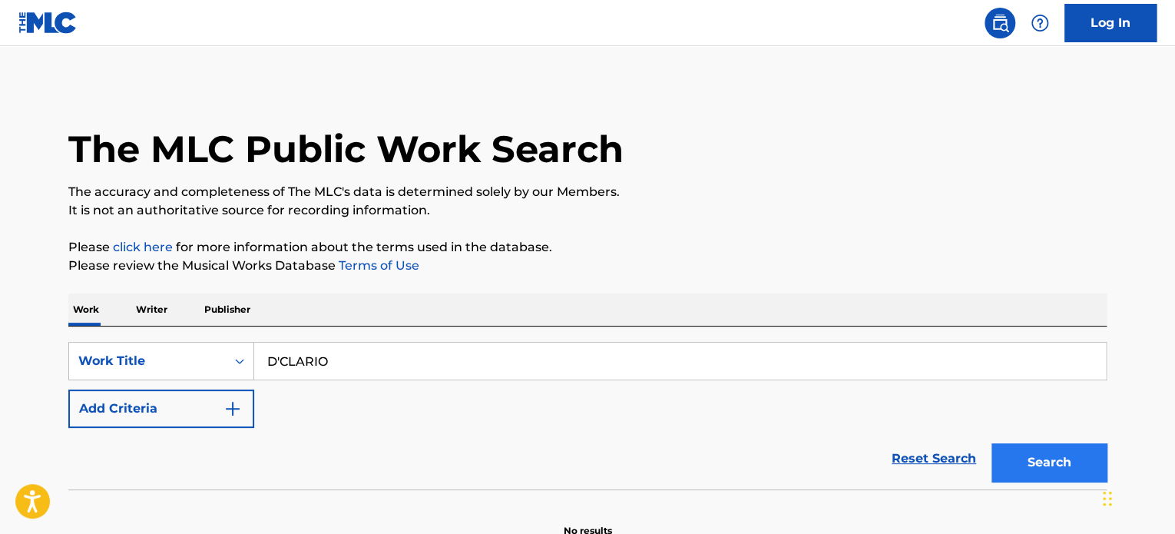
type input "D'CLARIO"
click at [1053, 462] on button "Search" at bounding box center [1048, 462] width 115 height 38
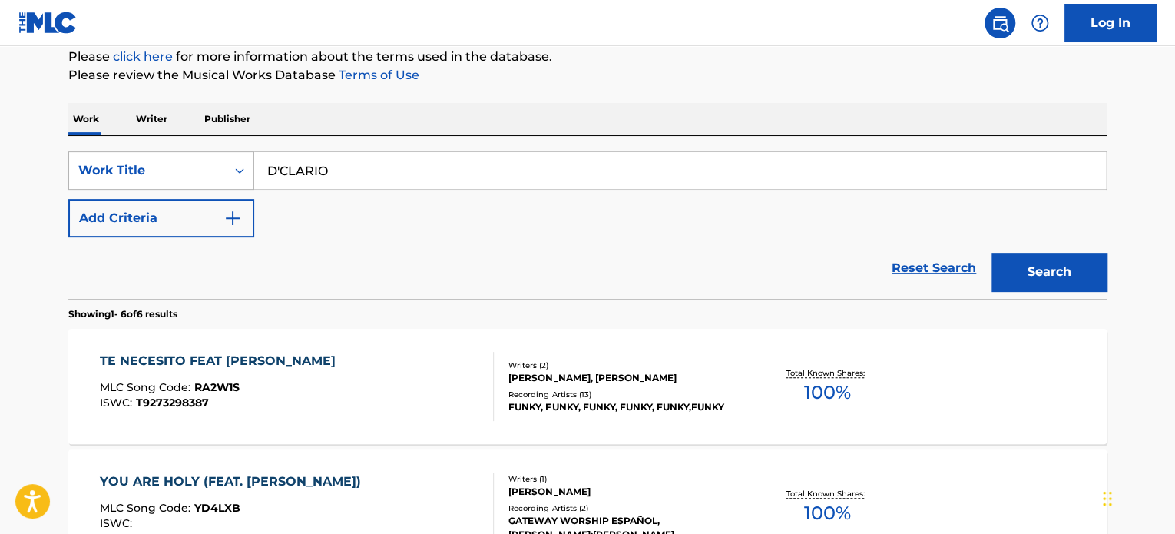
scroll to position [154, 0]
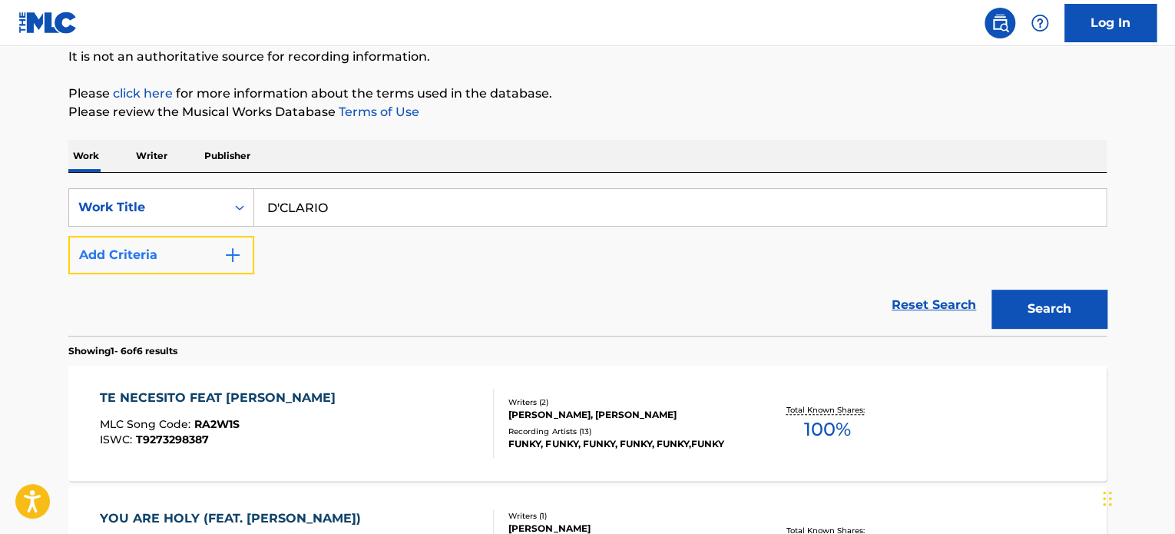
click at [160, 273] on button "Add Criteria" at bounding box center [161, 255] width 186 height 38
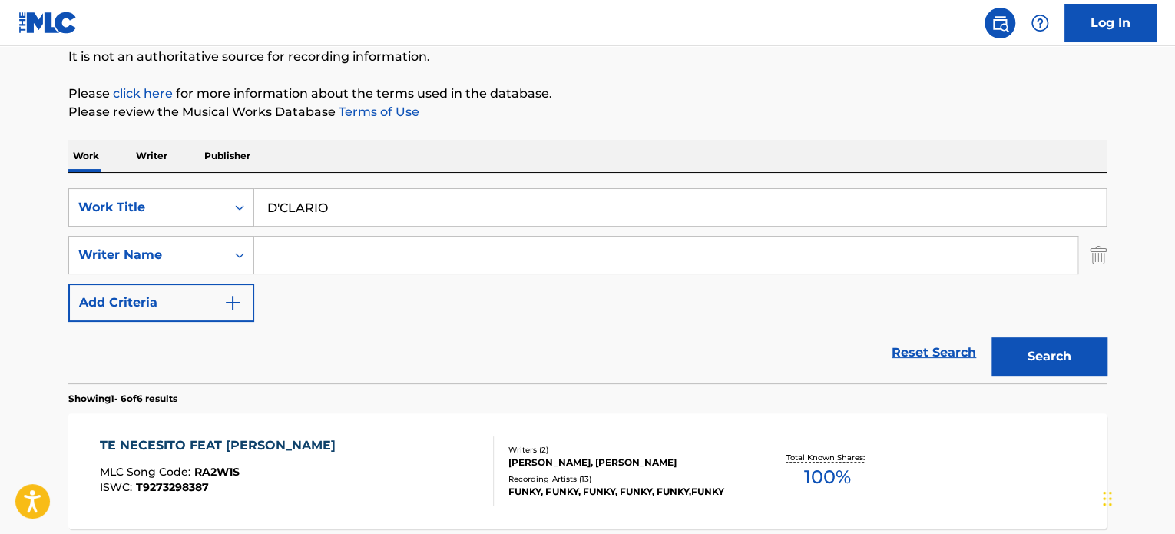
click at [372, 260] on input "Search Form" at bounding box center [665, 254] width 823 height 37
paste input "D'CLARIO"
type input "D'CLARIO"
drag, startPoint x: 346, startPoint y: 210, endPoint x: 3, endPoint y: 214, distance: 342.5
click at [111, 214] on div "SearchWithCriteriaf9ada0ea-7b29-407c-9384-aad1cd199074 Work Title D'CLARIO" at bounding box center [587, 207] width 1038 height 38
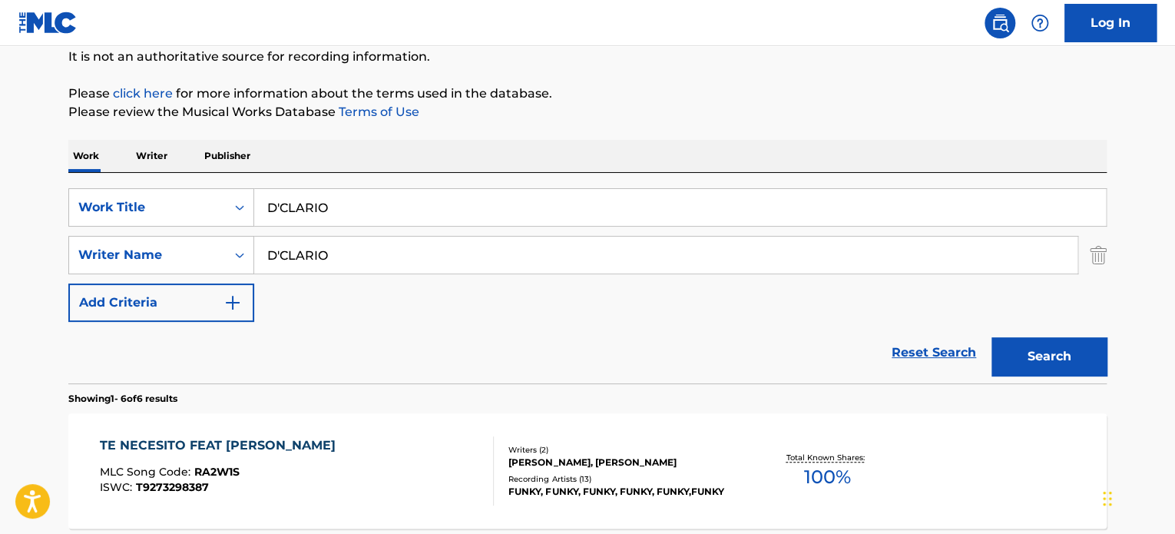
click at [329, 217] on input "D'CLARIO" at bounding box center [680, 207] width 852 height 37
click at [331, 214] on input "D'CLARIO" at bounding box center [680, 207] width 852 height 37
paste input "FROM GLORY TO GLORY"
type input "FROM GLORY TO GLORY"
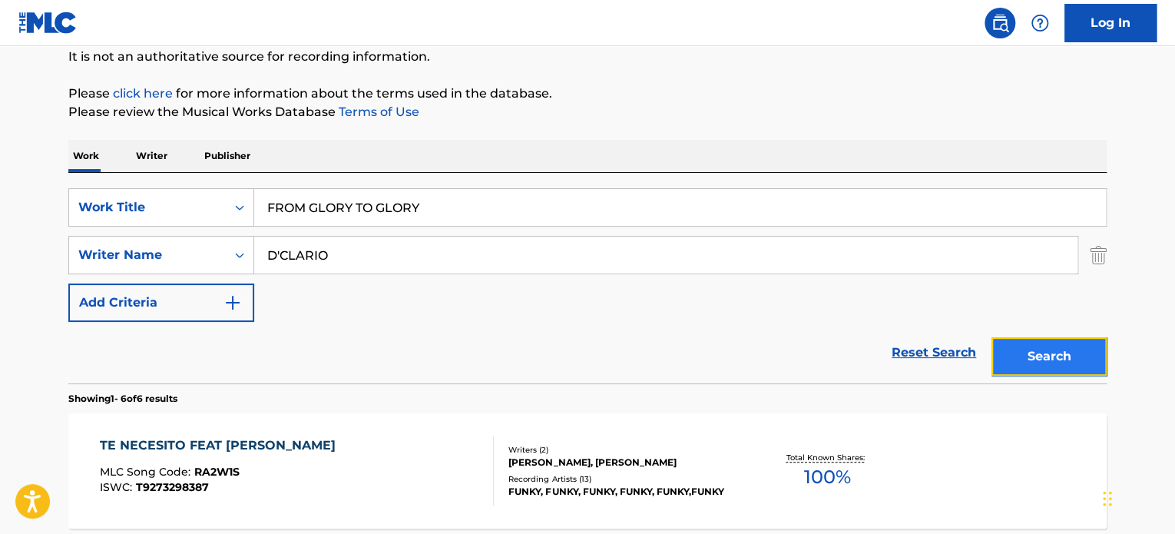
click at [1057, 351] on button "Search" at bounding box center [1048, 356] width 115 height 38
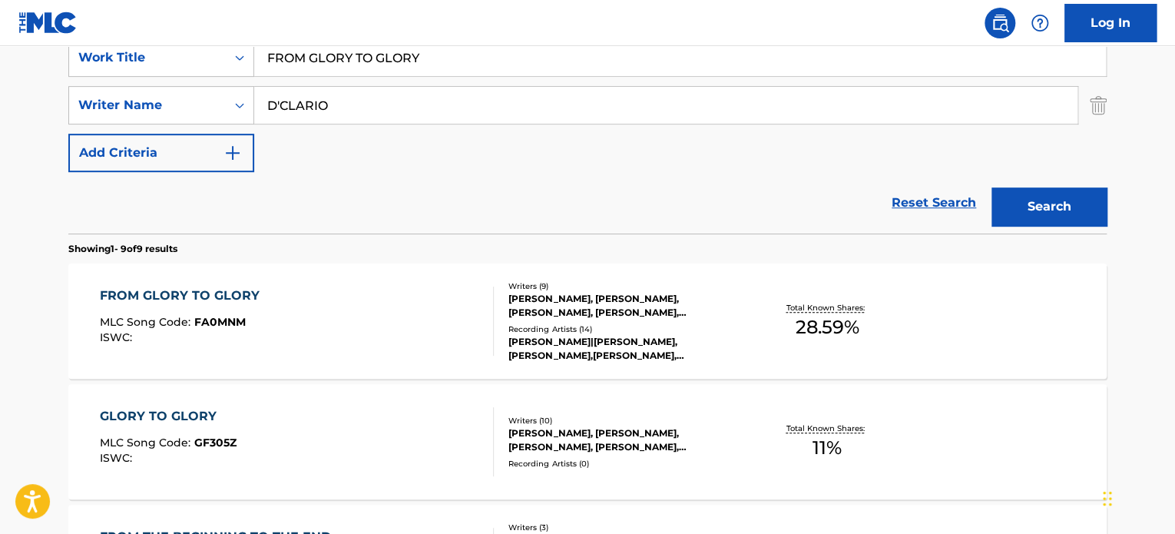
scroll to position [307, 0]
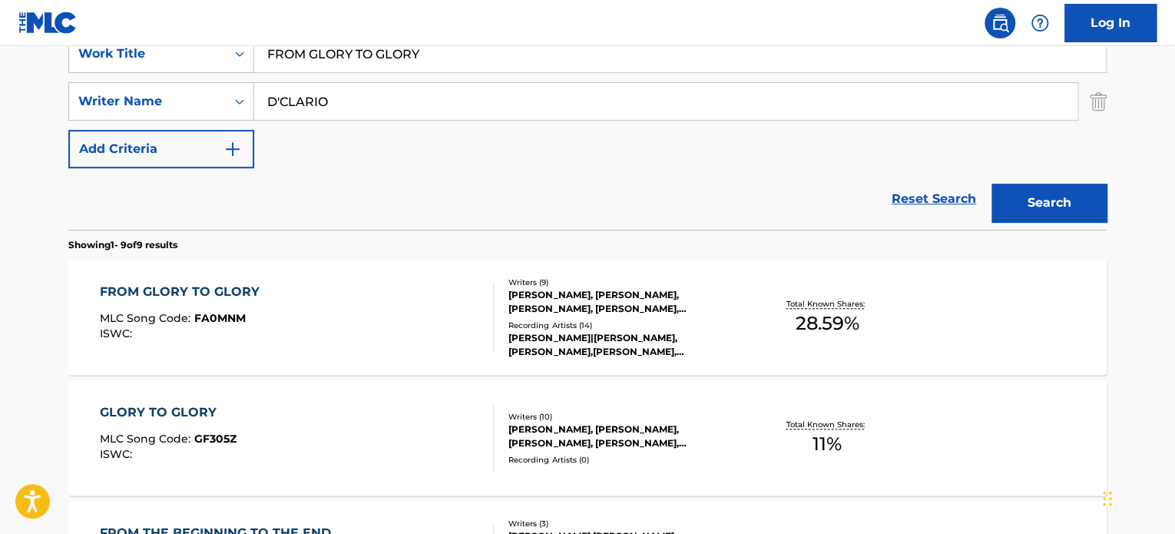
click at [425, 392] on div "GLORY TO GLORY MLC Song Code : GF305Z ISWC : Writers ( 10 ) [PERSON_NAME], [PER…" at bounding box center [587, 437] width 1038 height 115
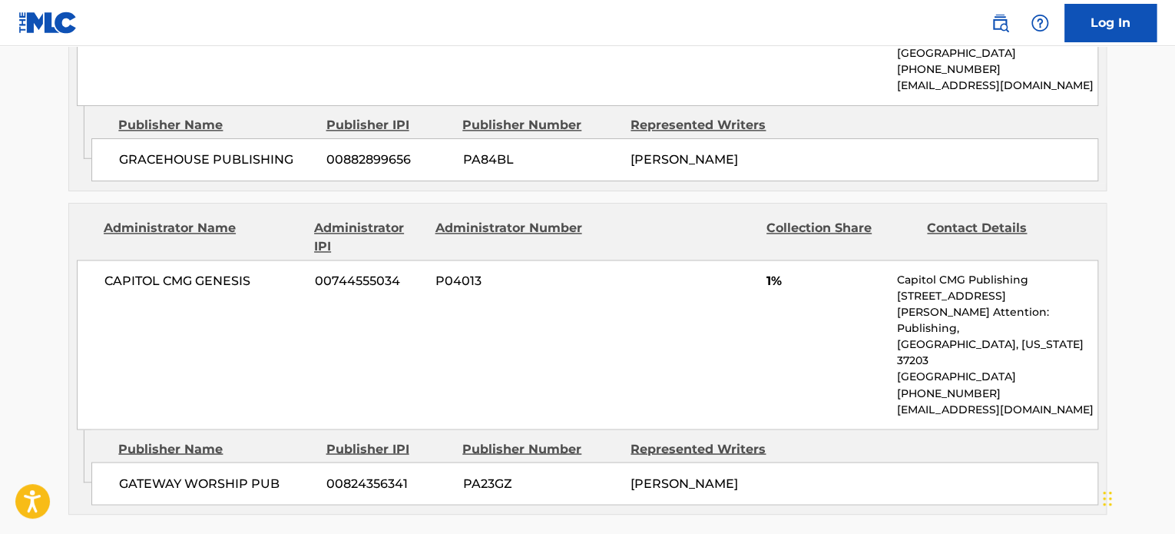
scroll to position [1152, 0]
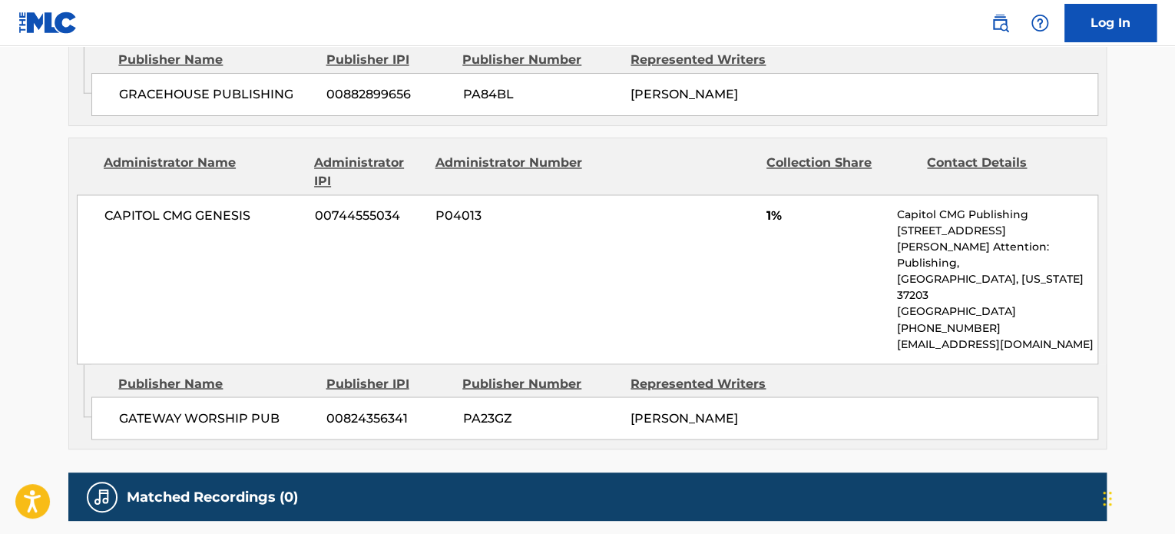
scroll to position [307, 0]
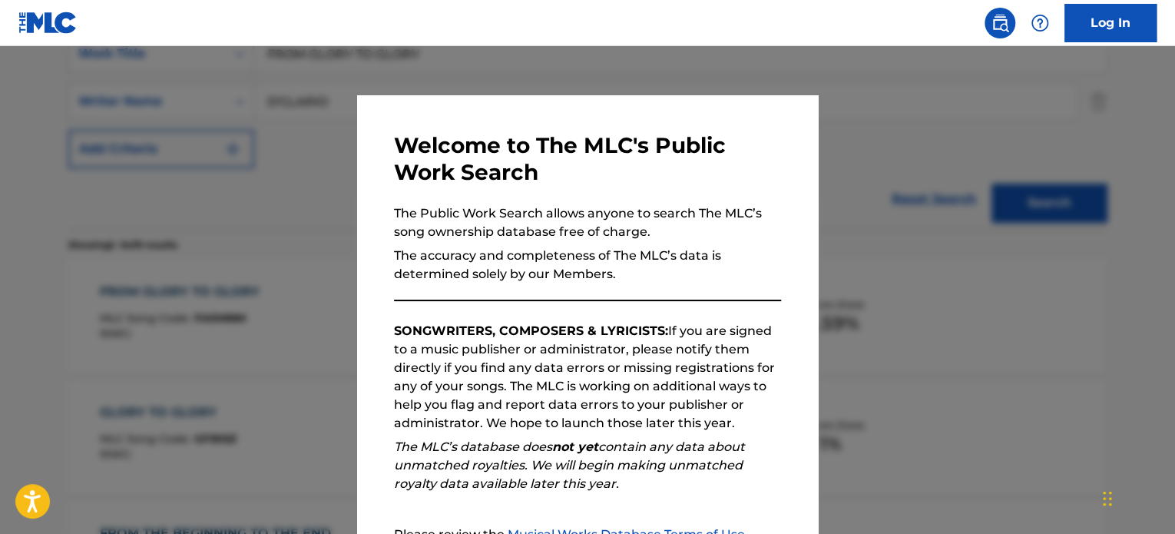
click at [320, 290] on div at bounding box center [587, 313] width 1175 height 534
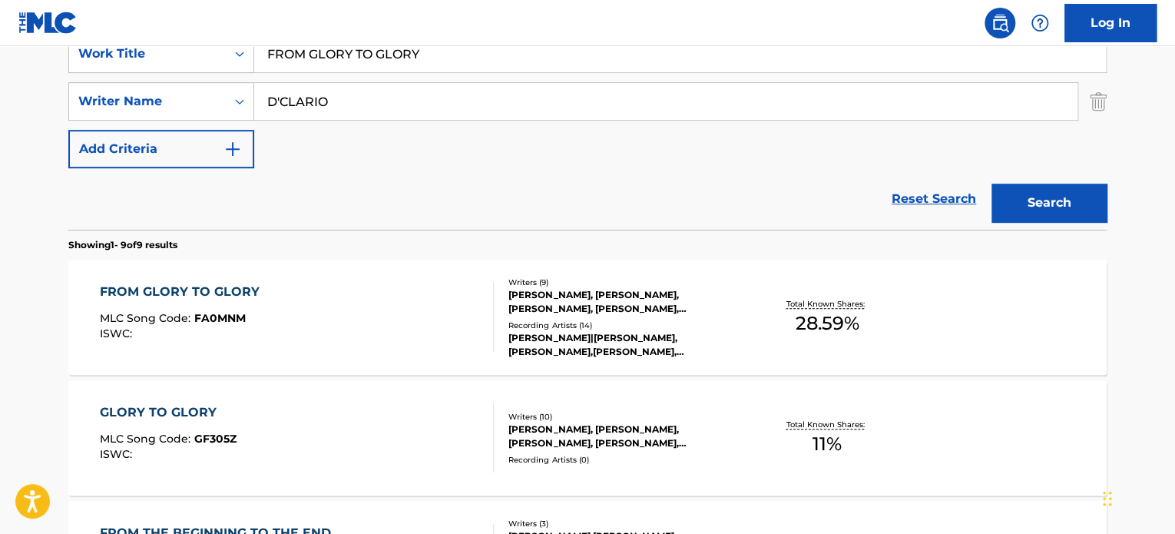
click at [408, 341] on div "FROM GLORY TO GLORY MLC Song Code : FA0MNM ISWC :" at bounding box center [297, 317] width 395 height 69
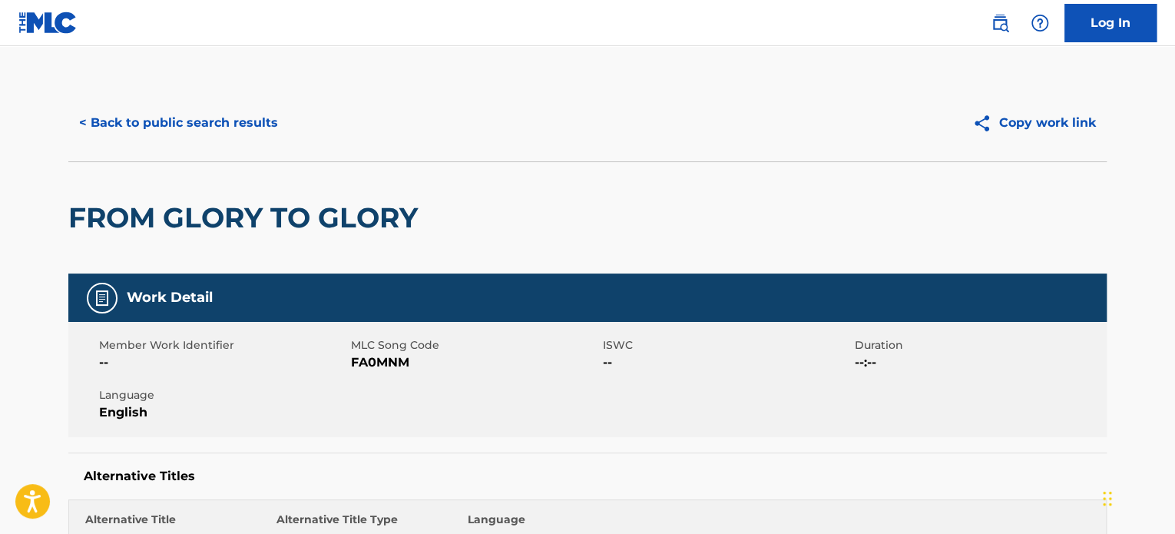
scroll to position [307, 0]
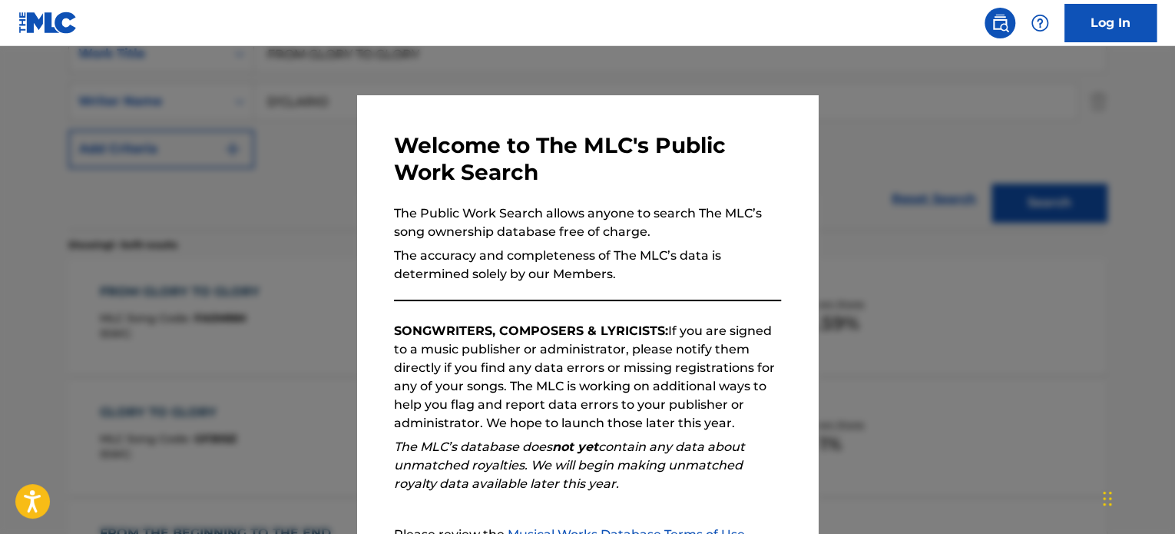
click at [111, 122] on div at bounding box center [587, 313] width 1175 height 534
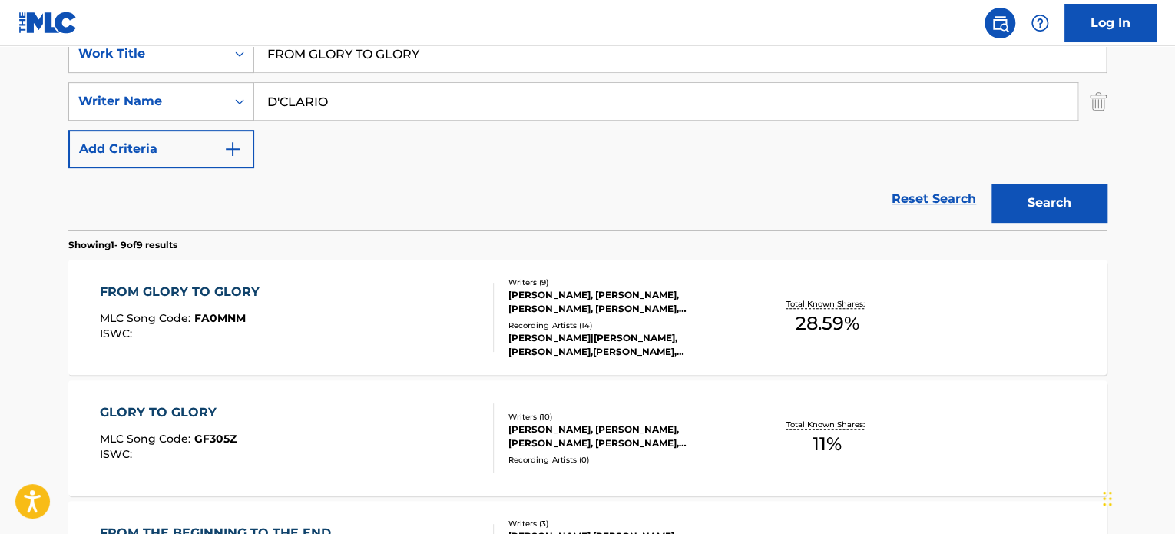
click at [326, 312] on div "FROM GLORY TO GLORY MLC Song Code : FA0MNM ISWC :" at bounding box center [297, 317] width 395 height 69
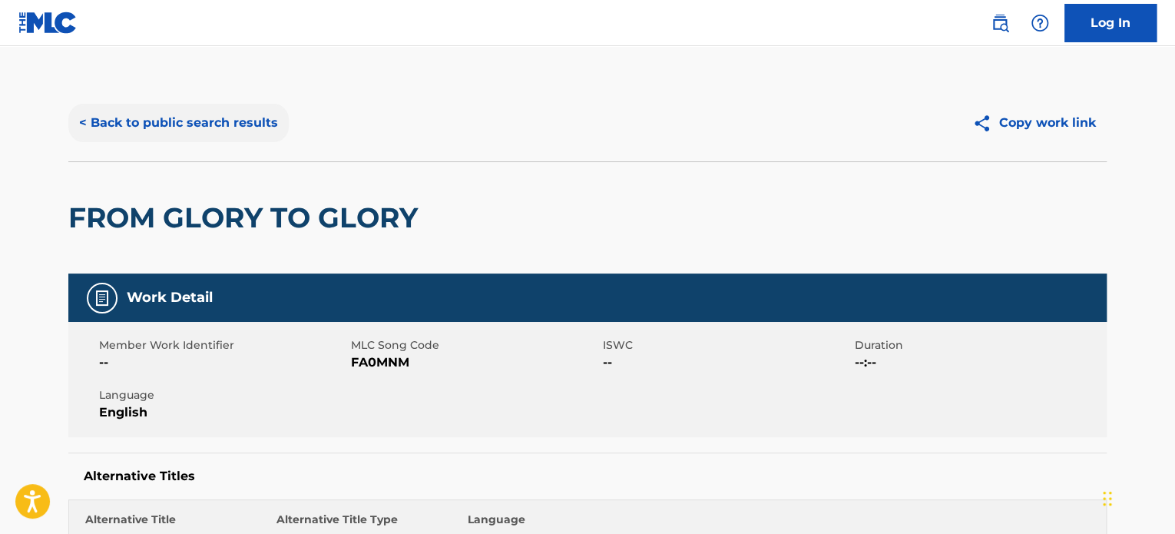
click at [123, 114] on button "< Back to public search results" at bounding box center [178, 123] width 220 height 38
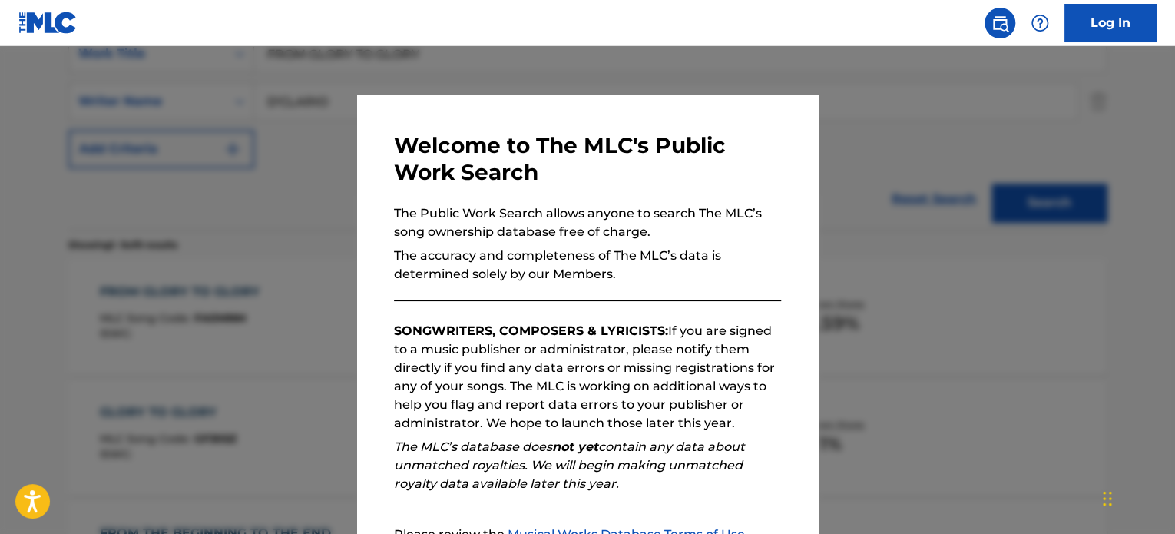
click at [245, 199] on div at bounding box center [587, 313] width 1175 height 534
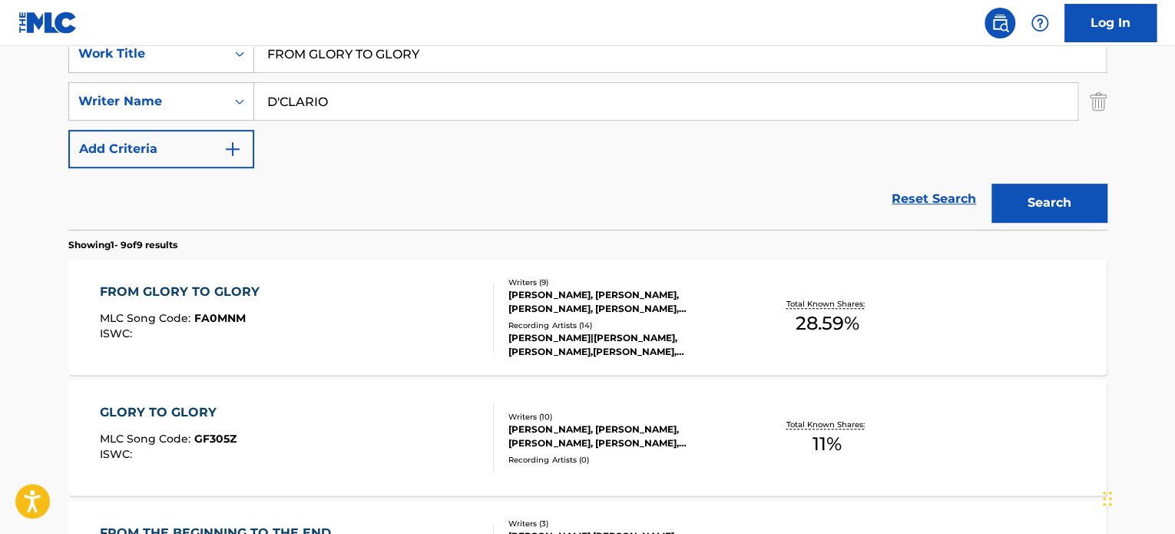
click at [330, 98] on input "D'CLARIO" at bounding box center [665, 101] width 823 height 37
paste input "Aaron Moses"
type input "Aaron Moses"
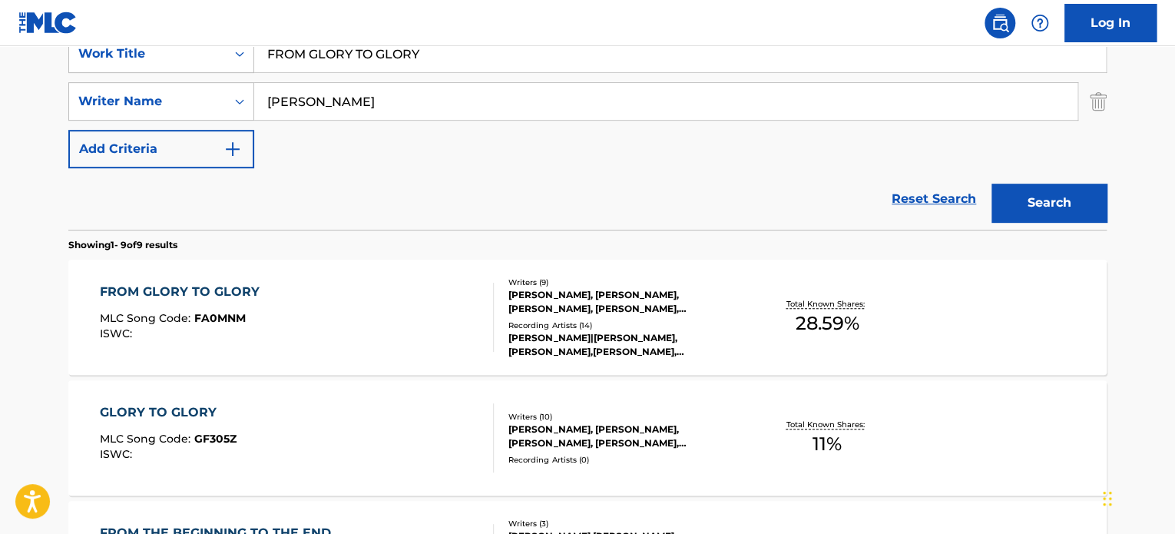
click at [402, 68] on input "FROM GLORY TO GLORY" at bounding box center [680, 53] width 852 height 37
paste input "Heme Aquí"
click at [991, 184] on button "Search" at bounding box center [1048, 203] width 115 height 38
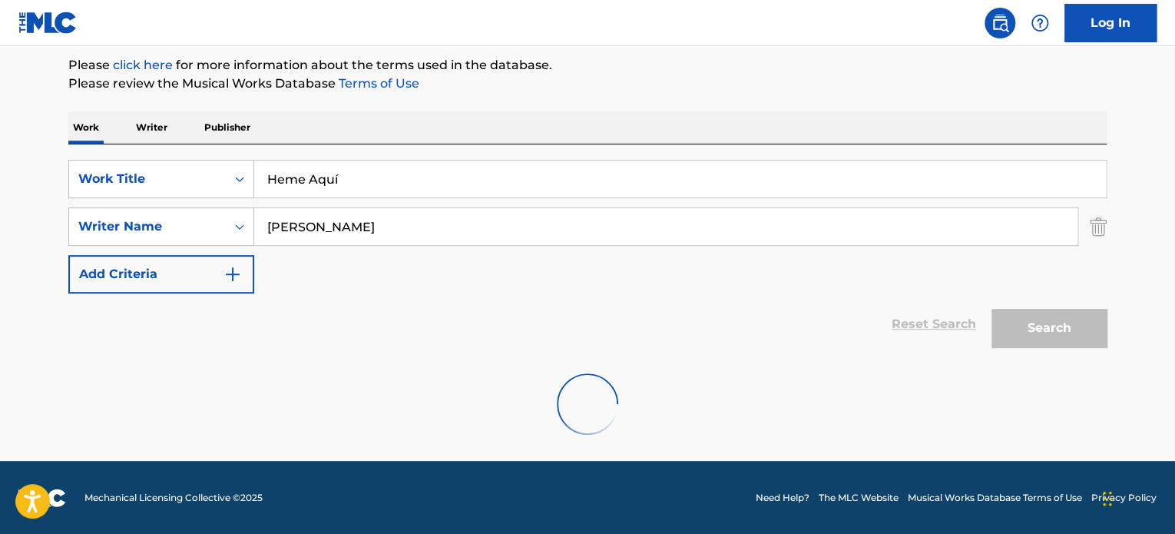
scroll to position [132, 0]
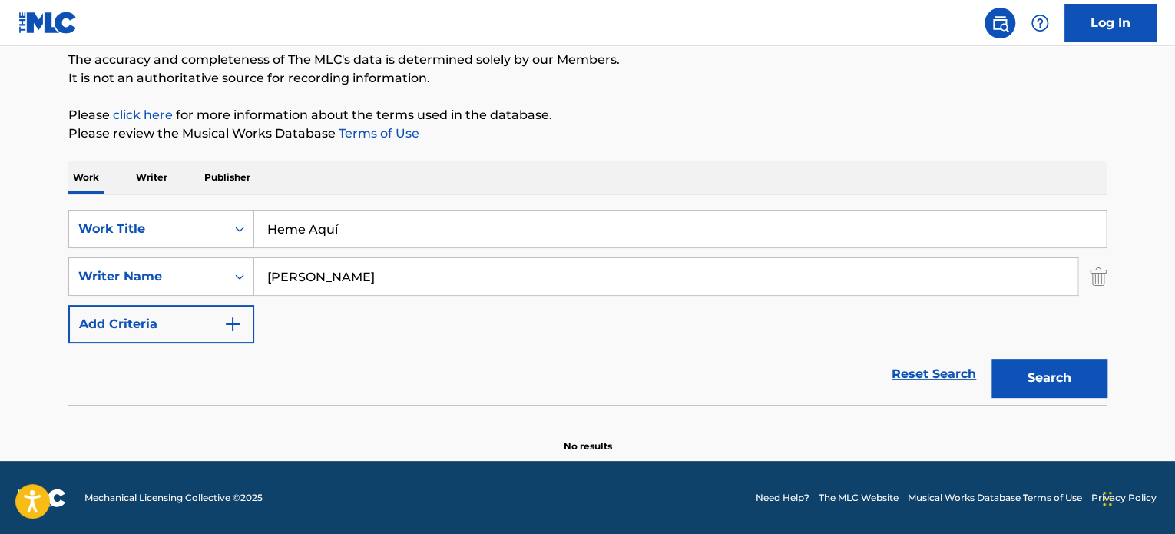
click at [395, 292] on input "Aaron Moses" at bounding box center [665, 276] width 823 height 37
drag, startPoint x: 175, startPoint y: 217, endPoint x: 135, endPoint y: 218, distance: 40.0
click at [136, 221] on div "SearchWithCriteriaf9ada0ea-7b29-407c-9384-aad1cd199074 Work Title Heme Aquí" at bounding box center [587, 229] width 1038 height 38
type input "here i am"
click at [991, 359] on button "Search" at bounding box center [1048, 378] width 115 height 38
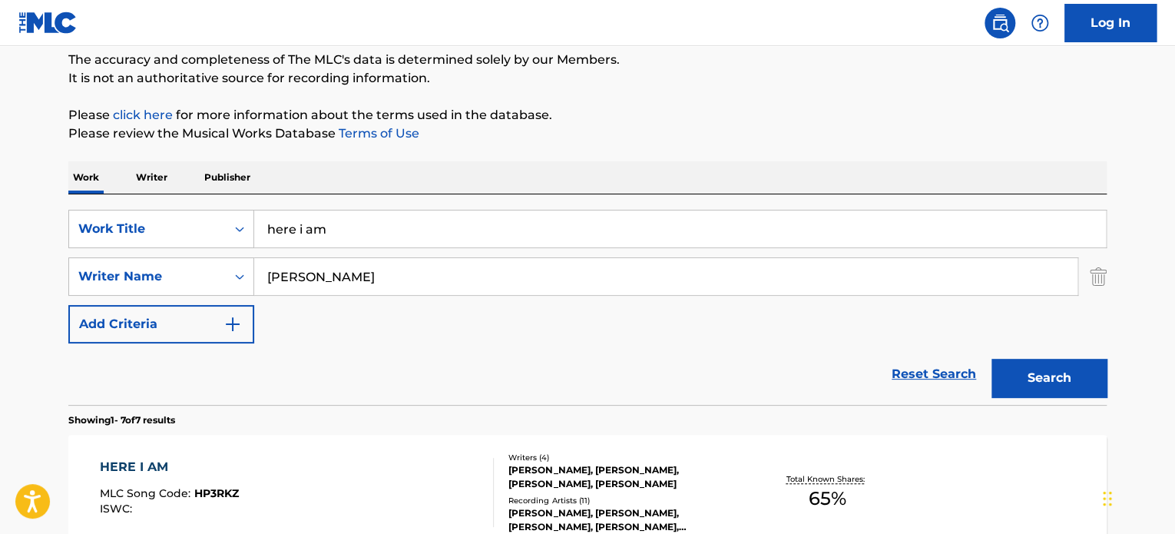
click at [336, 485] on div "HERE I AM MLC Song Code : HP3RKZ ISWC :" at bounding box center [297, 492] width 395 height 69
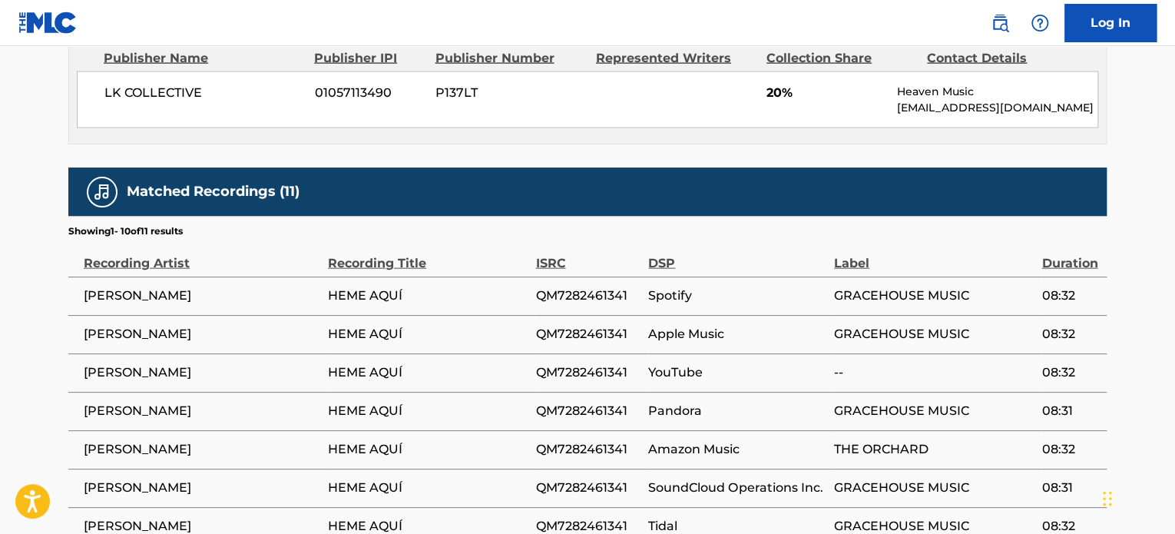
scroll to position [1766, 0]
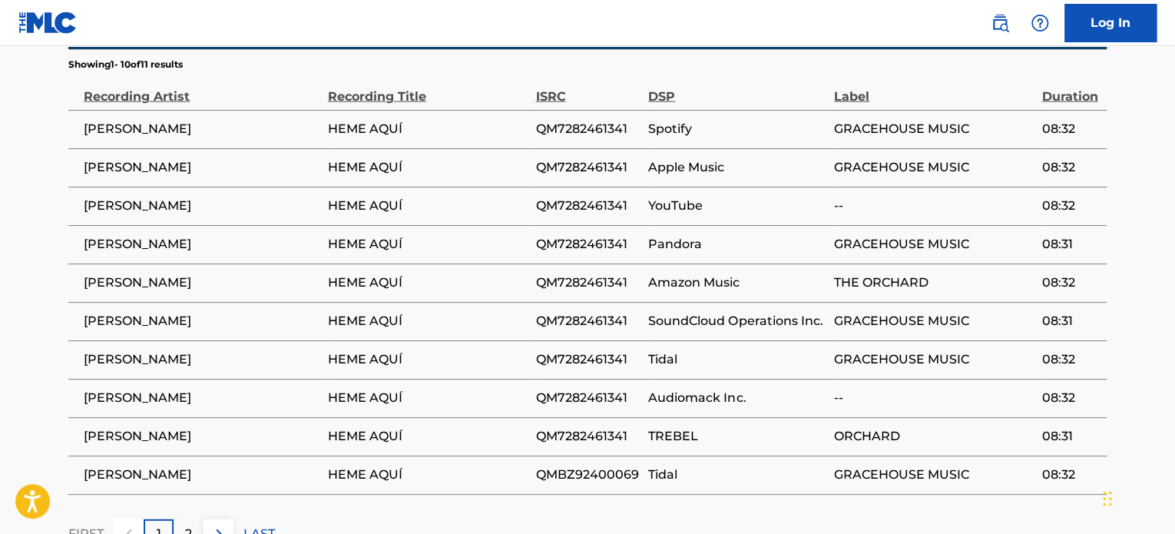
drag, startPoint x: 251, startPoint y: 127, endPoint x: 2, endPoint y: 101, distance: 250.1
click at [154, 134] on td "[PERSON_NAME]" at bounding box center [198, 129] width 260 height 38
copy span "D'CLARIO"
